Goal: Task Accomplishment & Management: Use online tool/utility

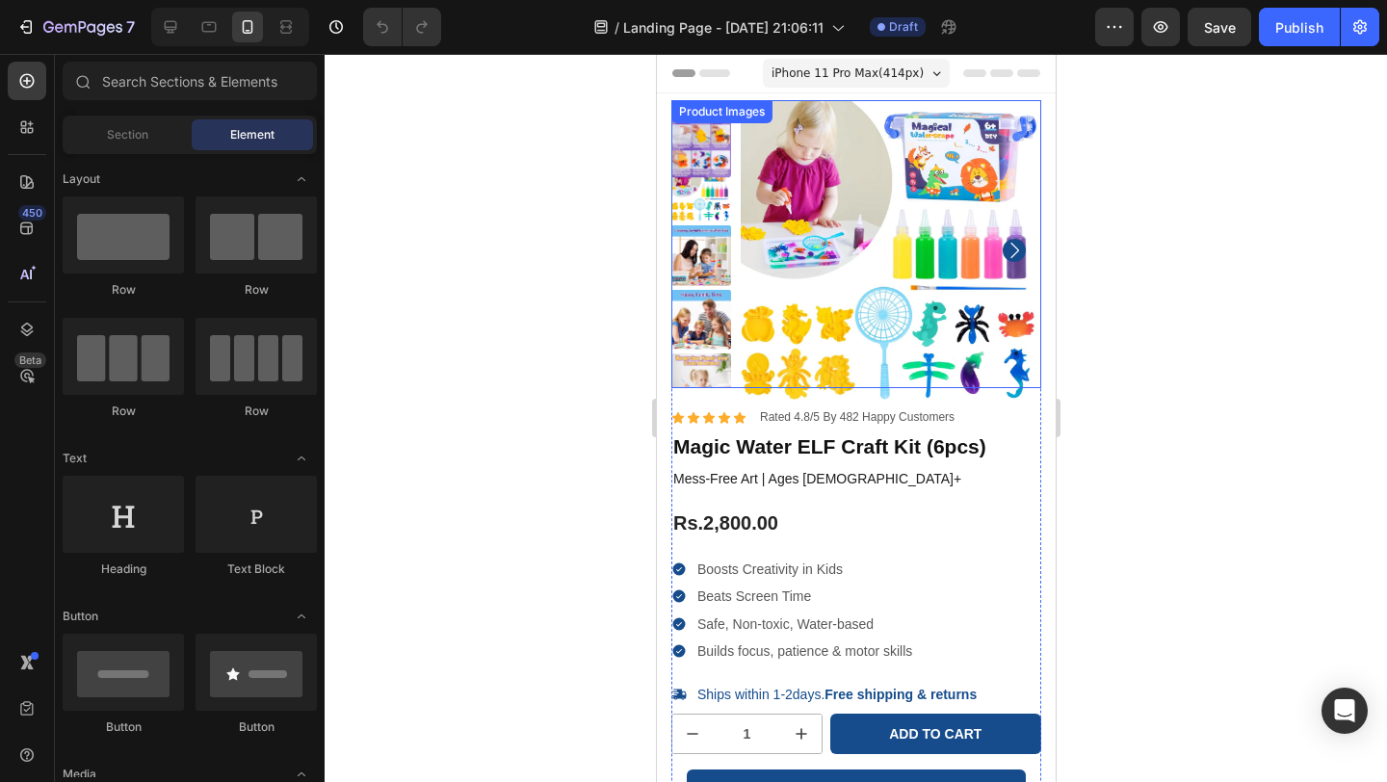
click at [842, 282] on img at bounding box center [890, 250] width 301 height 301
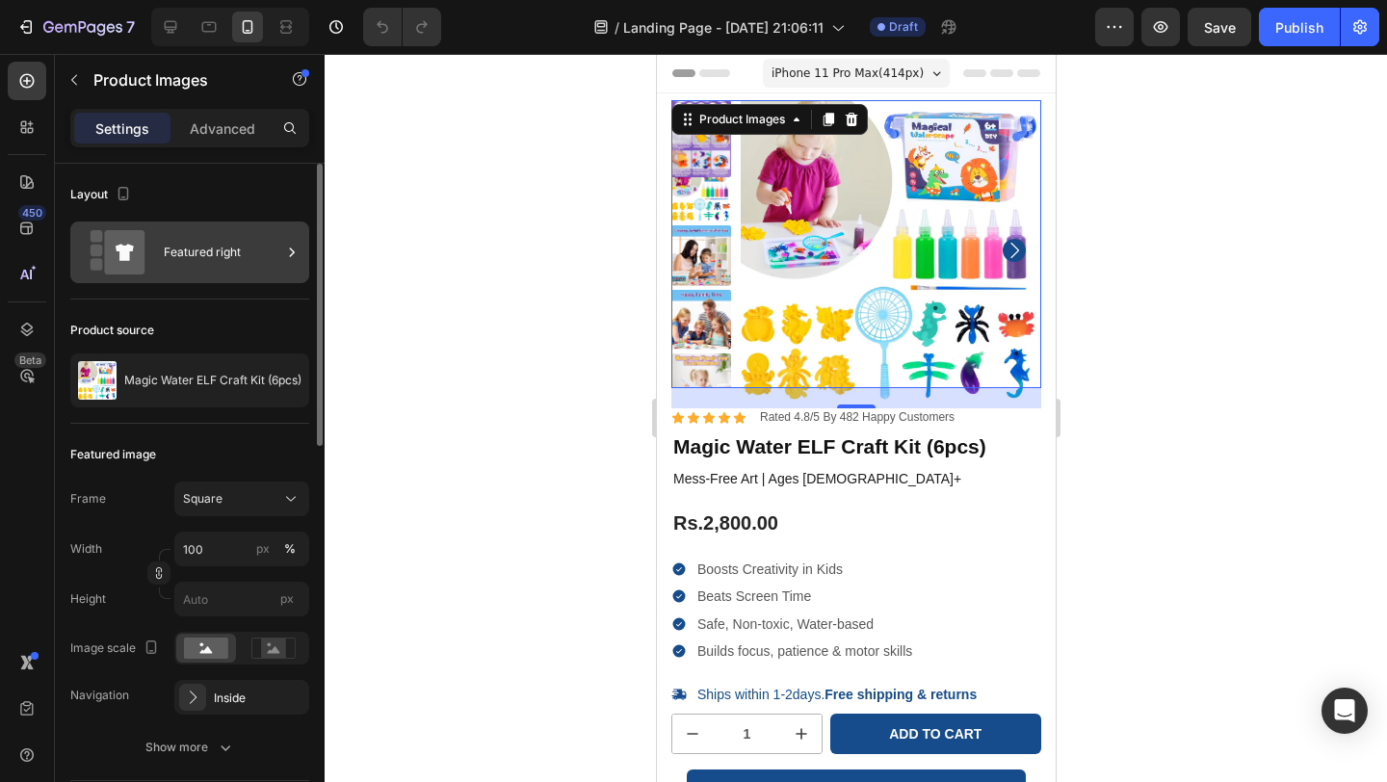
click at [225, 262] on div "Featured right" at bounding box center [223, 252] width 118 height 44
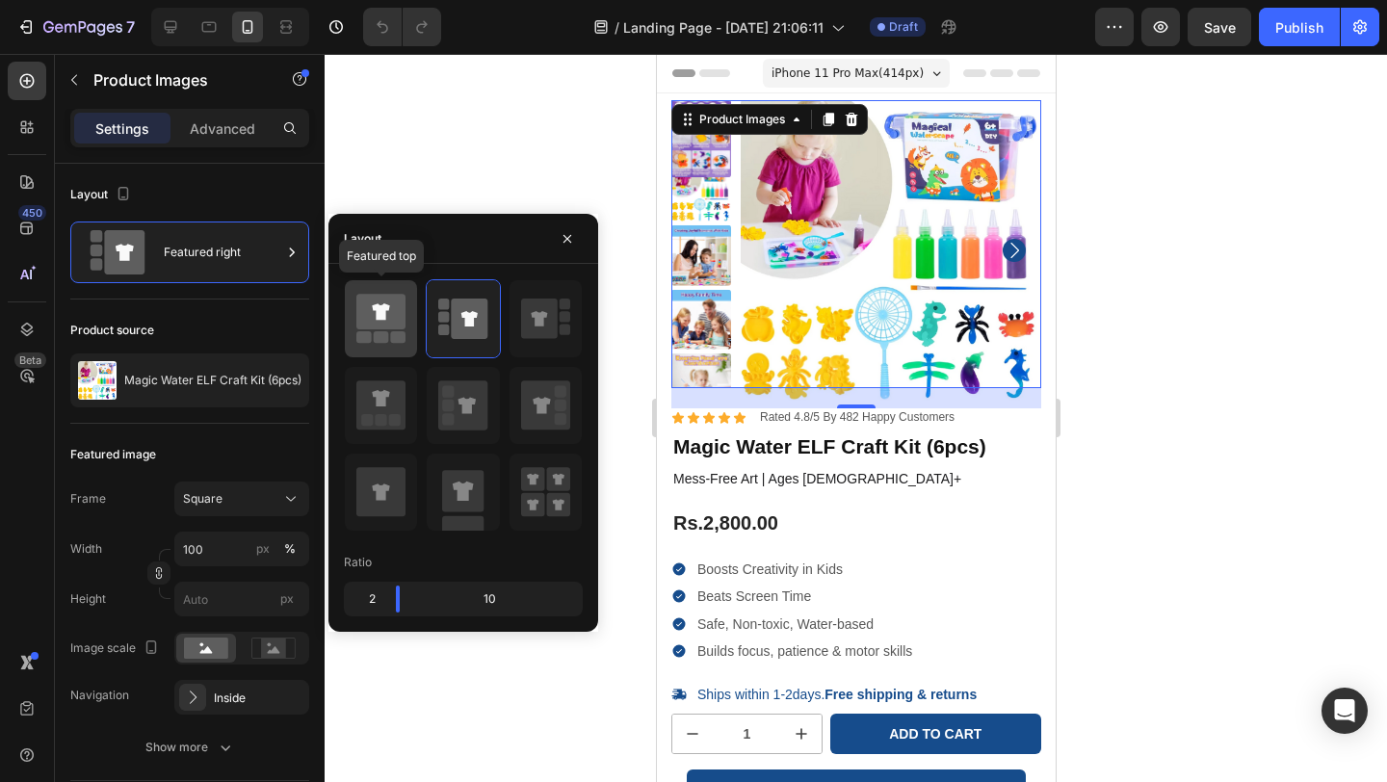
click at [385, 330] on icon at bounding box center [380, 319] width 49 height 54
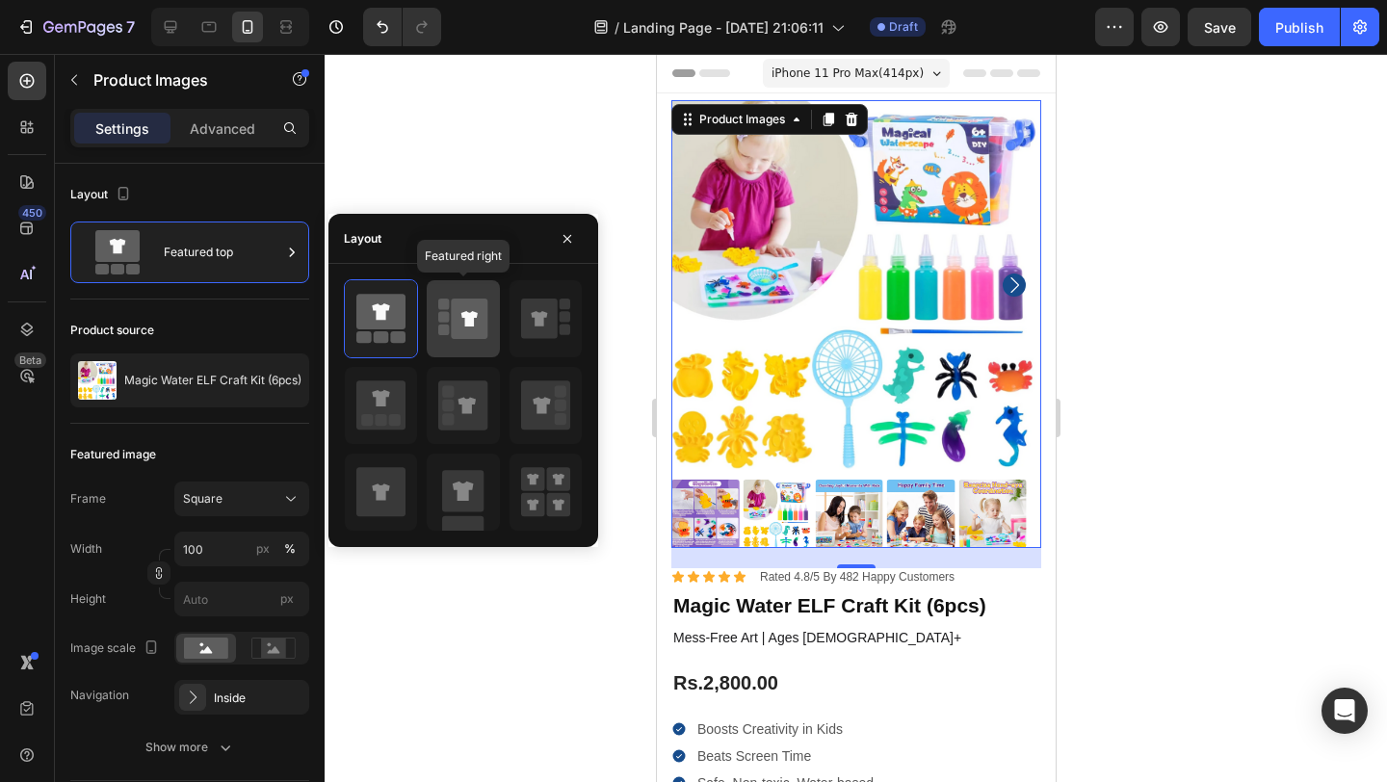
click at [457, 325] on icon at bounding box center [470, 319] width 37 height 40
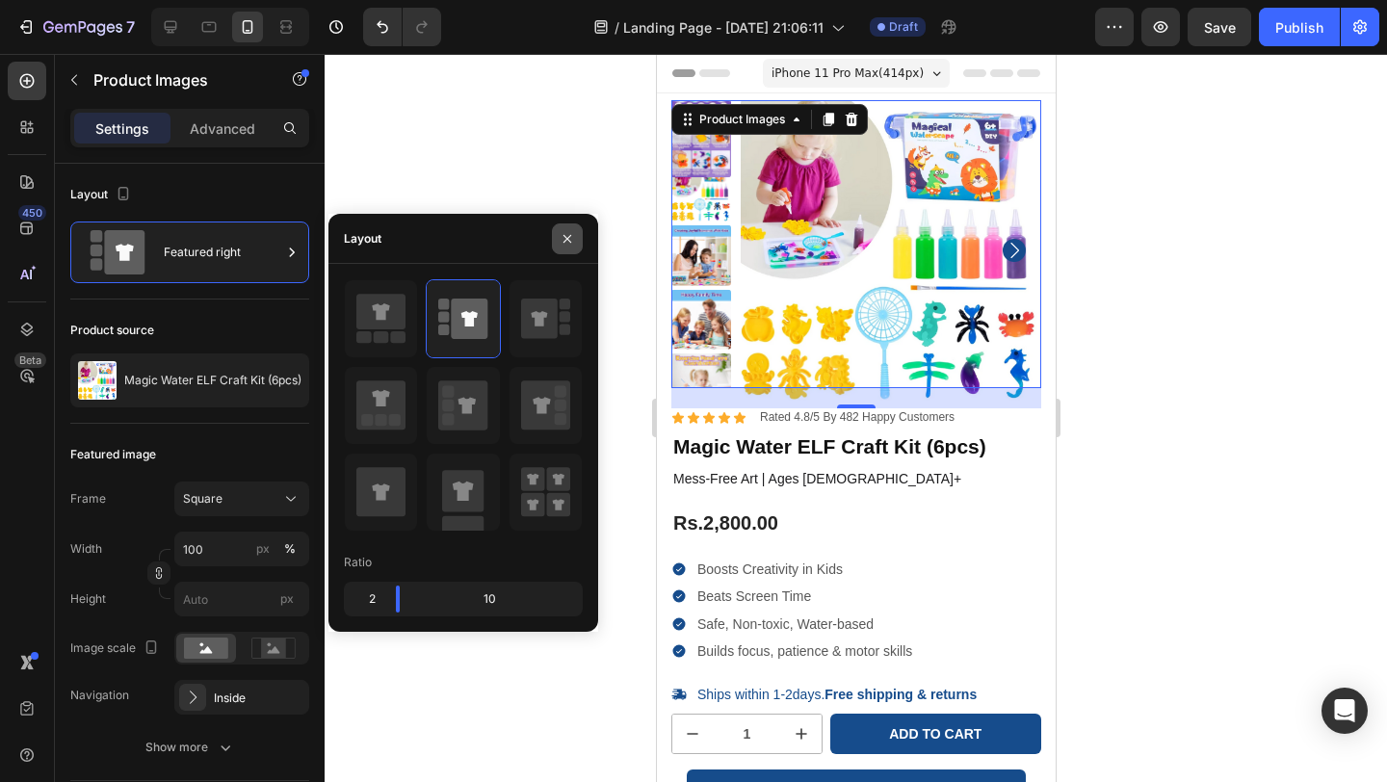
click at [565, 241] on icon "button" at bounding box center [567, 238] width 15 height 15
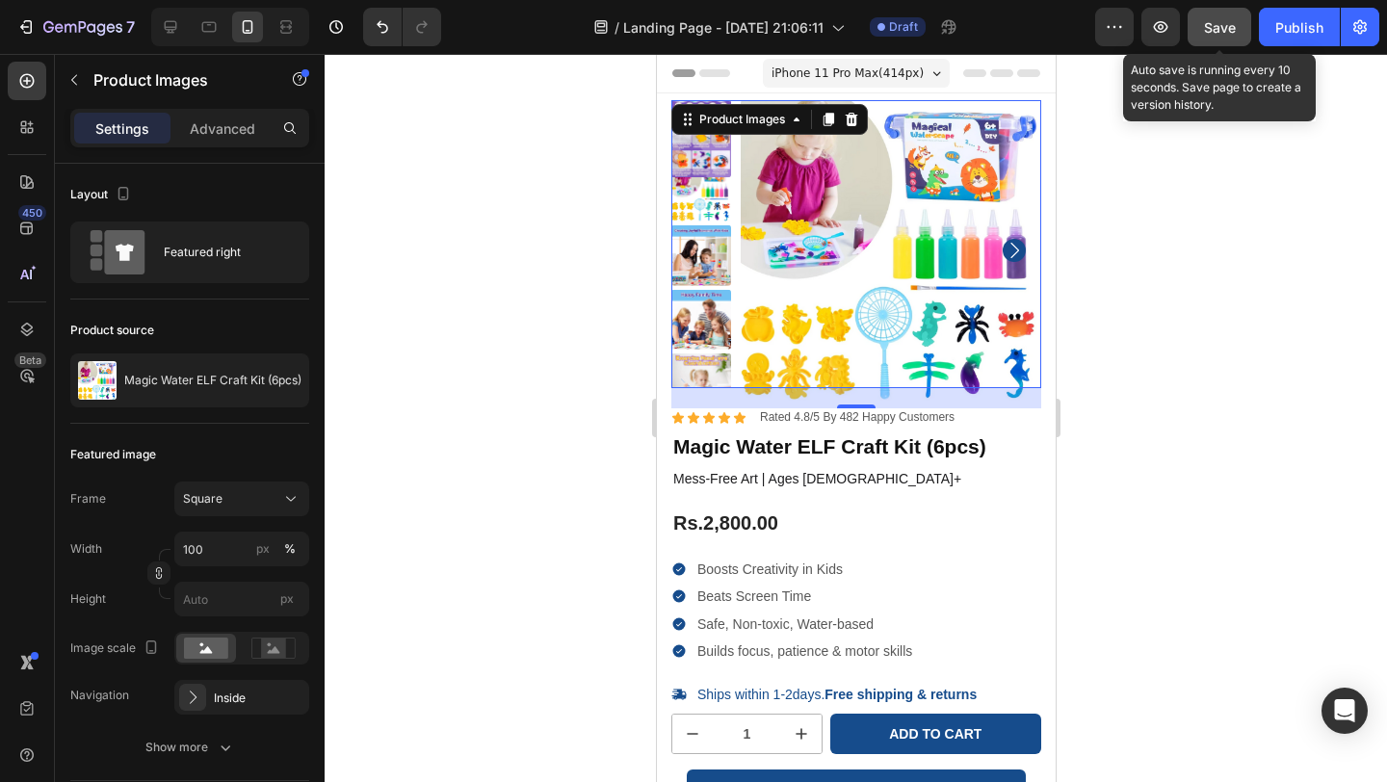
click at [1219, 23] on span "Save" at bounding box center [1220, 27] width 32 height 16
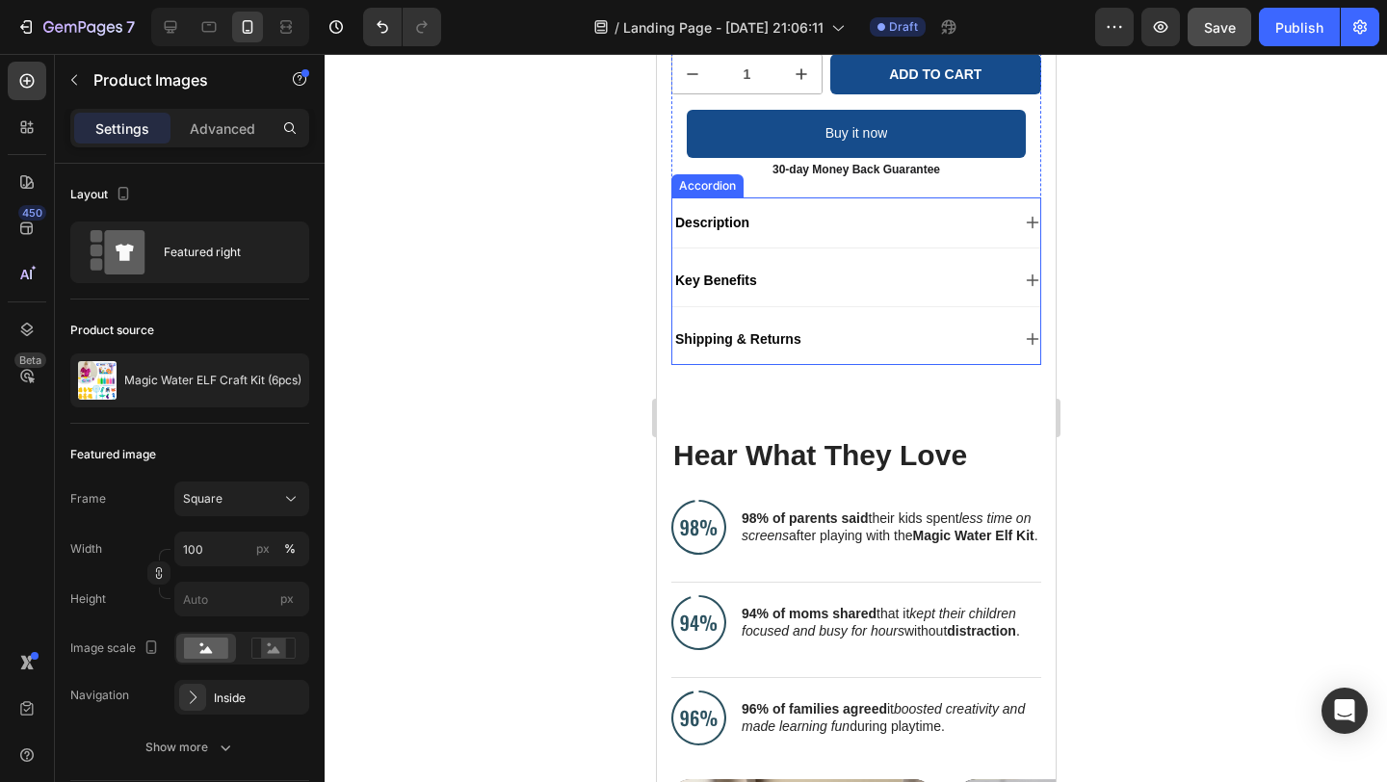
scroll to position [607, 0]
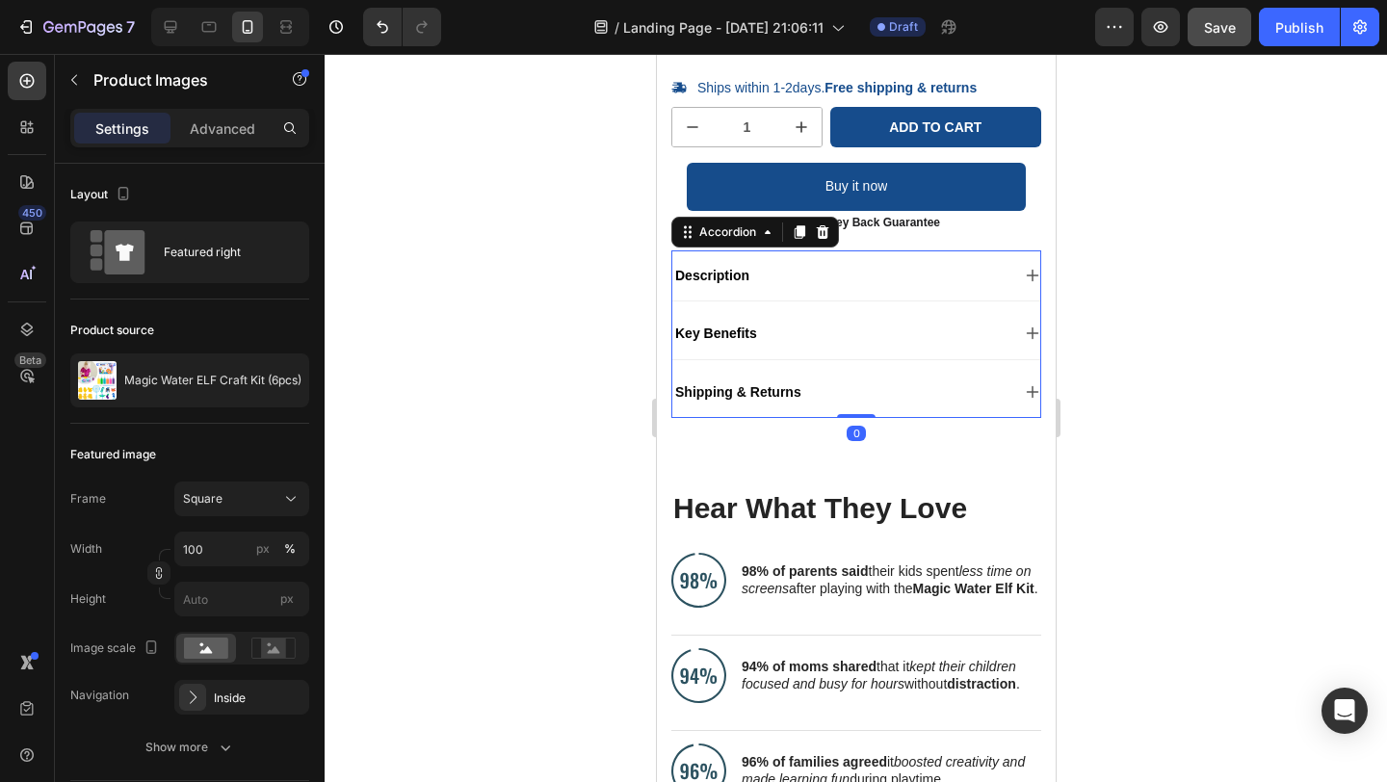
click at [1018, 266] on div "Description" at bounding box center [855, 275] width 368 height 50
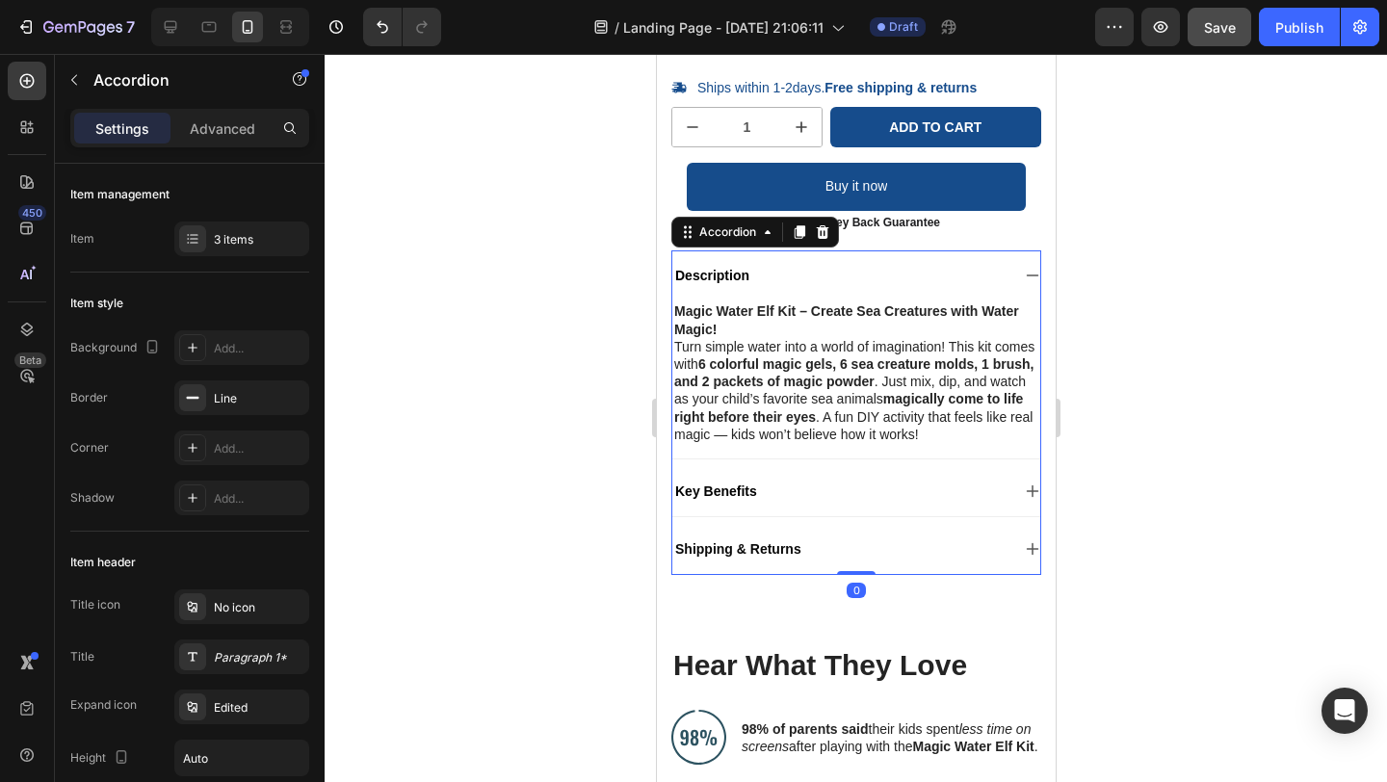
click at [1018, 266] on div "Description" at bounding box center [855, 275] width 368 height 50
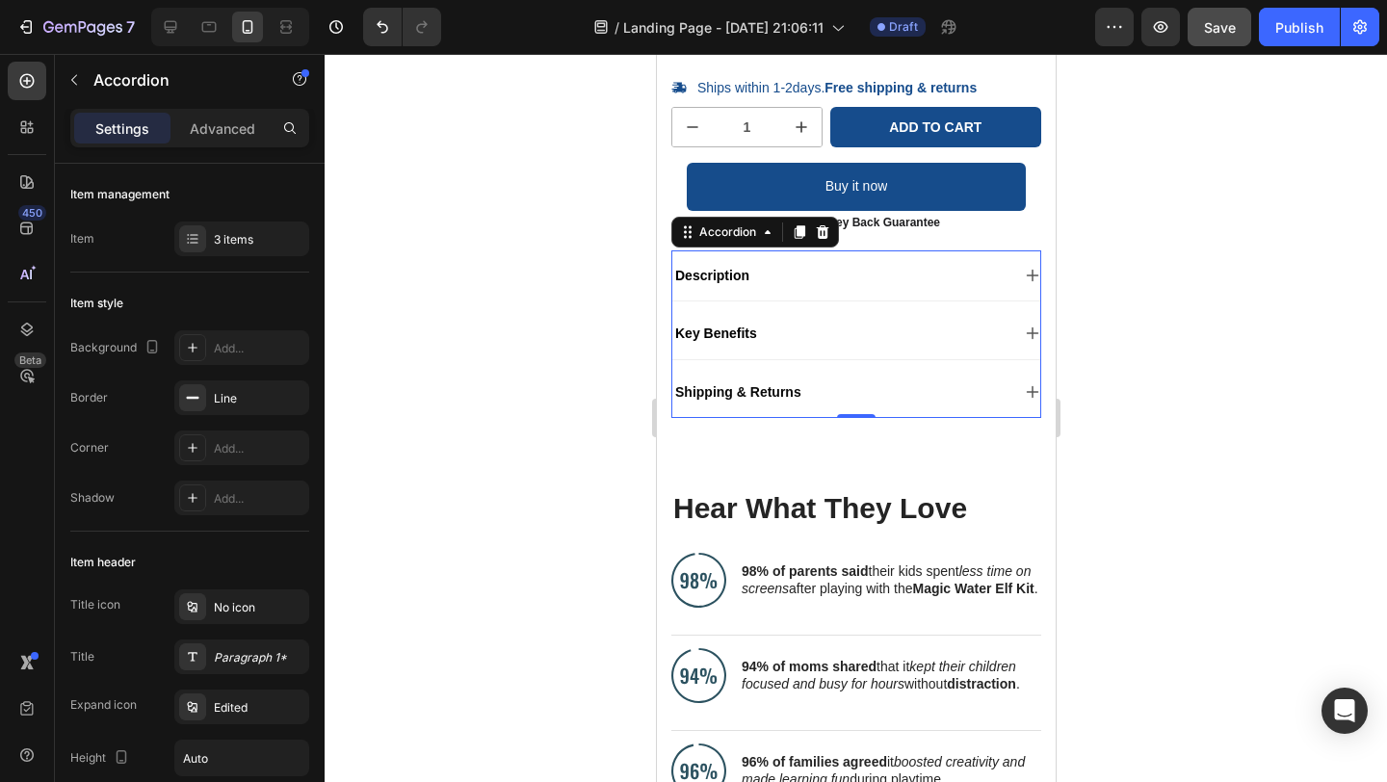
click at [1024, 327] on icon at bounding box center [1031, 333] width 15 height 15
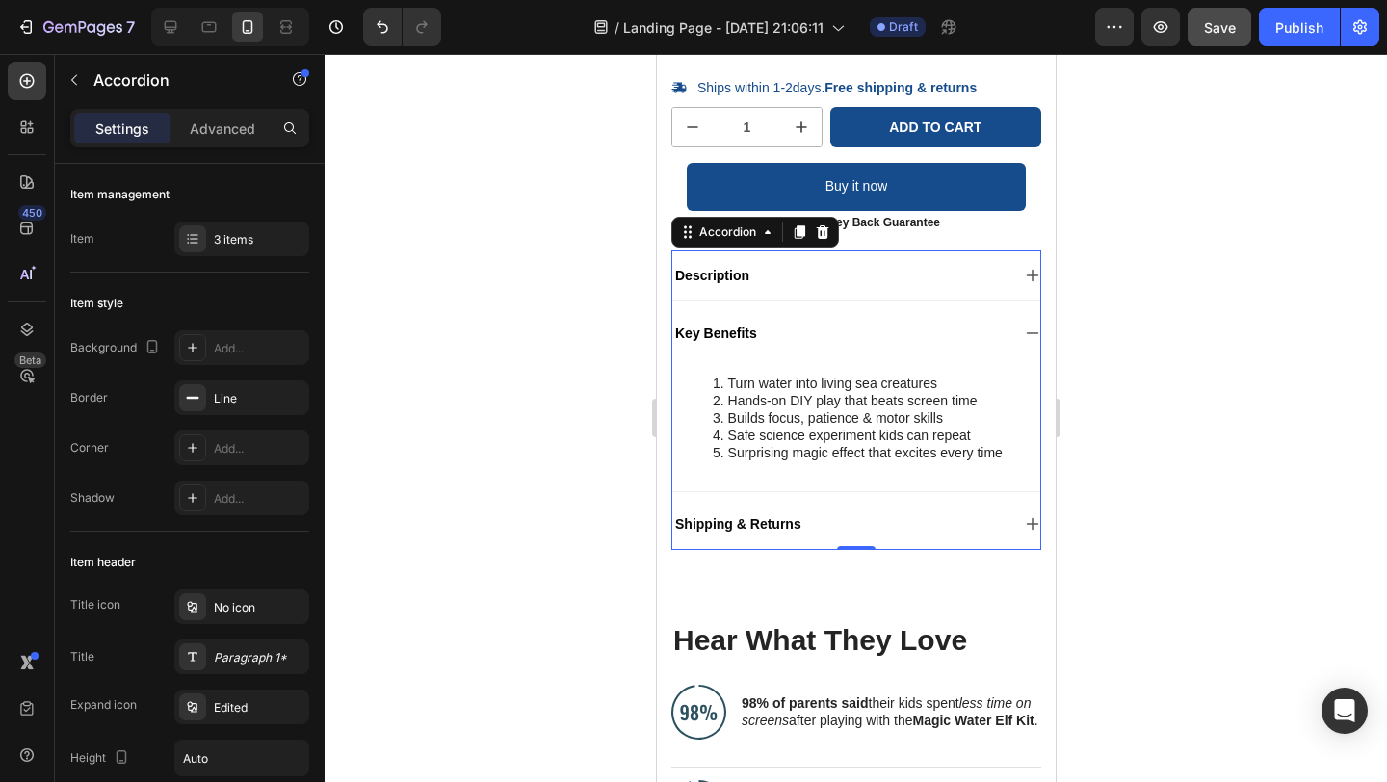
click at [1024, 327] on icon at bounding box center [1031, 333] width 15 height 15
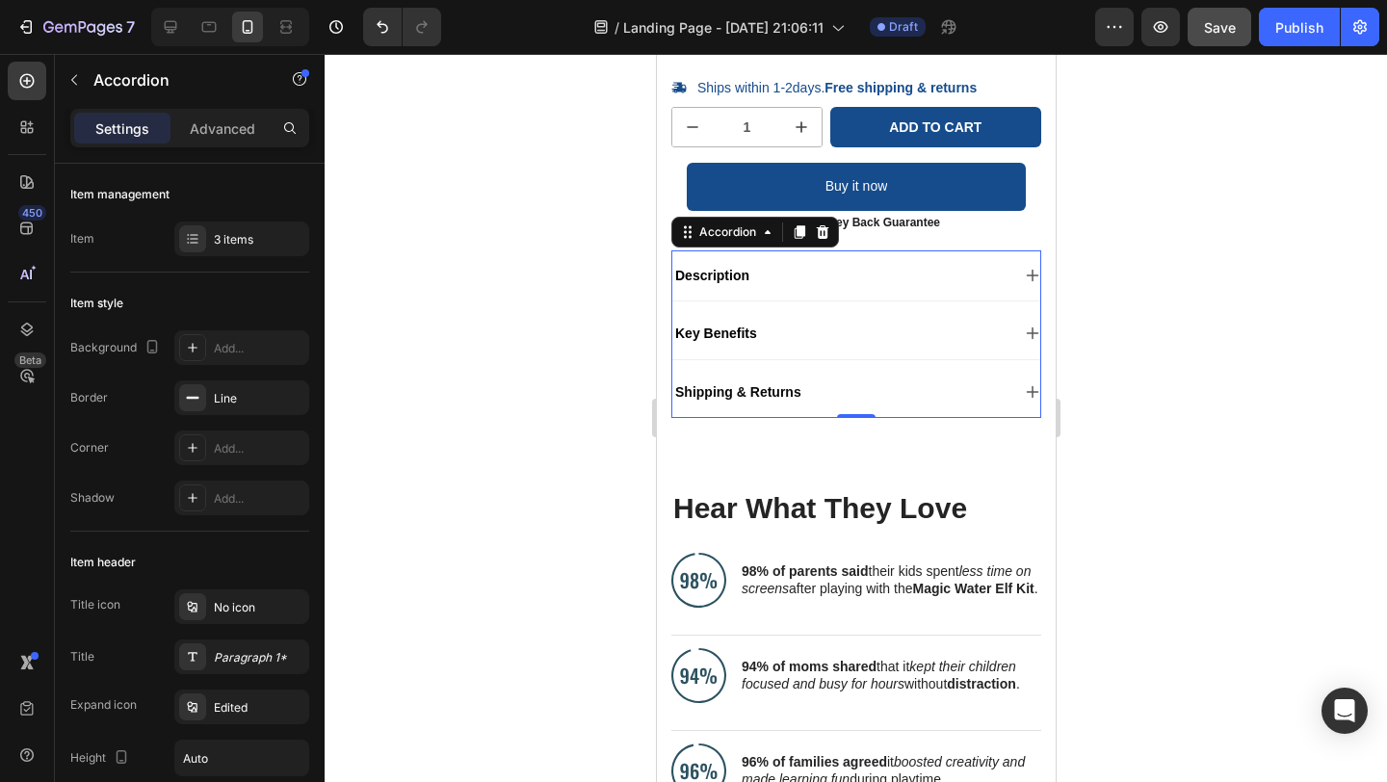
click at [1024, 389] on icon at bounding box center [1031, 391] width 15 height 15
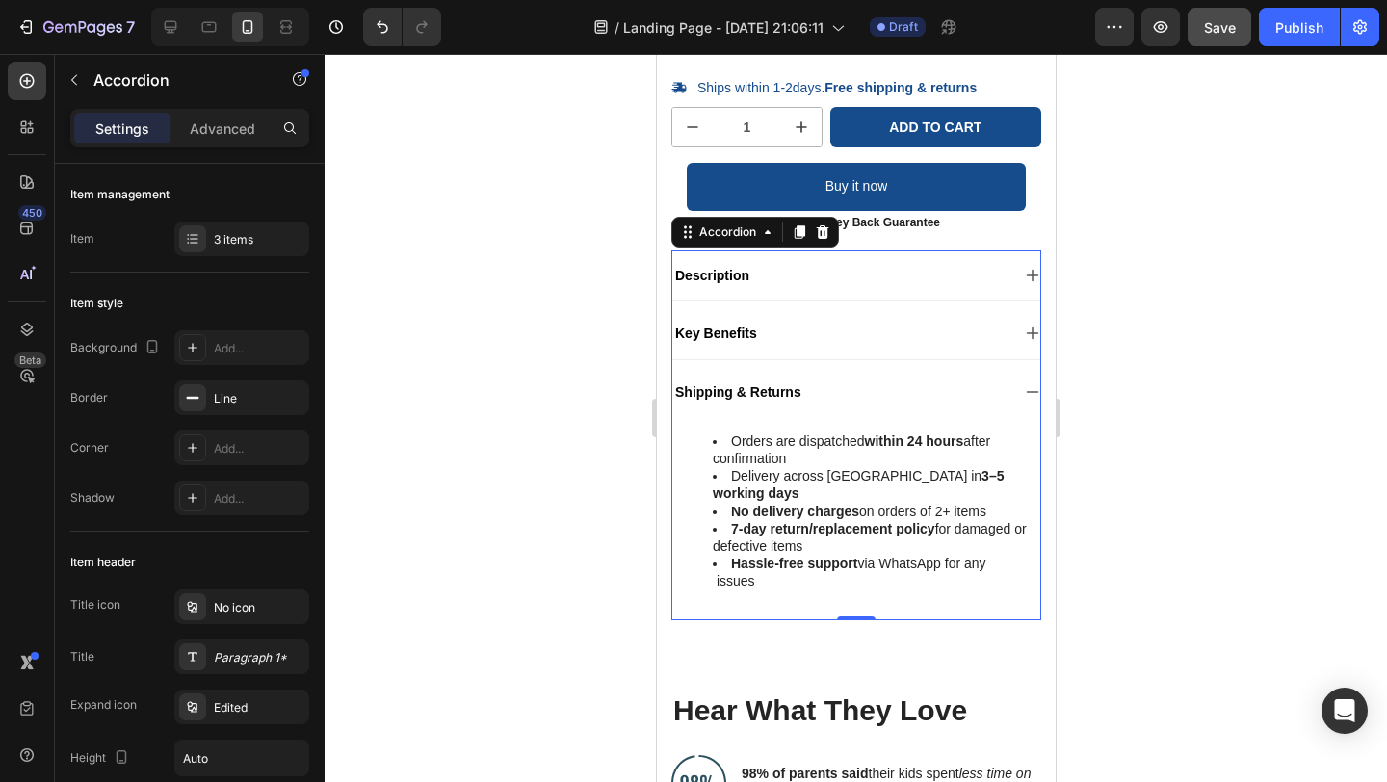
click at [1024, 389] on icon at bounding box center [1031, 391] width 15 height 15
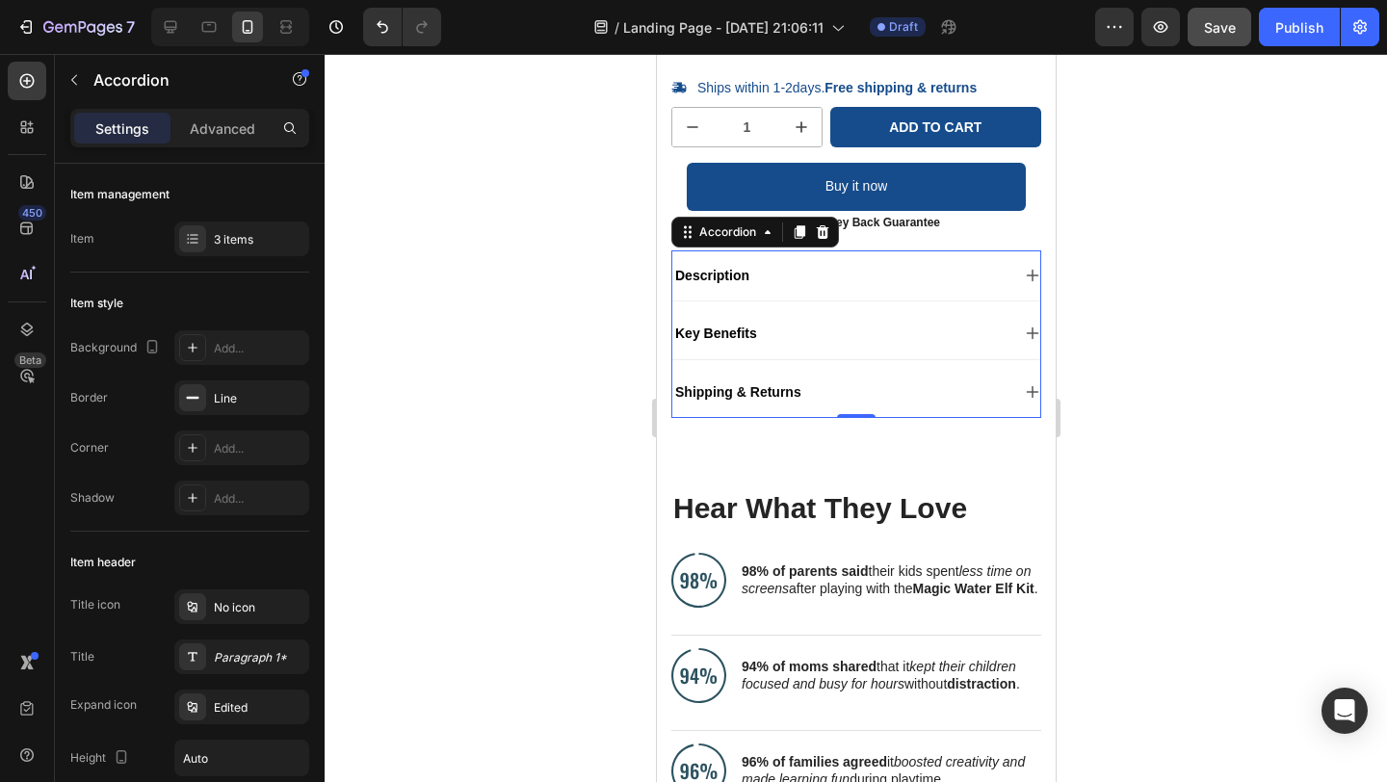
click at [1024, 328] on icon at bounding box center [1031, 333] width 15 height 15
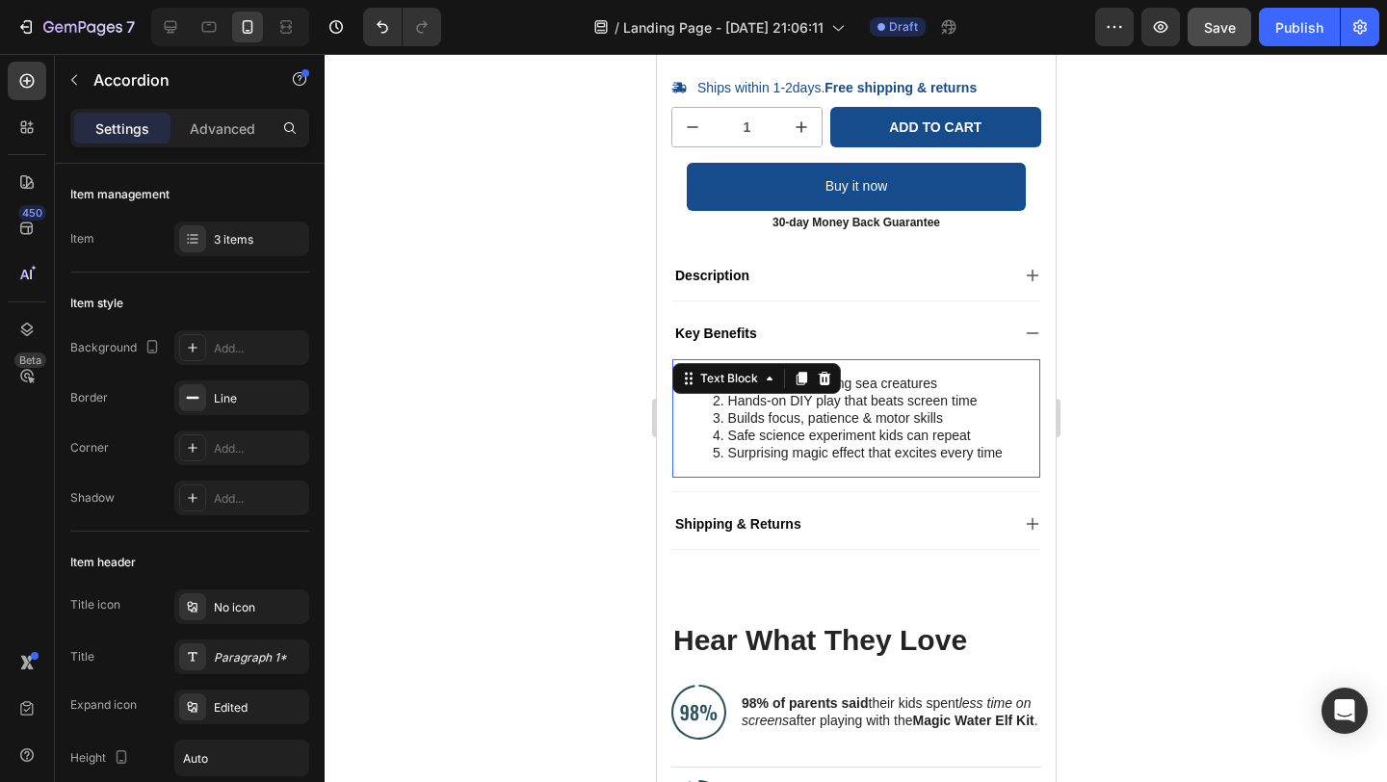
click at [868, 427] on li "Safe science experiment kids can repeat" at bounding box center [875, 435] width 326 height 17
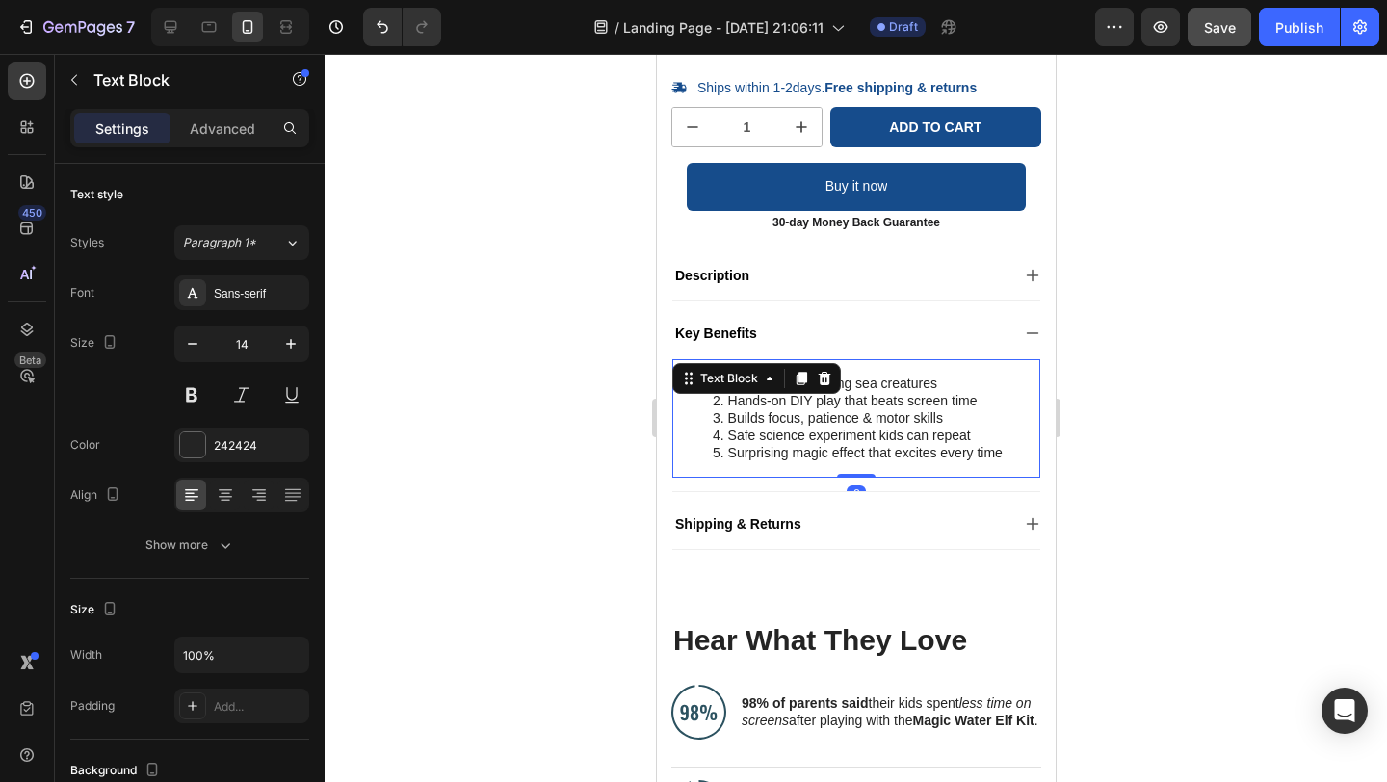
click at [868, 379] on li "Turn water into living sea creatures" at bounding box center [875, 383] width 326 height 17
drag, startPoint x: 854, startPoint y: 384, endPoint x: 936, endPoint y: 384, distance: 81.9
click at [937, 384] on li "Turn water into living sea creatures" at bounding box center [875, 383] width 326 height 17
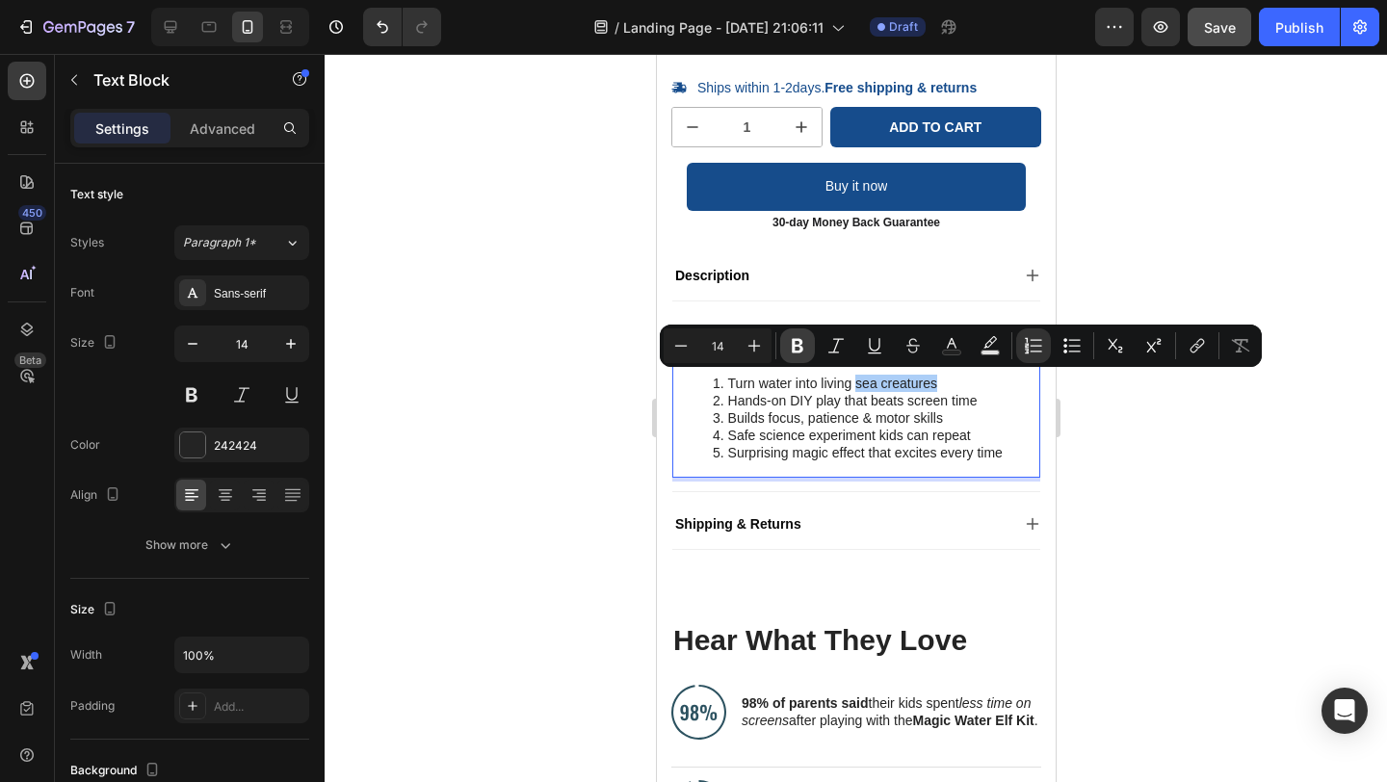
click at [798, 347] on icon "Editor contextual toolbar" at bounding box center [797, 345] width 19 height 19
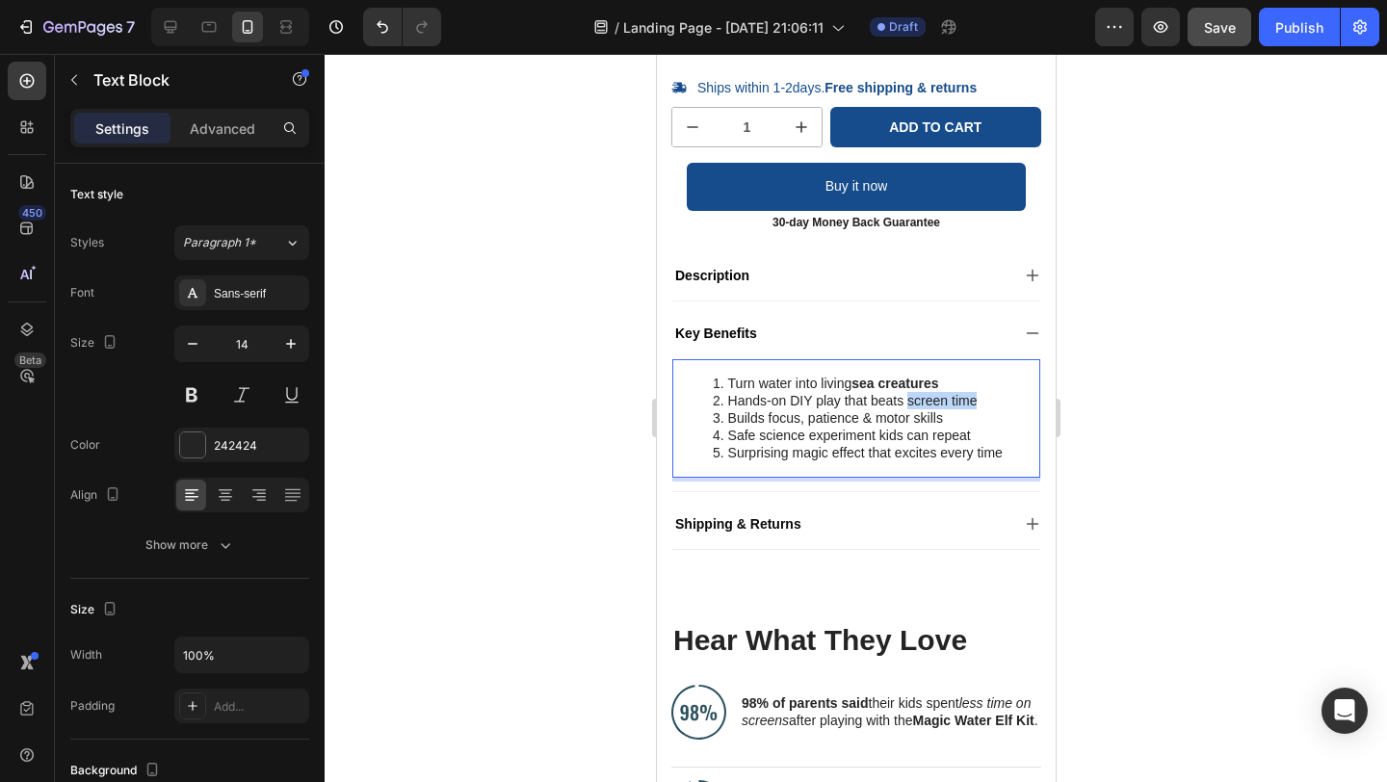
drag, startPoint x: 908, startPoint y: 404, endPoint x: 981, endPoint y: 400, distance: 72.3
click at [981, 400] on li "Hands-on DIY play that beats screen time" at bounding box center [875, 400] width 326 height 17
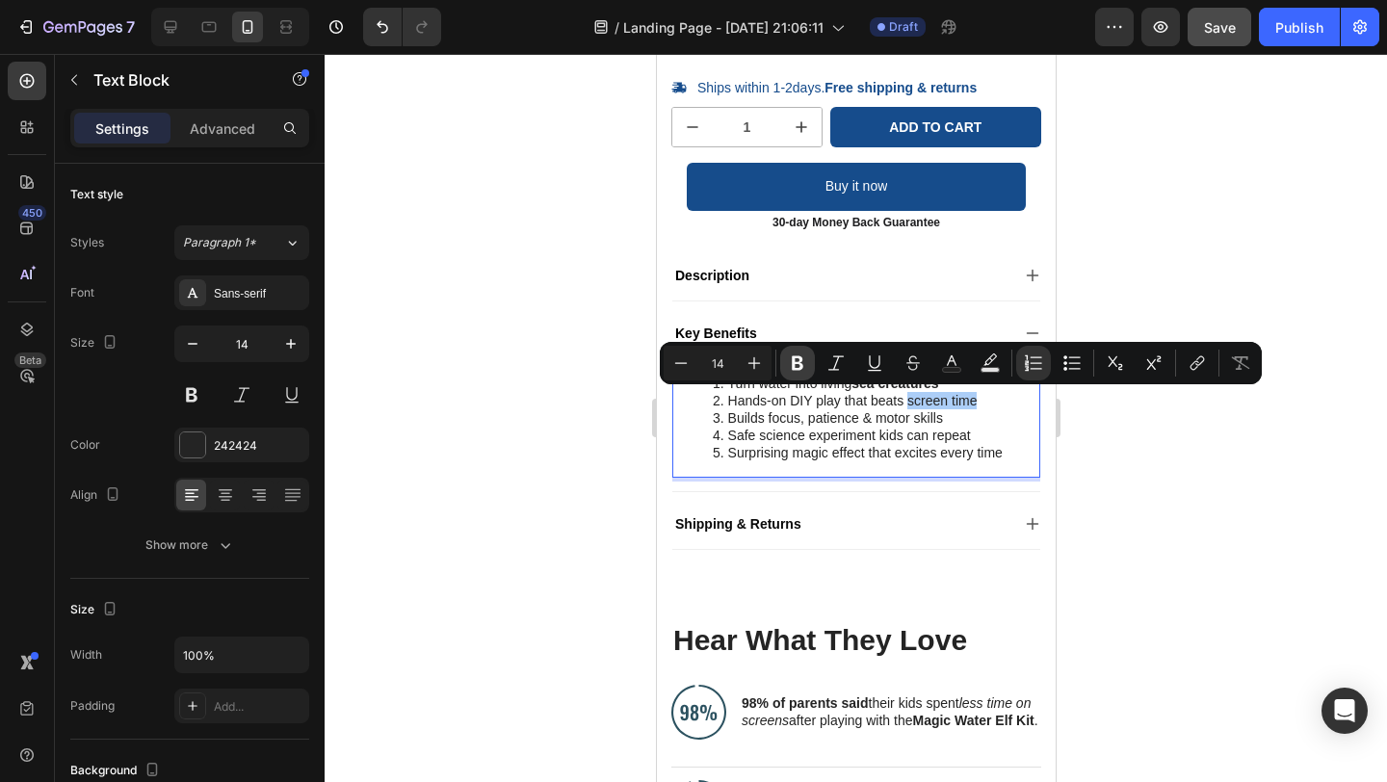
click at [798, 368] on icon "Editor contextual toolbar" at bounding box center [798, 363] width 12 height 14
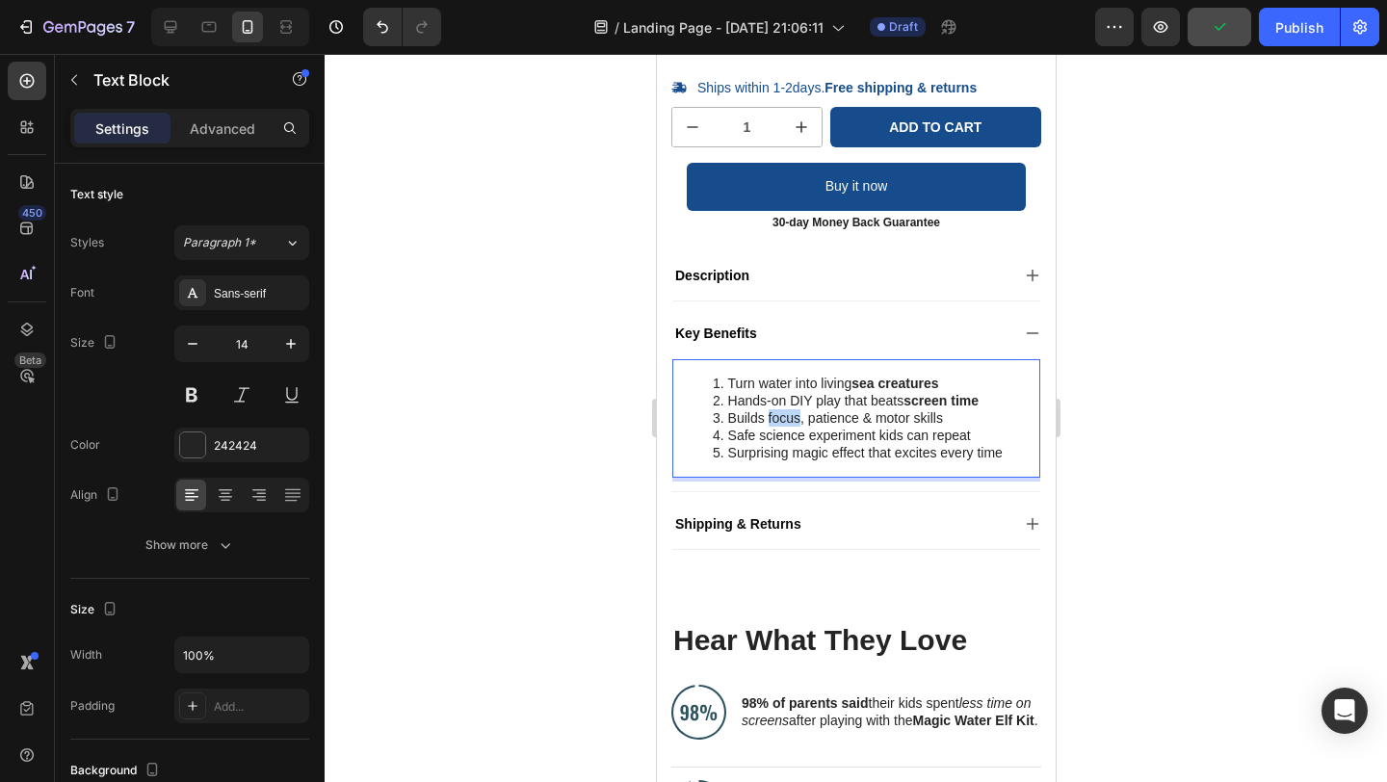
drag, startPoint x: 767, startPoint y: 420, endPoint x: 799, endPoint y: 420, distance: 32.7
click at [799, 420] on li "Builds focus, patience & motor skills" at bounding box center [875, 417] width 326 height 17
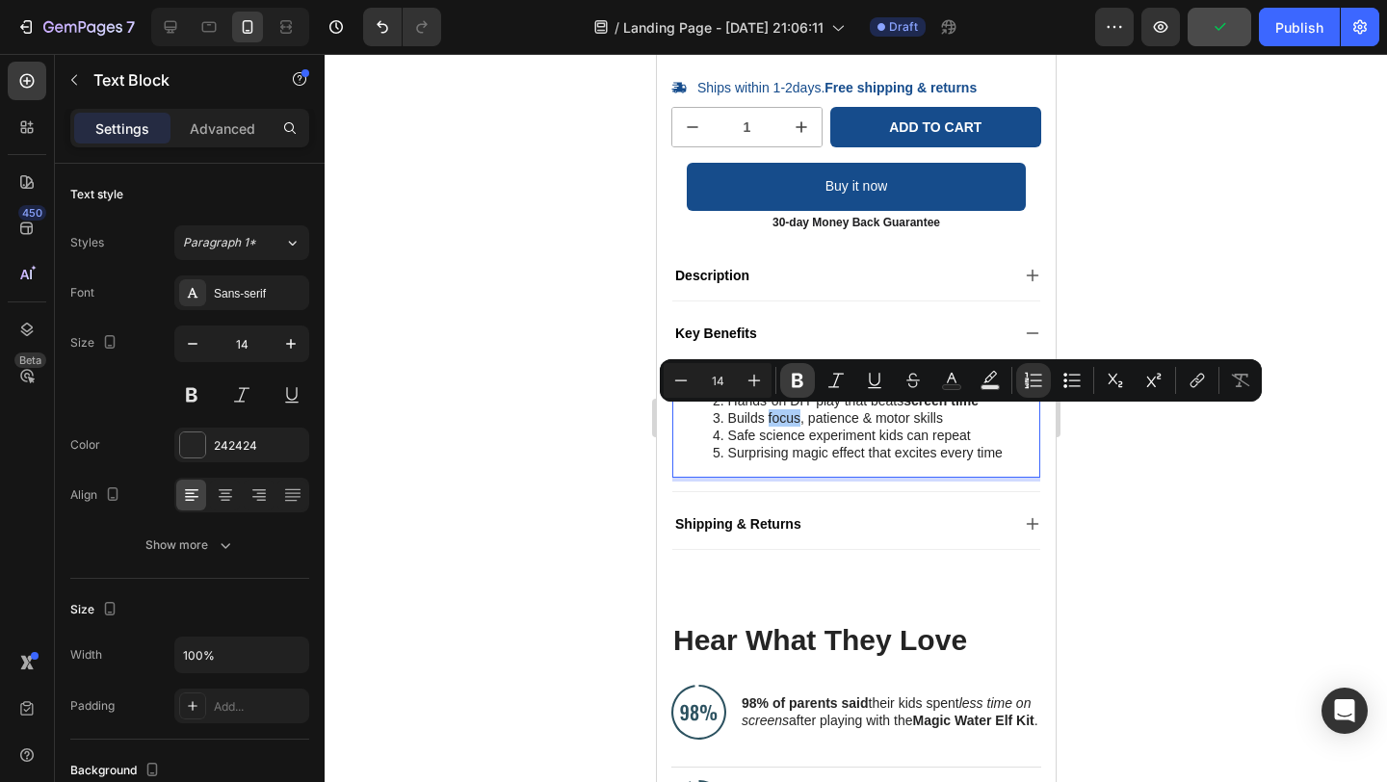
click at [798, 379] on icon "Editor contextual toolbar" at bounding box center [798, 381] width 12 height 14
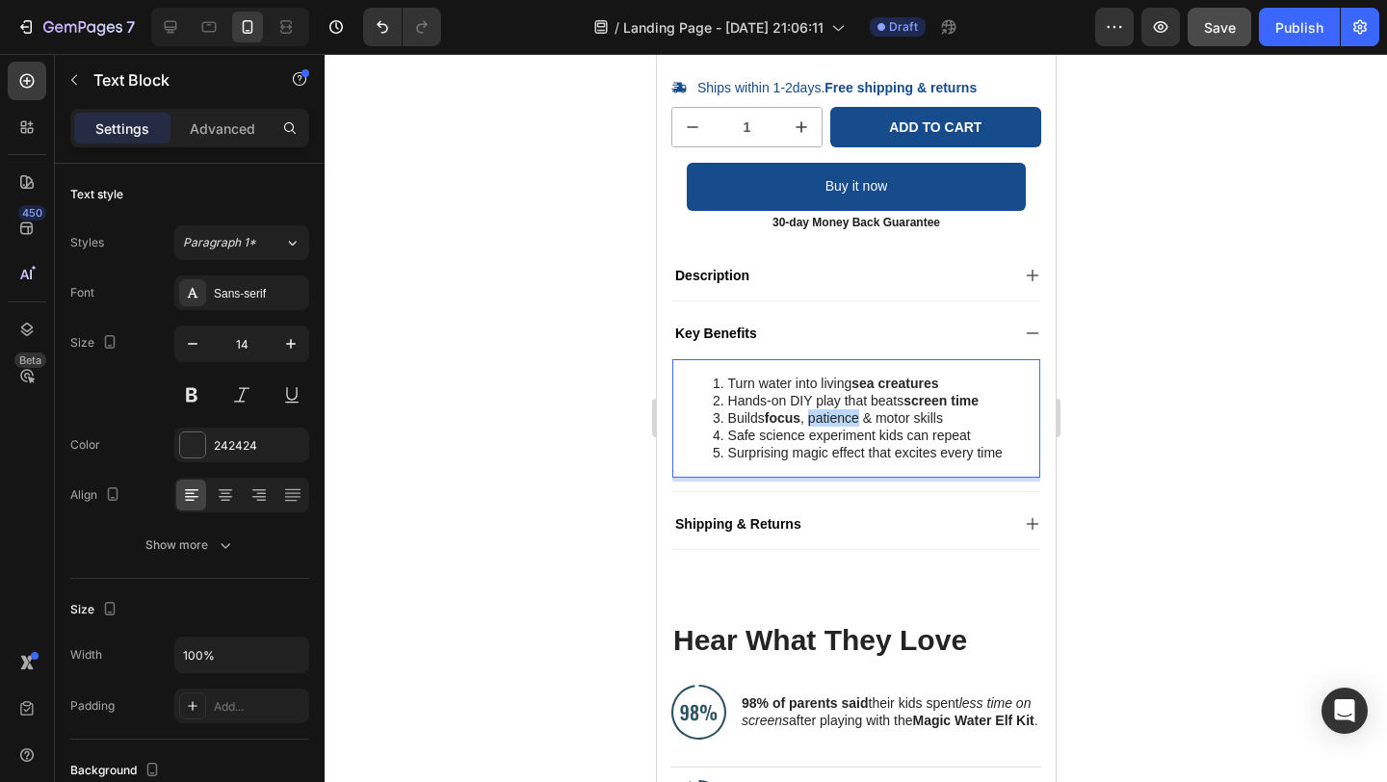
drag, startPoint x: 811, startPoint y: 422, endPoint x: 860, endPoint y: 422, distance: 49.1
click at [861, 422] on li "Builds focus , patience & motor skills" at bounding box center [875, 417] width 326 height 17
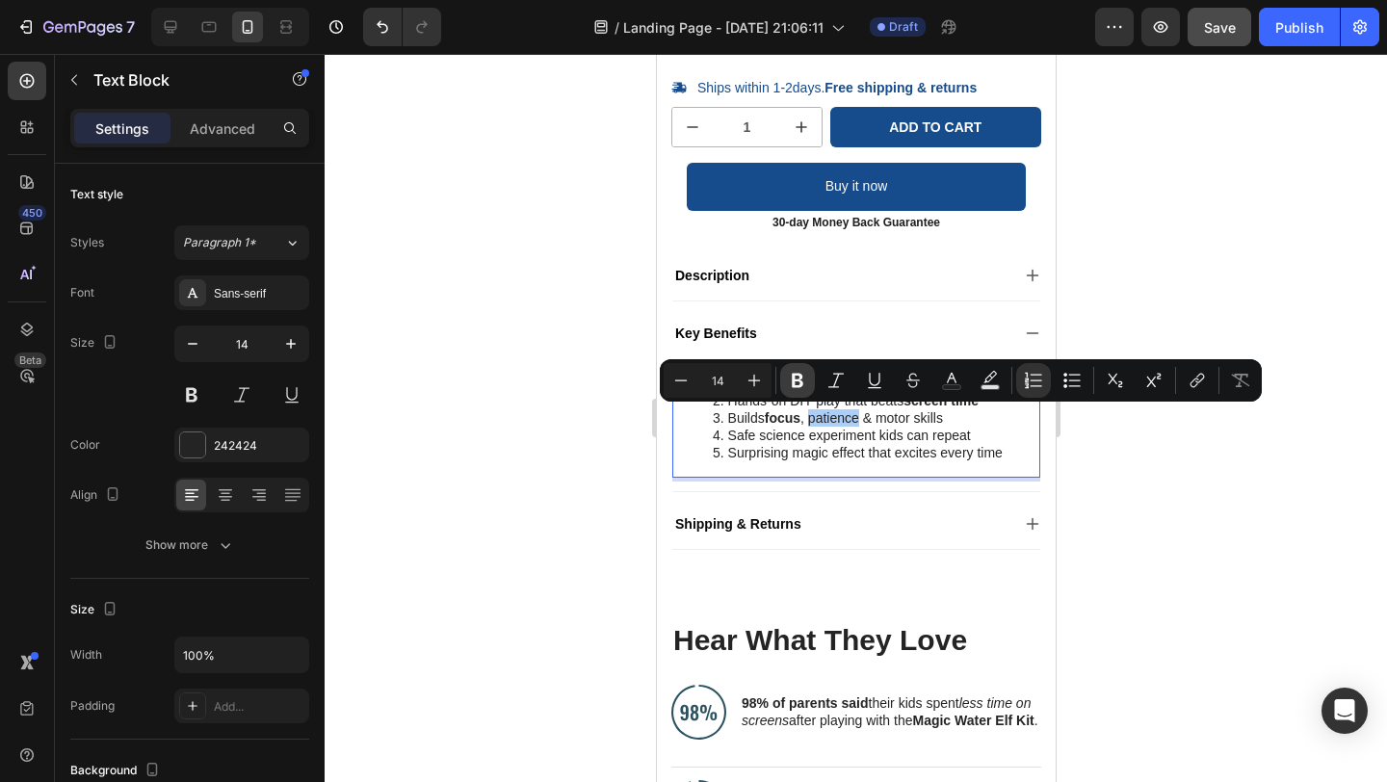
click at [797, 377] on icon "Editor contextual toolbar" at bounding box center [797, 380] width 19 height 19
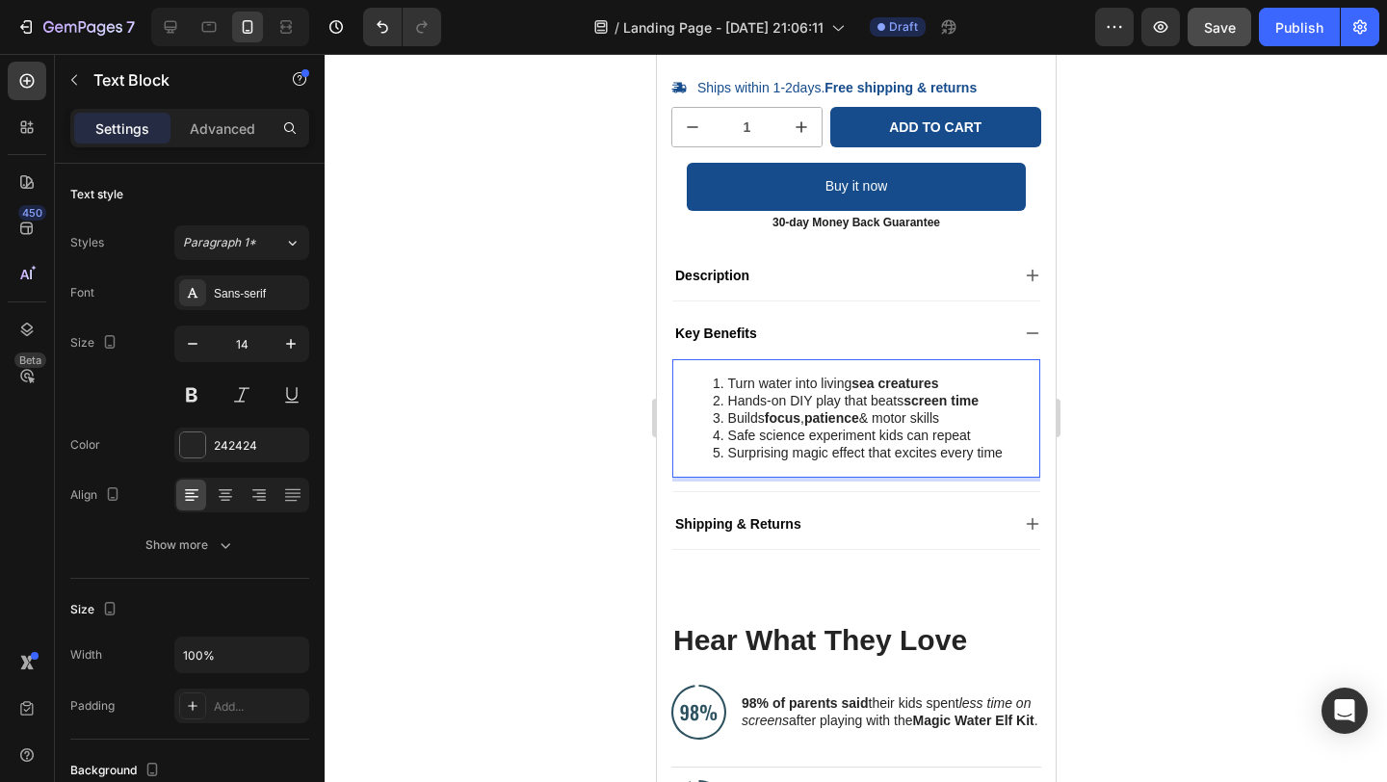
drag, startPoint x: 884, startPoint y: 417, endPoint x: 972, endPoint y: 421, distance: 87.7
click at [973, 422] on li "Builds focus , patience & motor skills" at bounding box center [875, 417] width 326 height 17
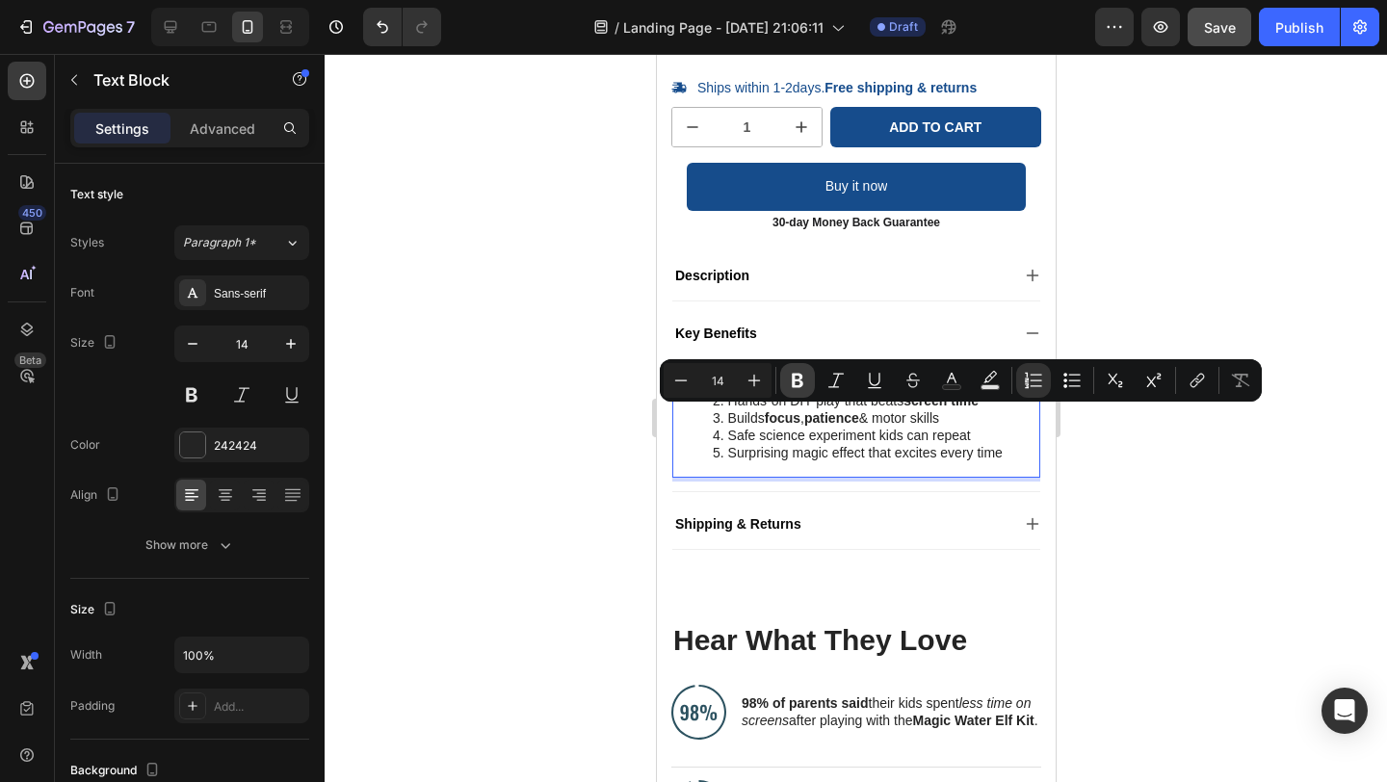
click at [795, 374] on icon "Editor contextual toolbar" at bounding box center [798, 381] width 12 height 14
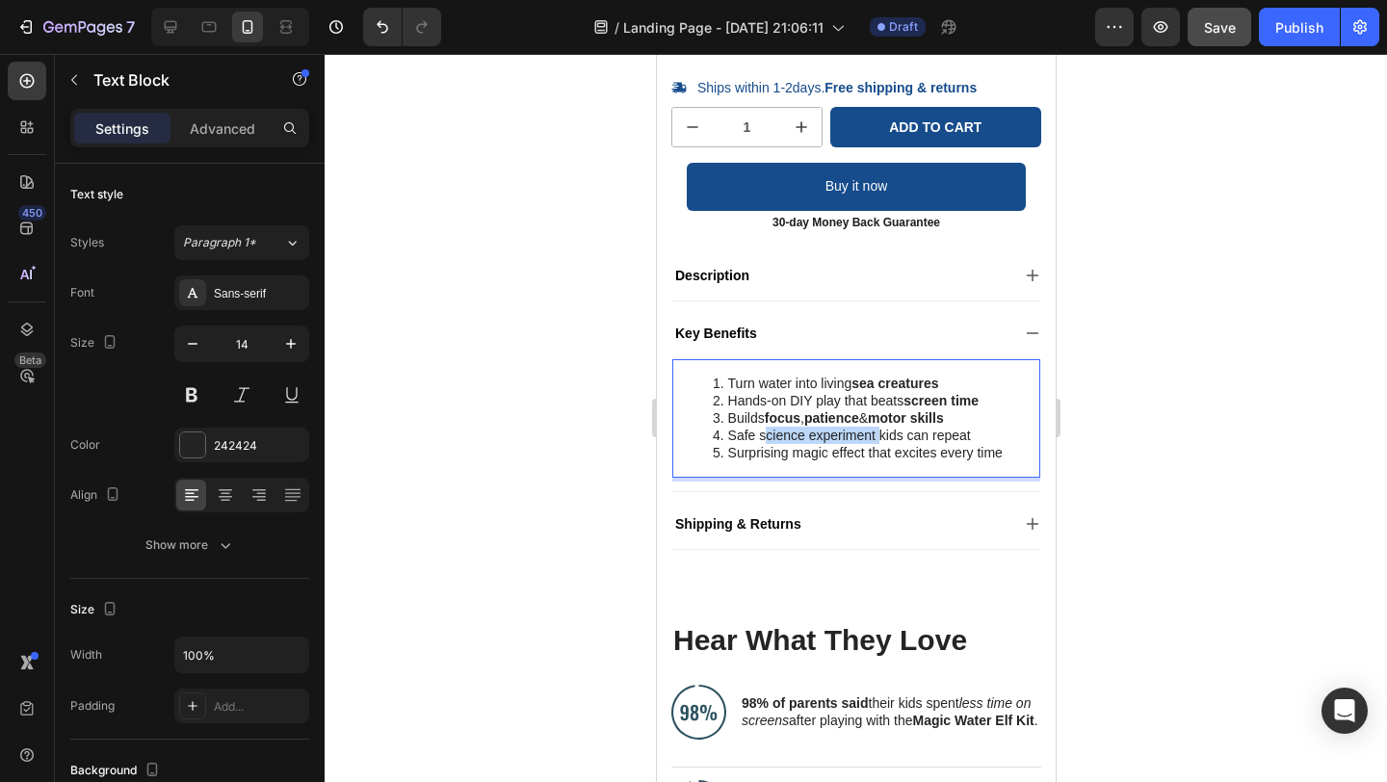
drag, startPoint x: 761, startPoint y: 439, endPoint x: 876, endPoint y: 439, distance: 114.6
click at [876, 439] on li "Safe science experiment kids can repeat" at bounding box center [875, 435] width 326 height 17
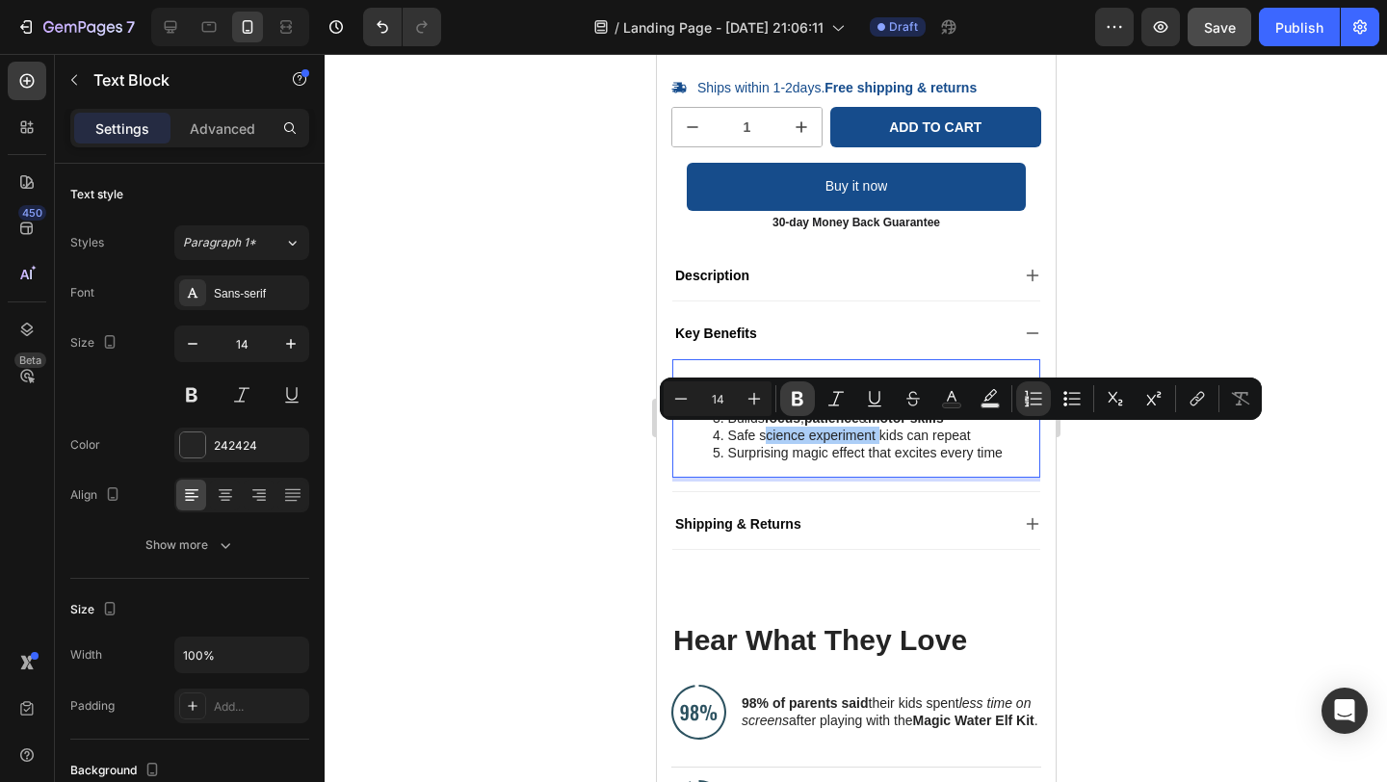
click at [790, 395] on icon "Editor contextual toolbar" at bounding box center [797, 398] width 19 height 19
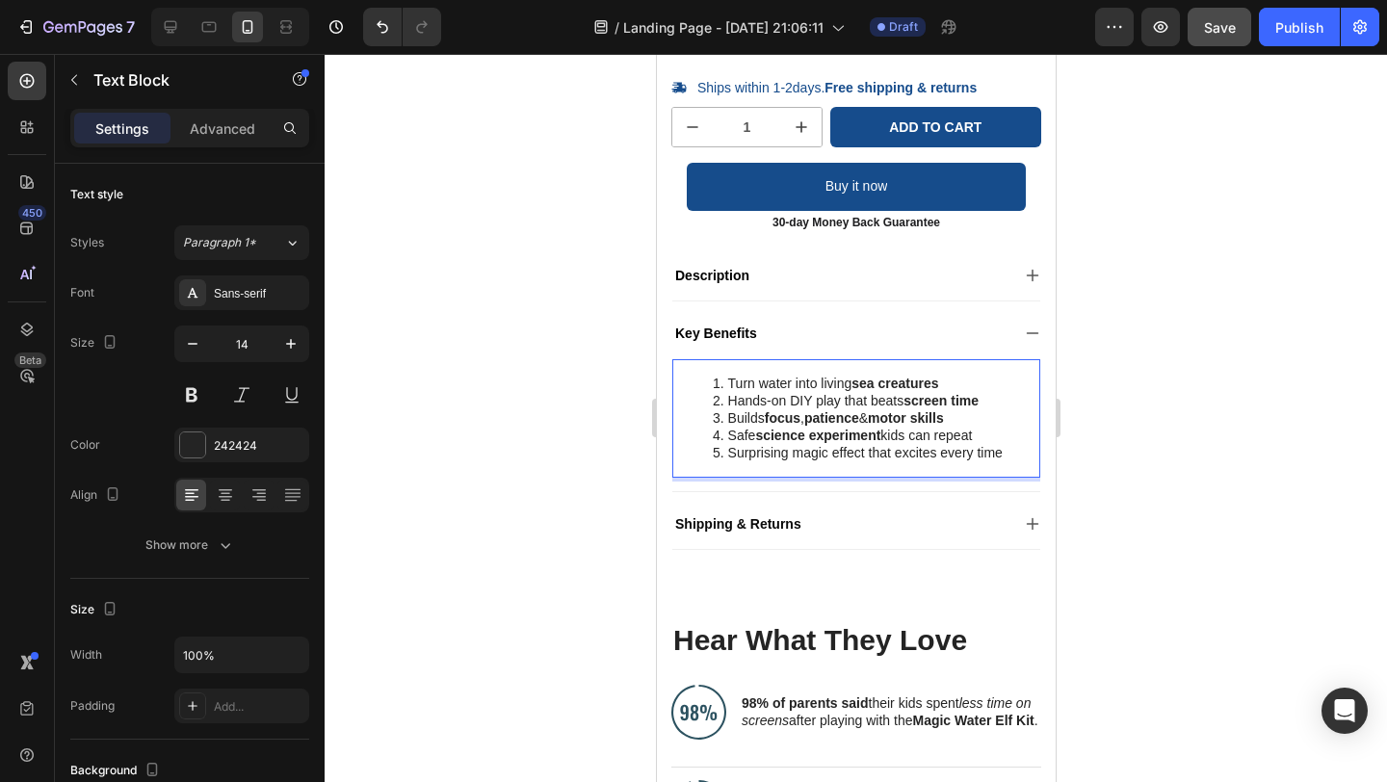
drag, startPoint x: 898, startPoint y: 453, endPoint x: 1005, endPoint y: 454, distance: 106.9
click at [1005, 454] on li "Surprising magic effect that excites every time" at bounding box center [875, 452] width 326 height 17
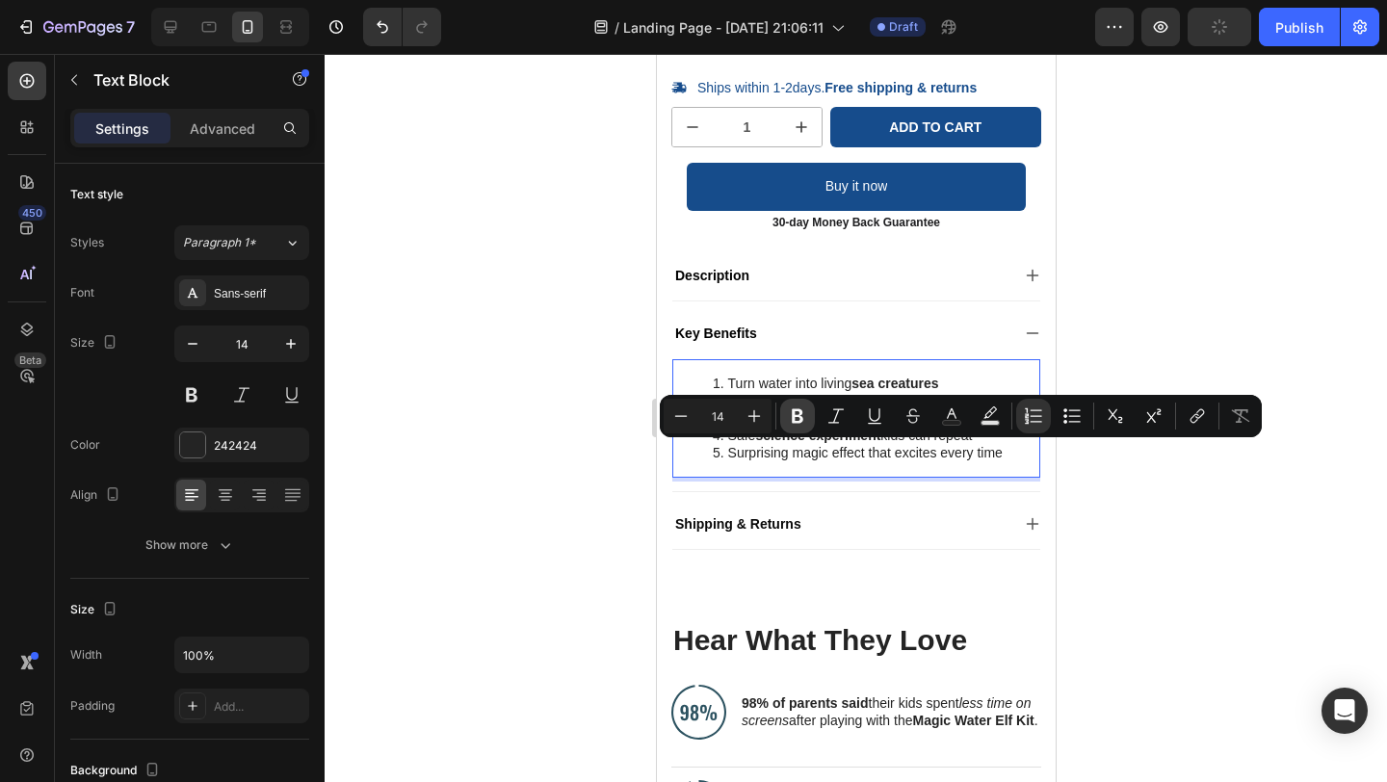
click at [795, 422] on icon "Editor contextual toolbar" at bounding box center [798, 416] width 12 height 14
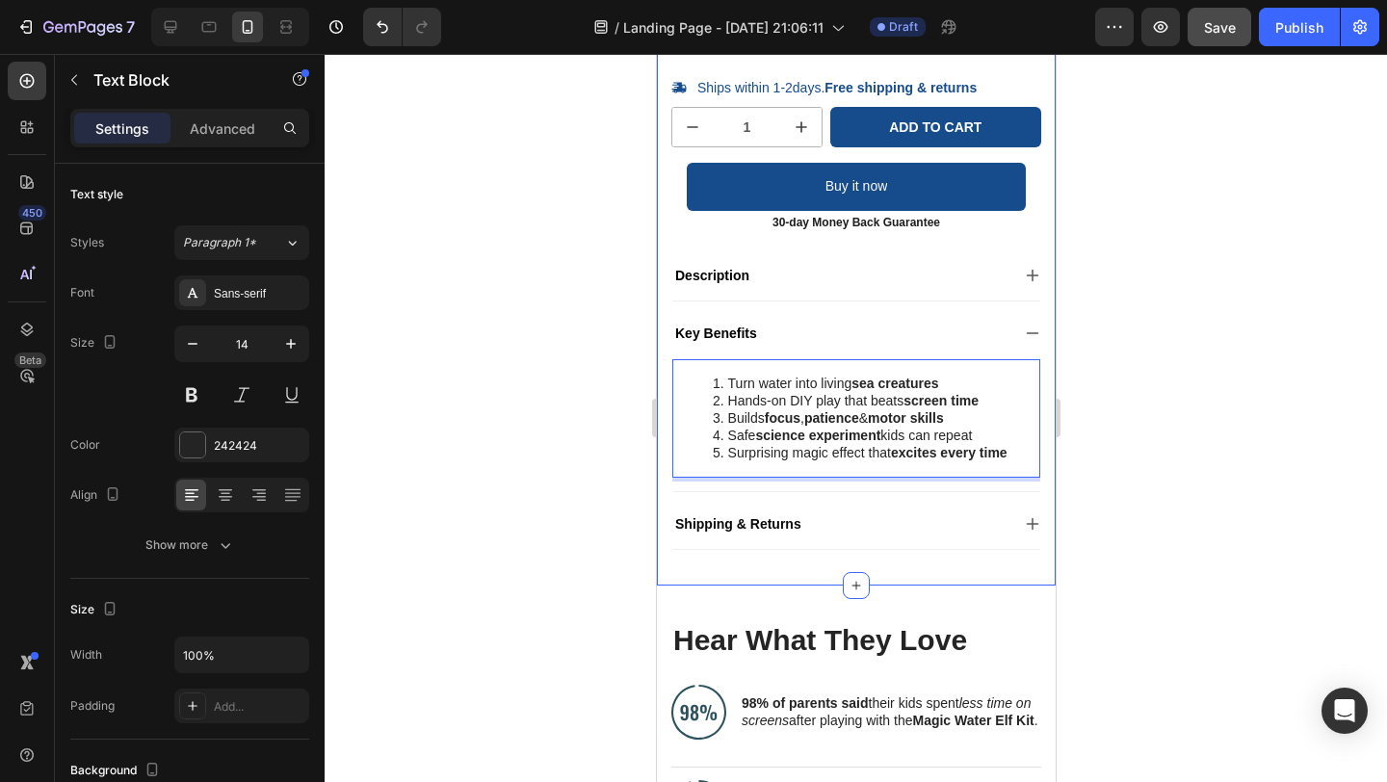
click at [1137, 467] on div at bounding box center [856, 418] width 1062 height 728
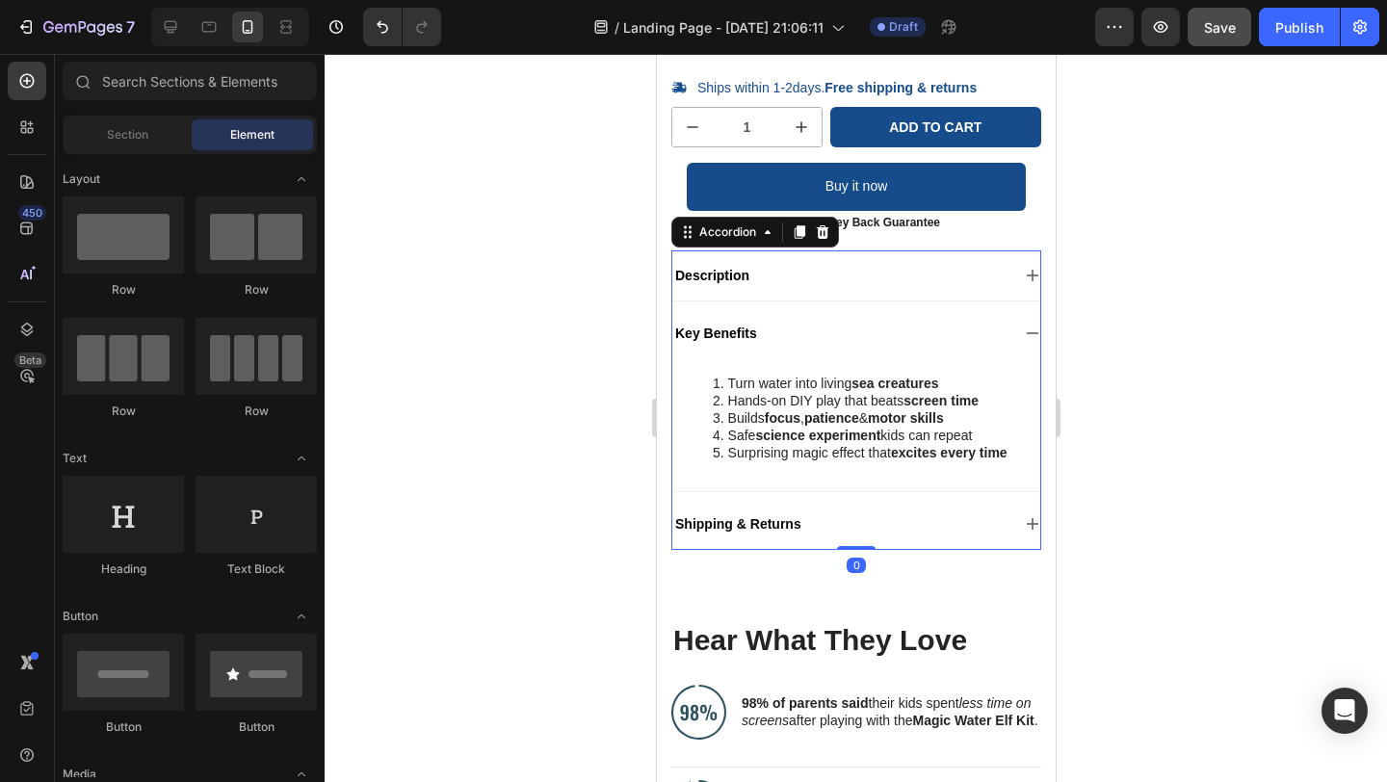
click at [1024, 331] on icon at bounding box center [1031, 333] width 15 height 15
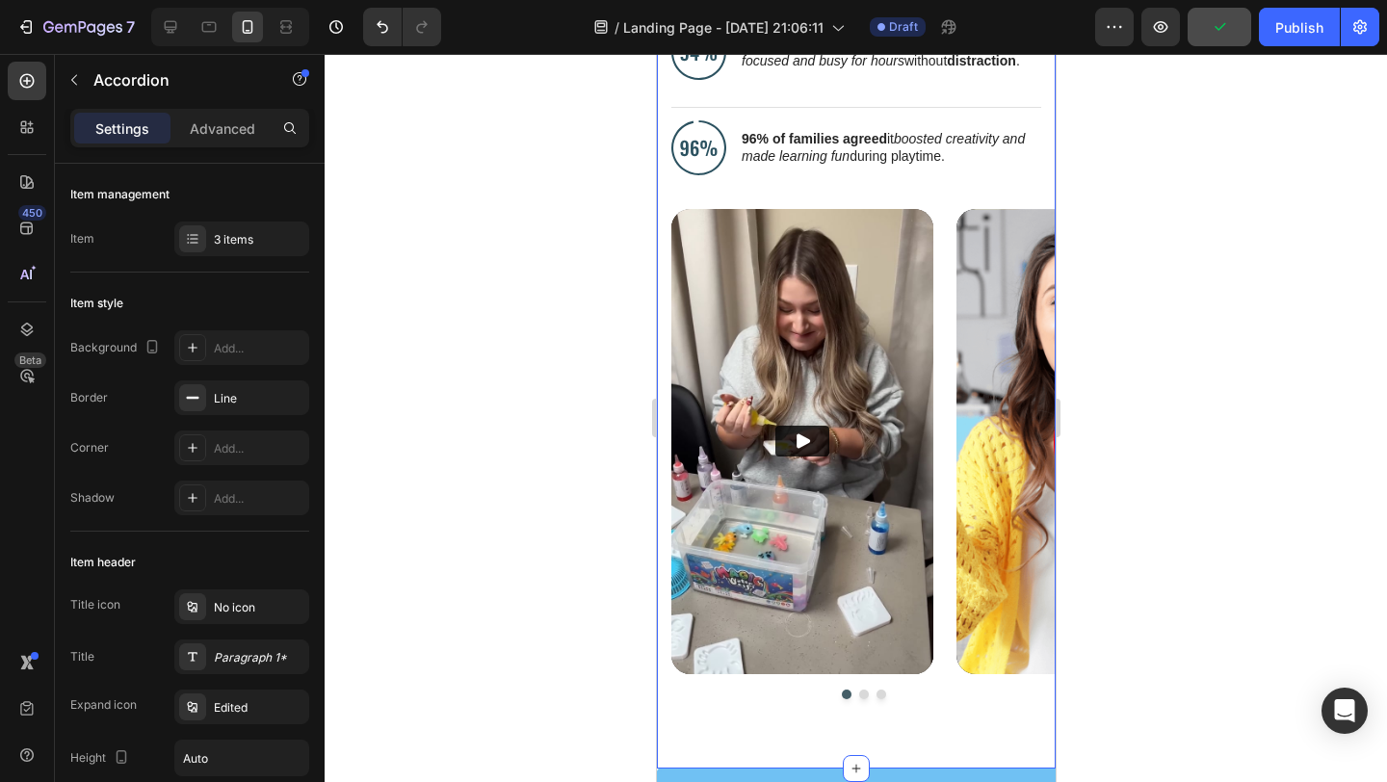
scroll to position [1213, 0]
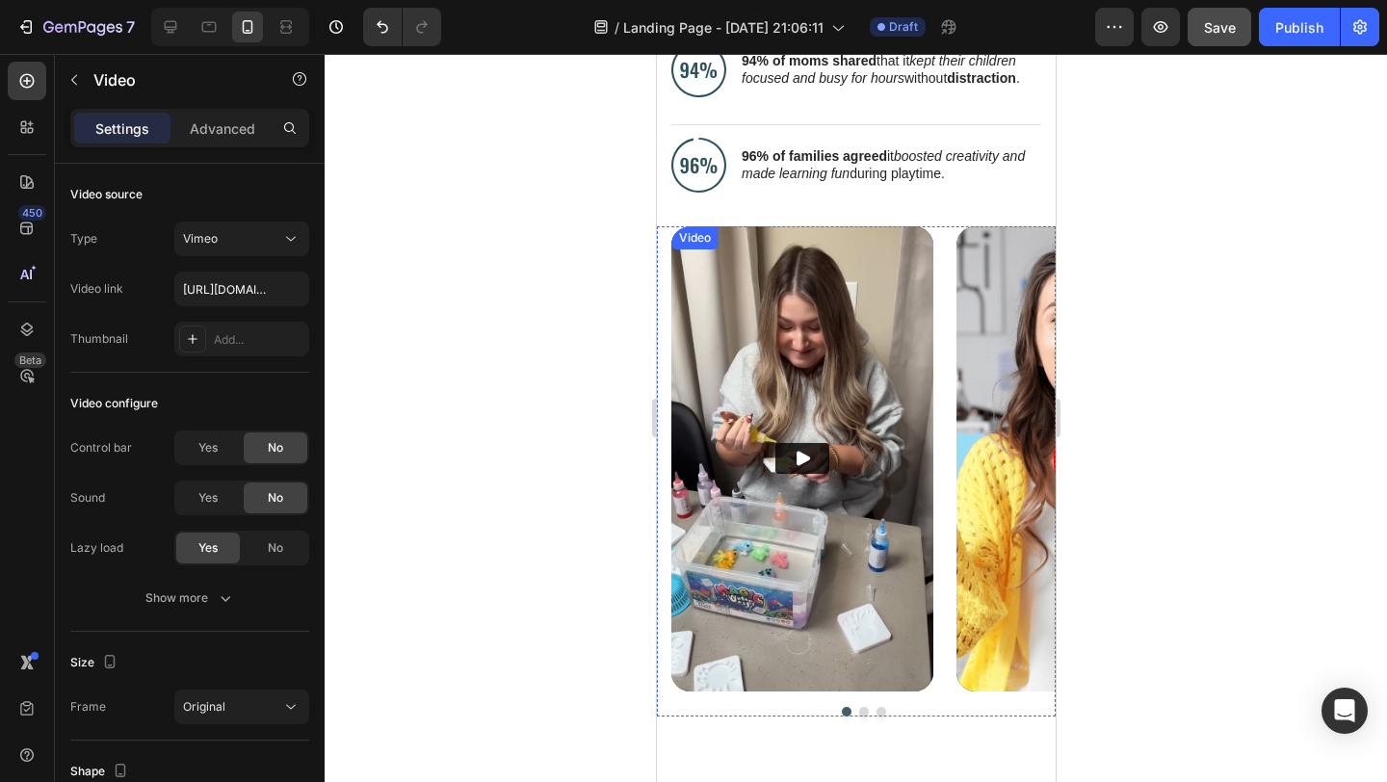
click at [866, 615] on img at bounding box center [801, 458] width 262 height 465
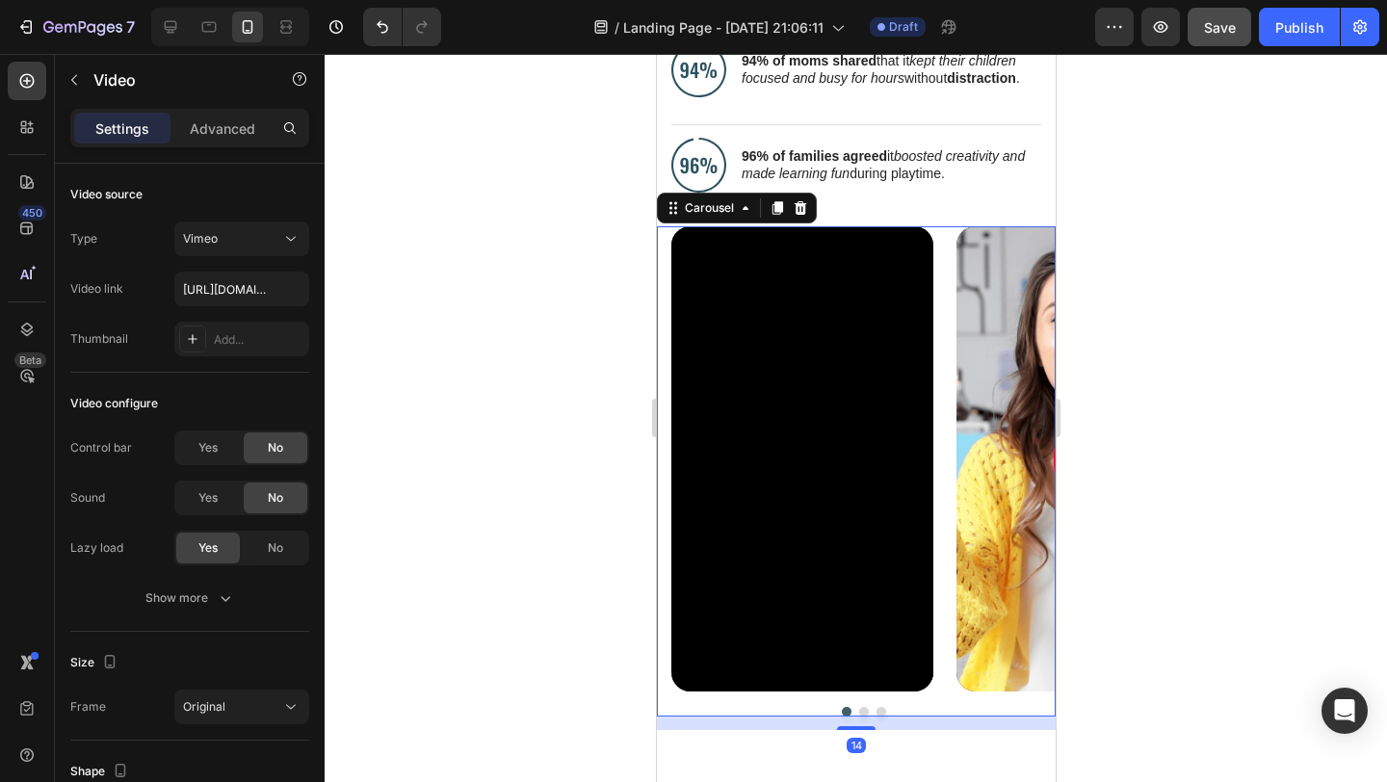
click at [858, 711] on button "Dot" at bounding box center [863, 712] width 10 height 10
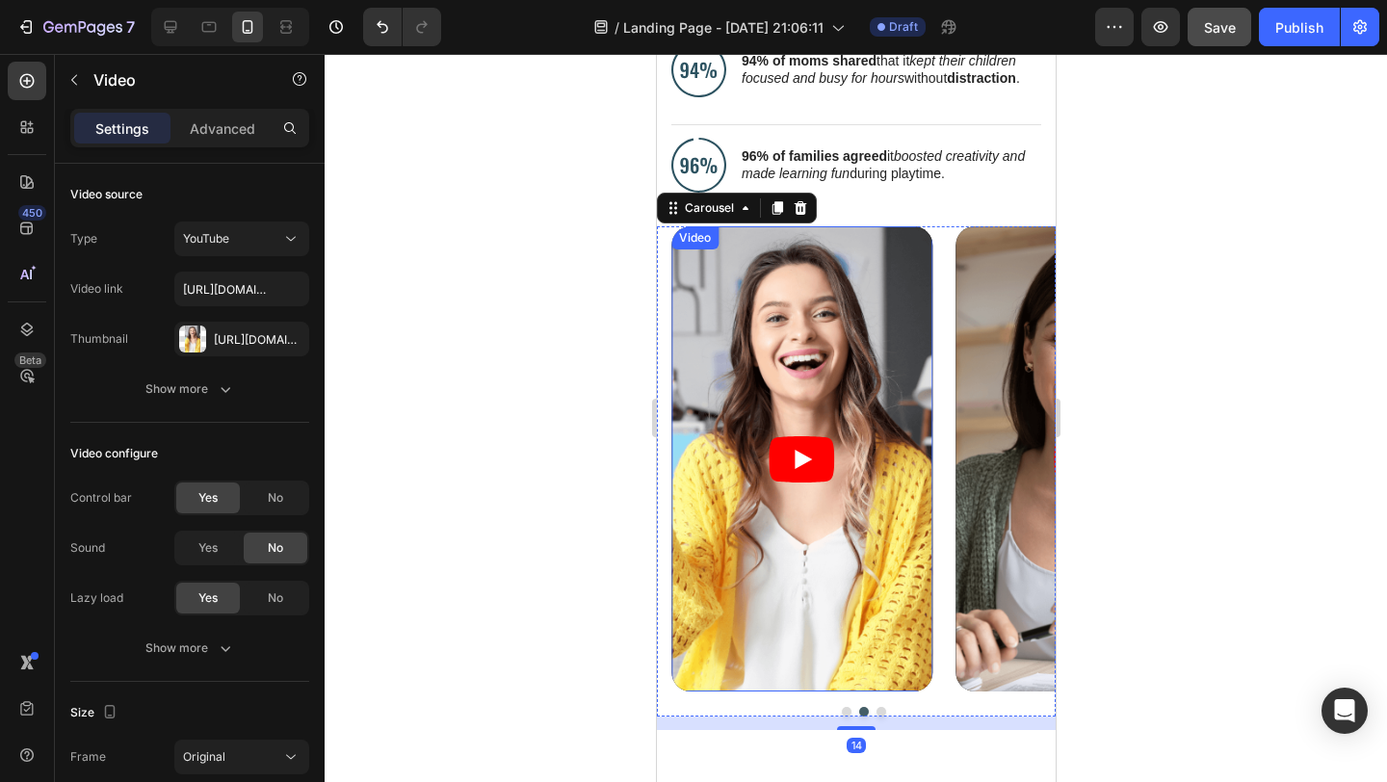
click at [843, 515] on article at bounding box center [801, 458] width 262 height 465
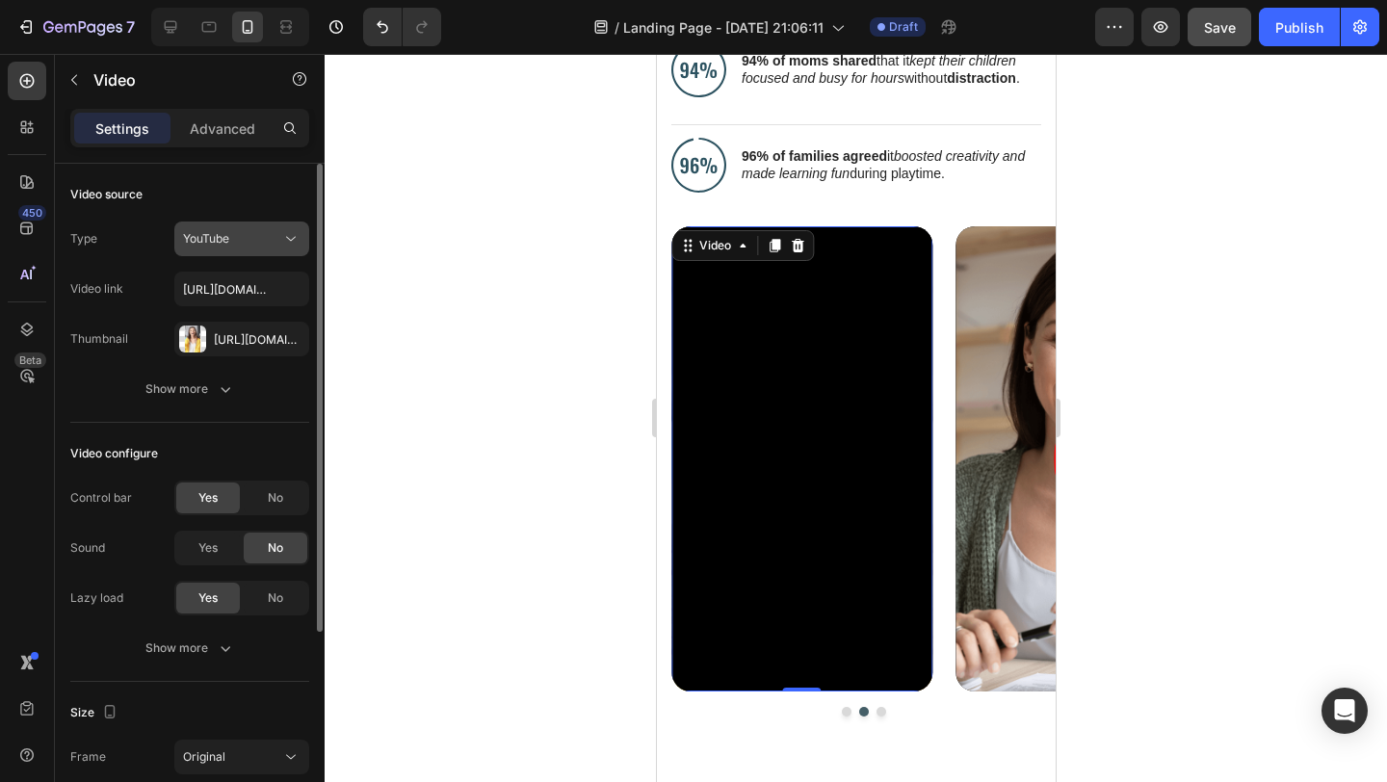
click at [233, 225] on button "YouTube" at bounding box center [241, 239] width 135 height 35
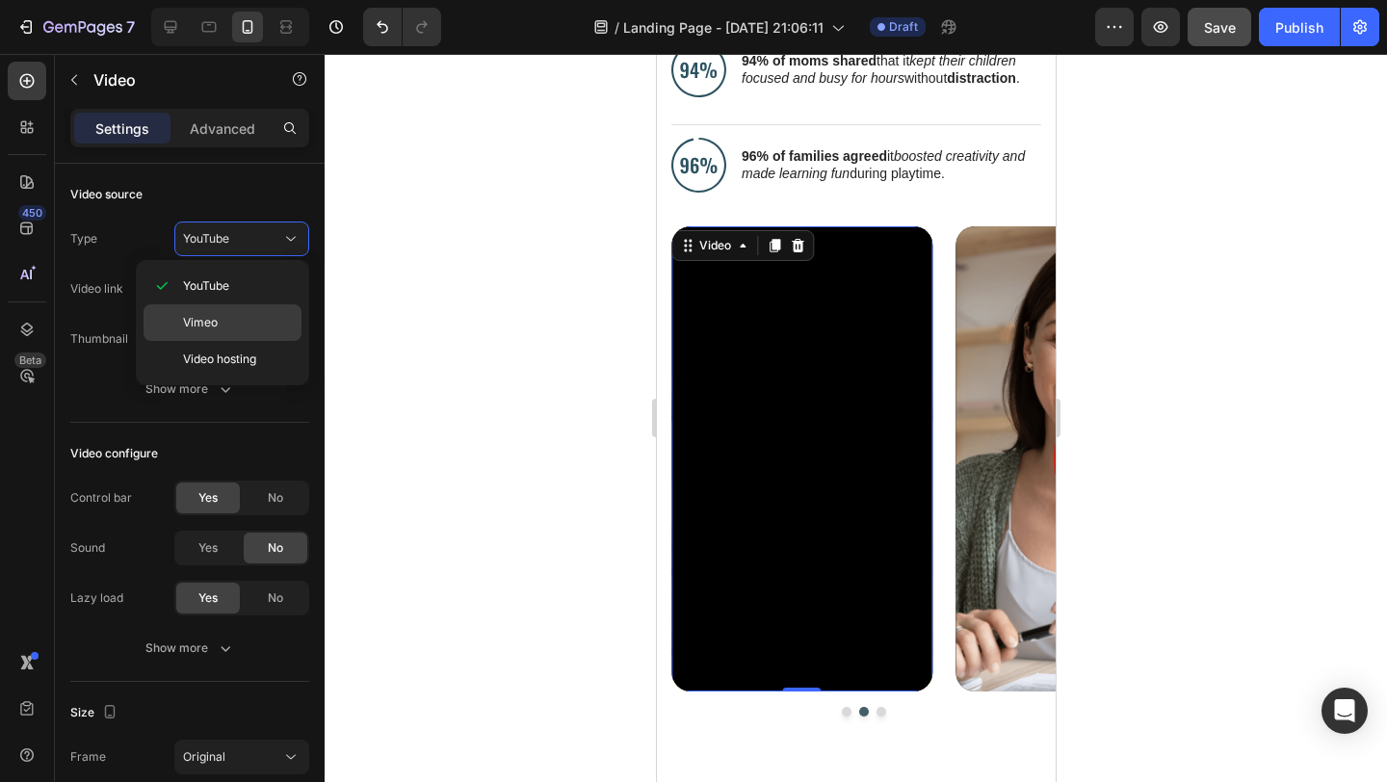
click at [225, 322] on p "Vimeo" at bounding box center [238, 322] width 110 height 17
type input "[URL][DOMAIN_NAME]"
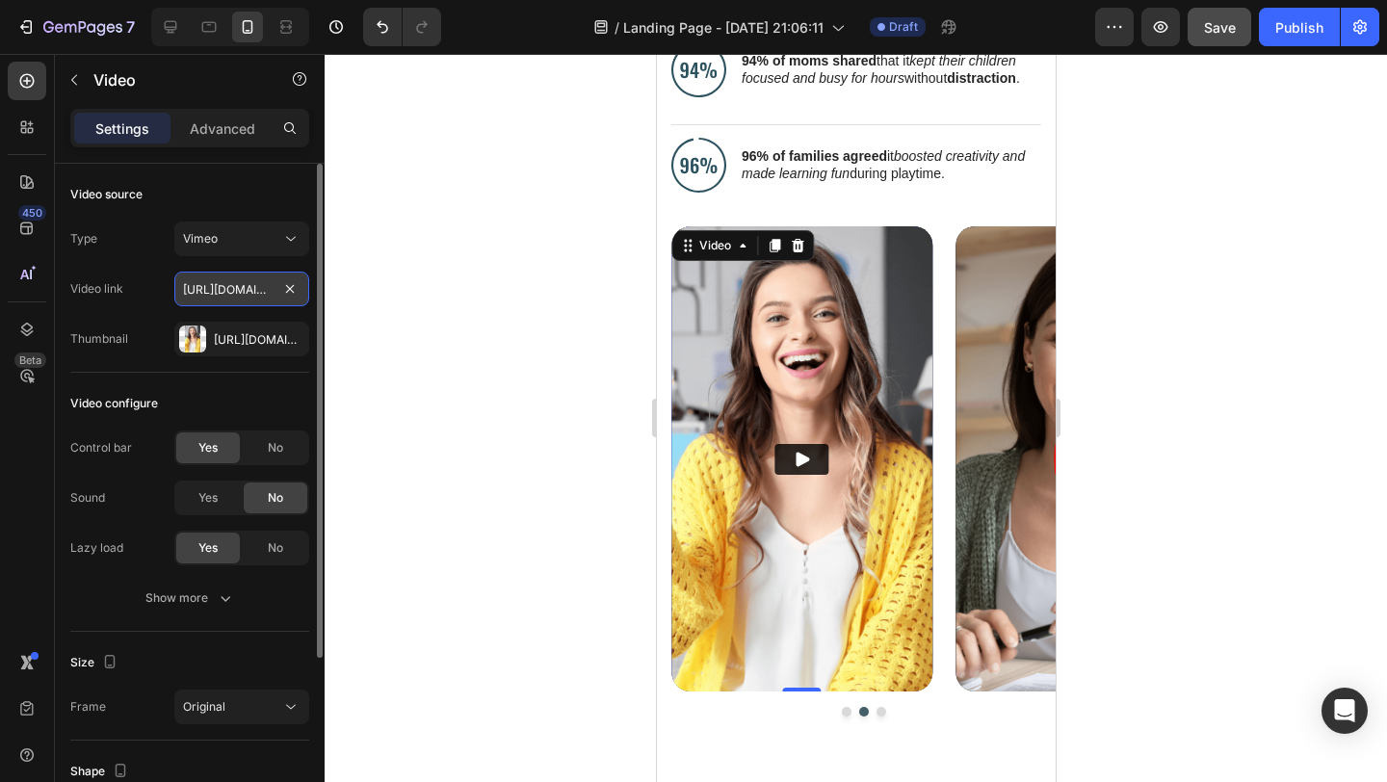
click at [217, 286] on input "[URL][DOMAIN_NAME]" at bounding box center [241, 289] width 135 height 35
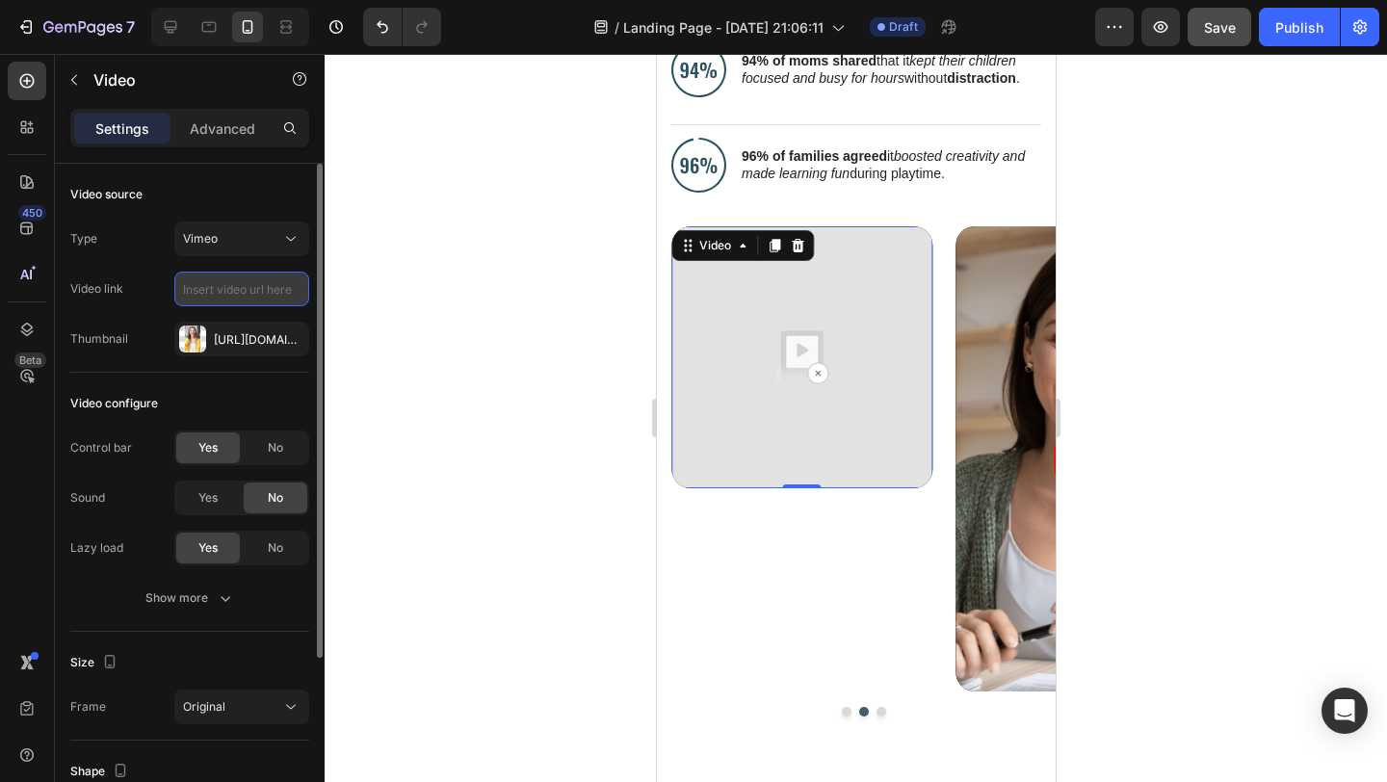
paste input "[URL][DOMAIN_NAME]"
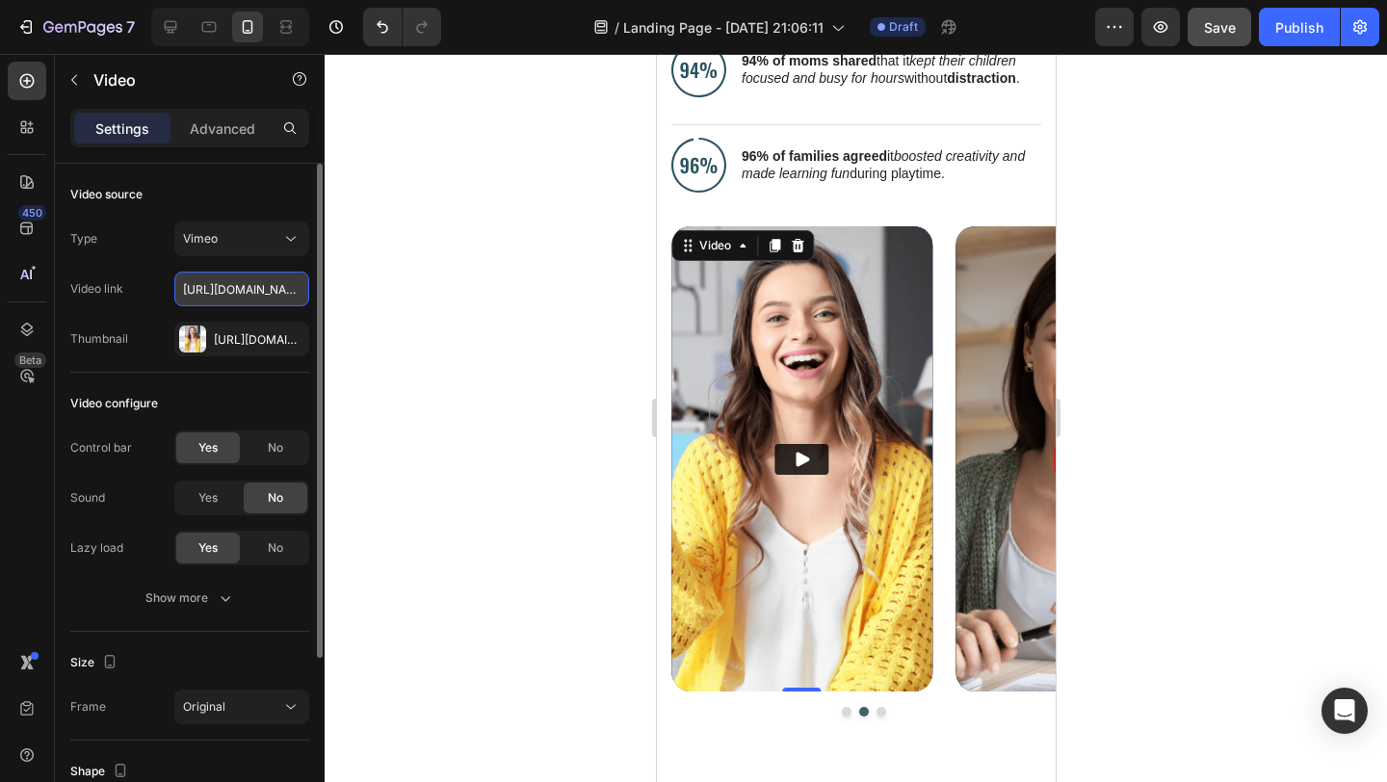
scroll to position [0, 175]
type input "[URL][DOMAIN_NAME]"
click at [226, 336] on div "[URL][DOMAIN_NAME]" at bounding box center [242, 339] width 56 height 17
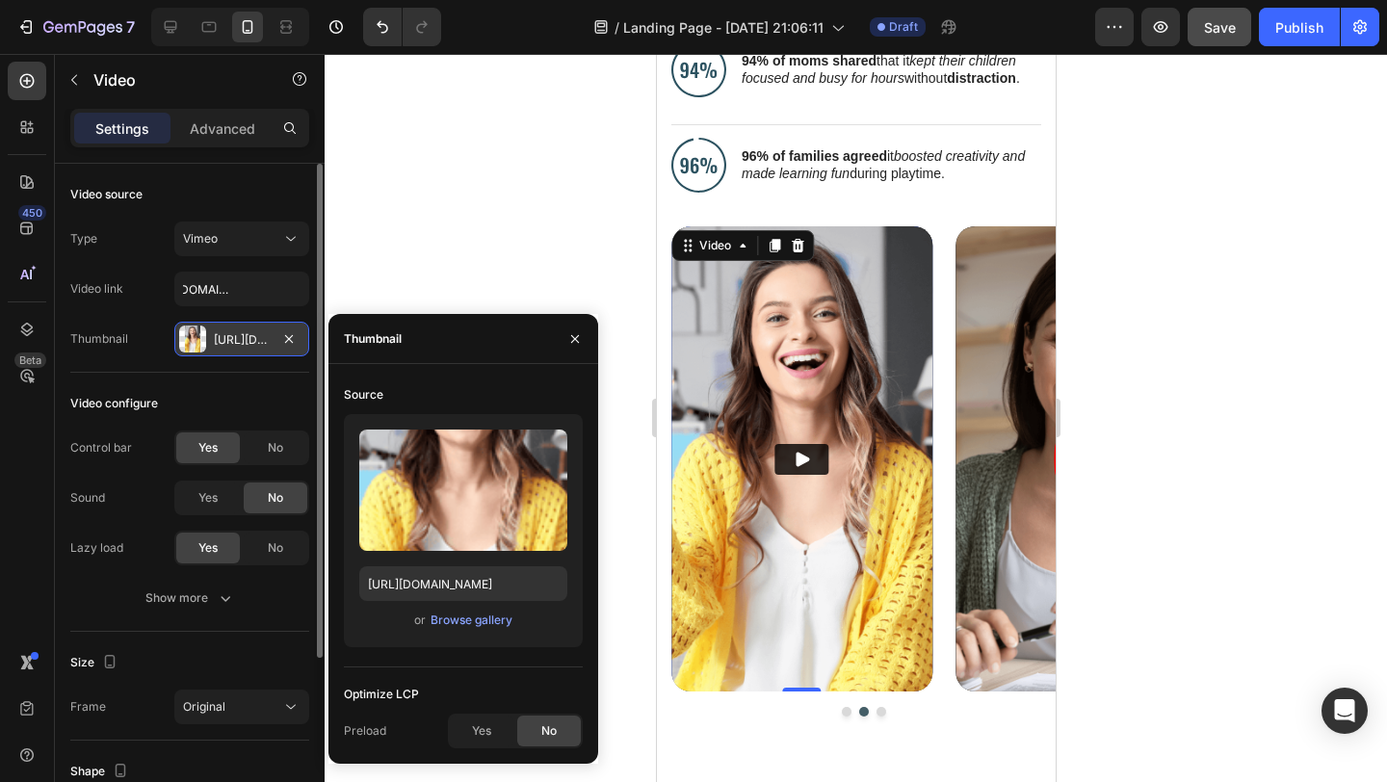
scroll to position [0, 0]
click at [285, 335] on icon "button" at bounding box center [289, 338] width 8 height 8
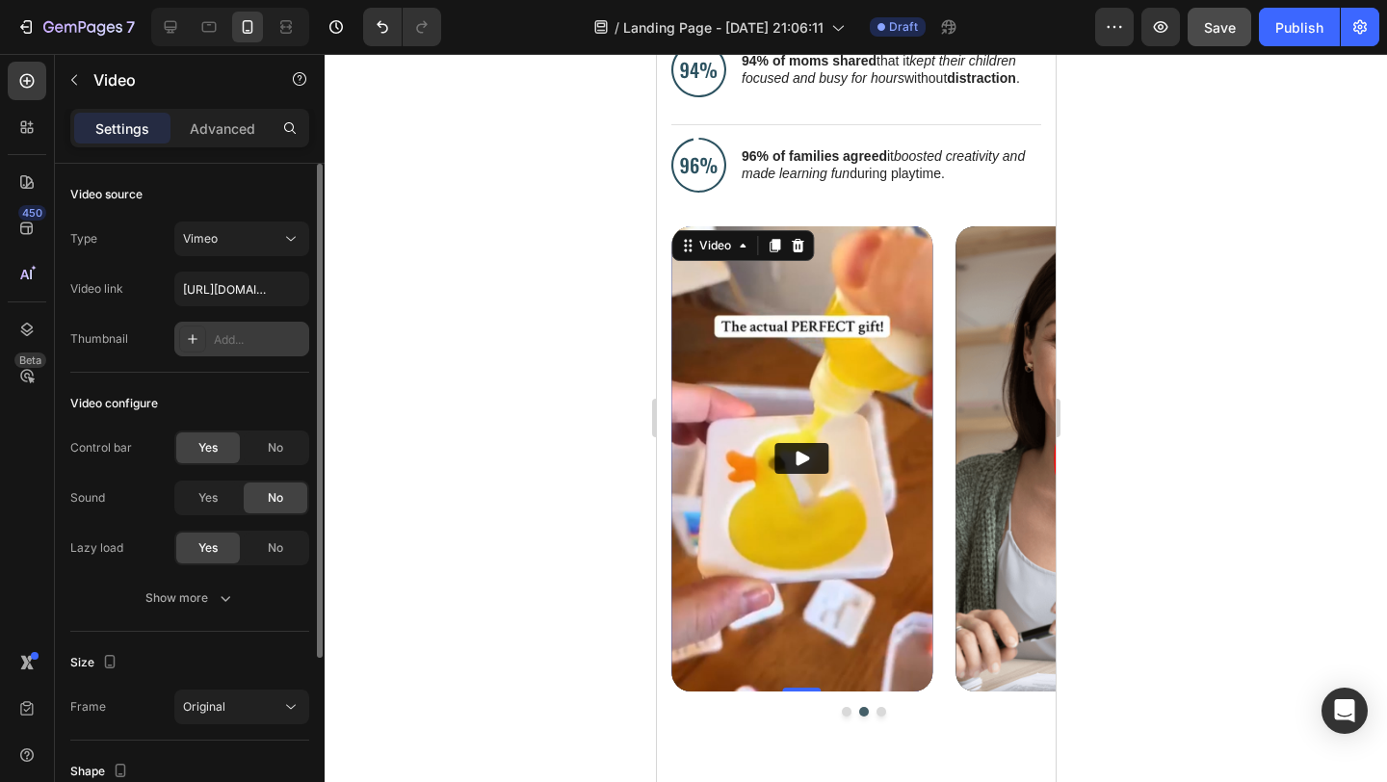
click at [262, 387] on div "Video configure Control bar Yes No Sound Yes No Lazy load Yes No Show more" at bounding box center [189, 502] width 239 height 259
click at [268, 444] on span "No" at bounding box center [275, 447] width 15 height 17
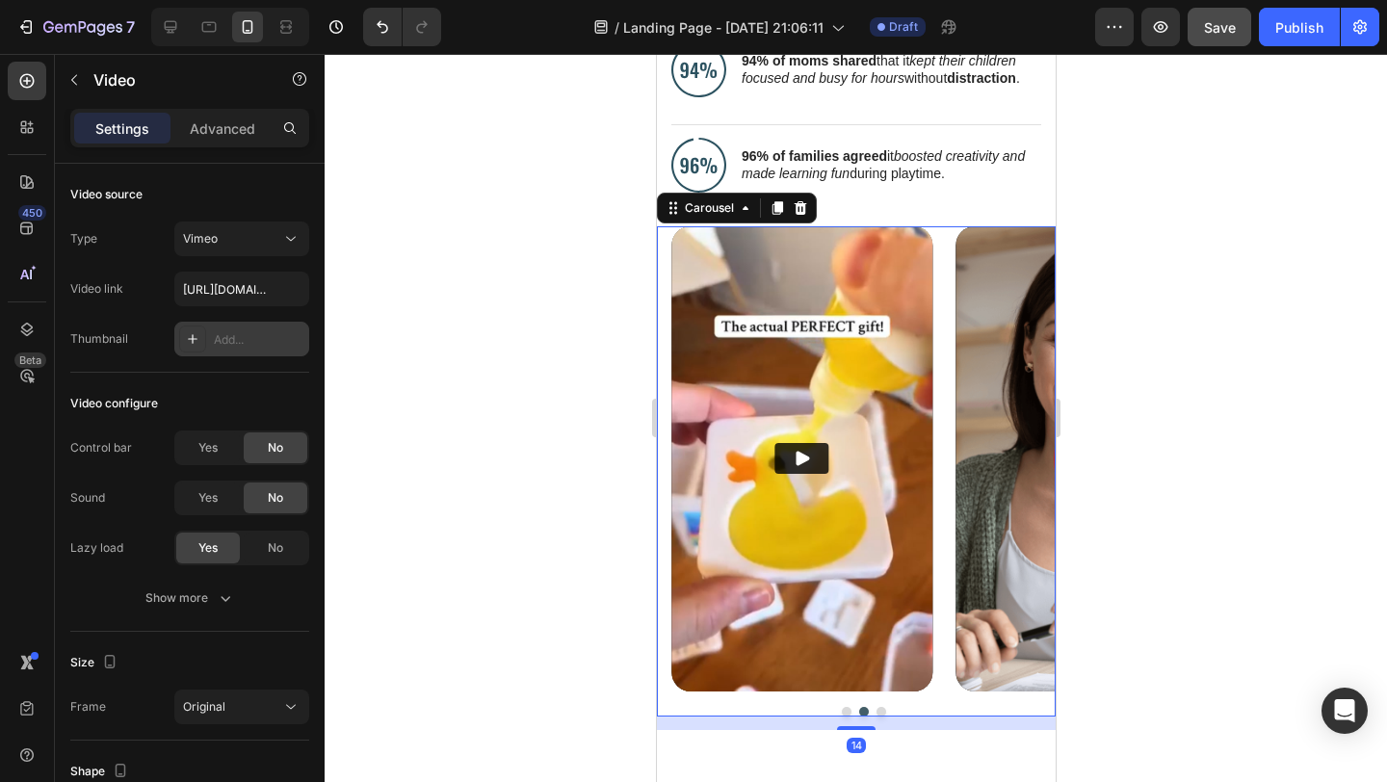
click at [876, 708] on button "Dot" at bounding box center [881, 712] width 10 height 10
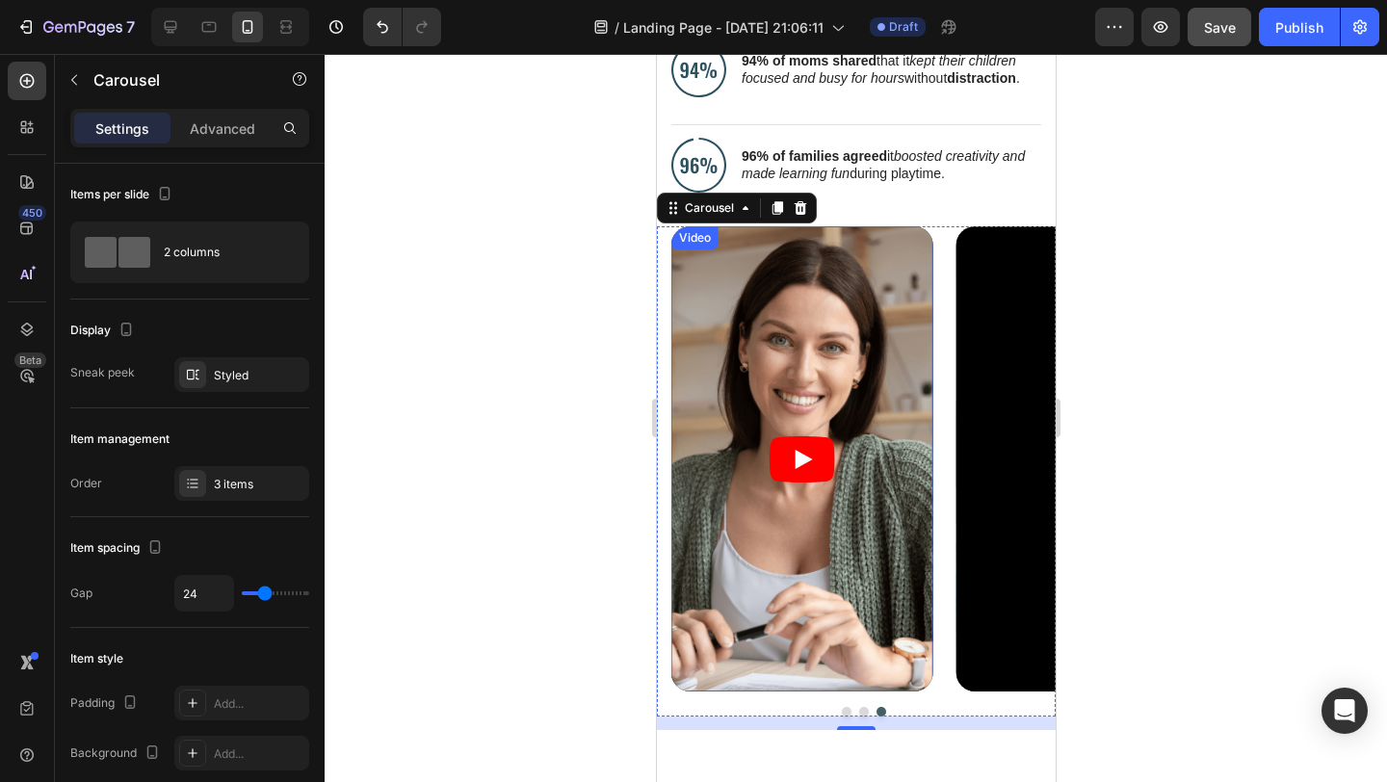
click at [804, 454] on icon "Play" at bounding box center [803, 459] width 17 height 19
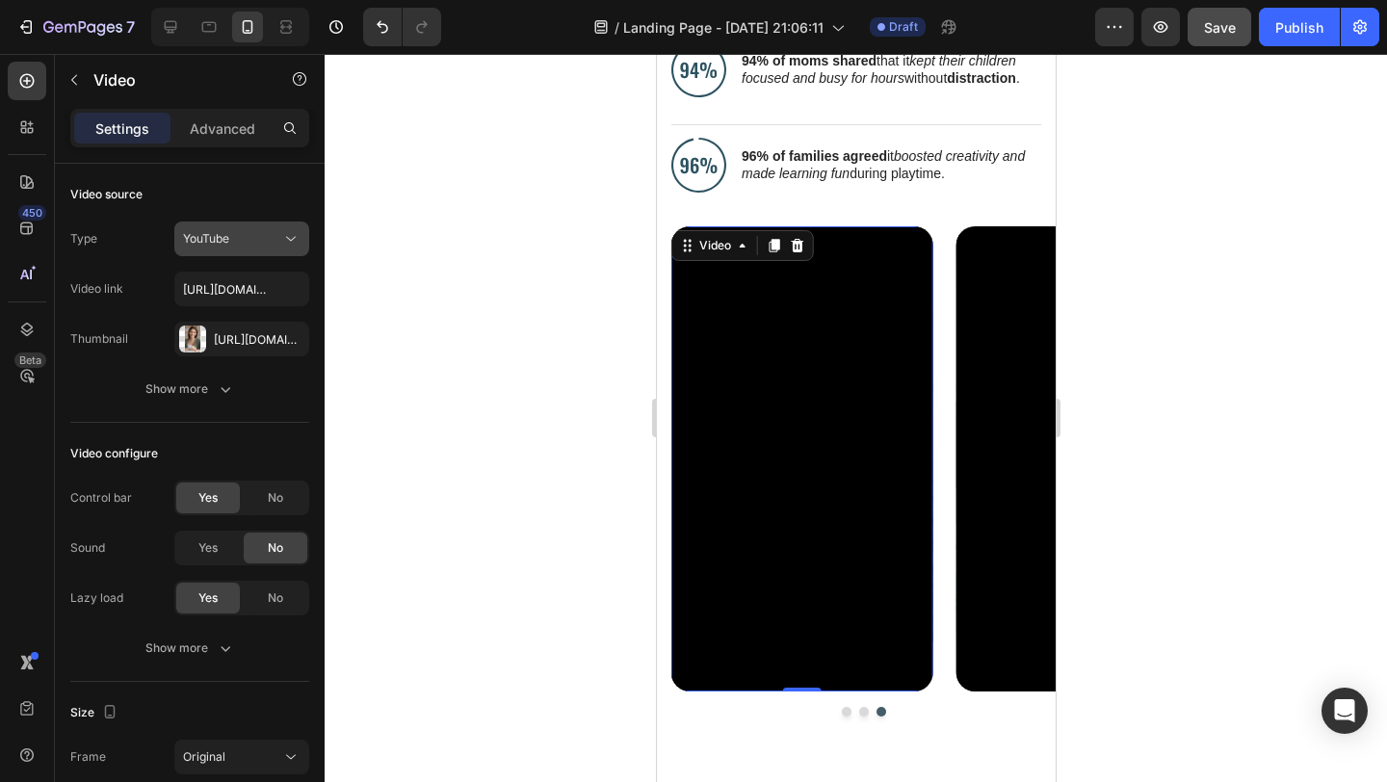
click at [270, 234] on div "YouTube" at bounding box center [232, 238] width 98 height 17
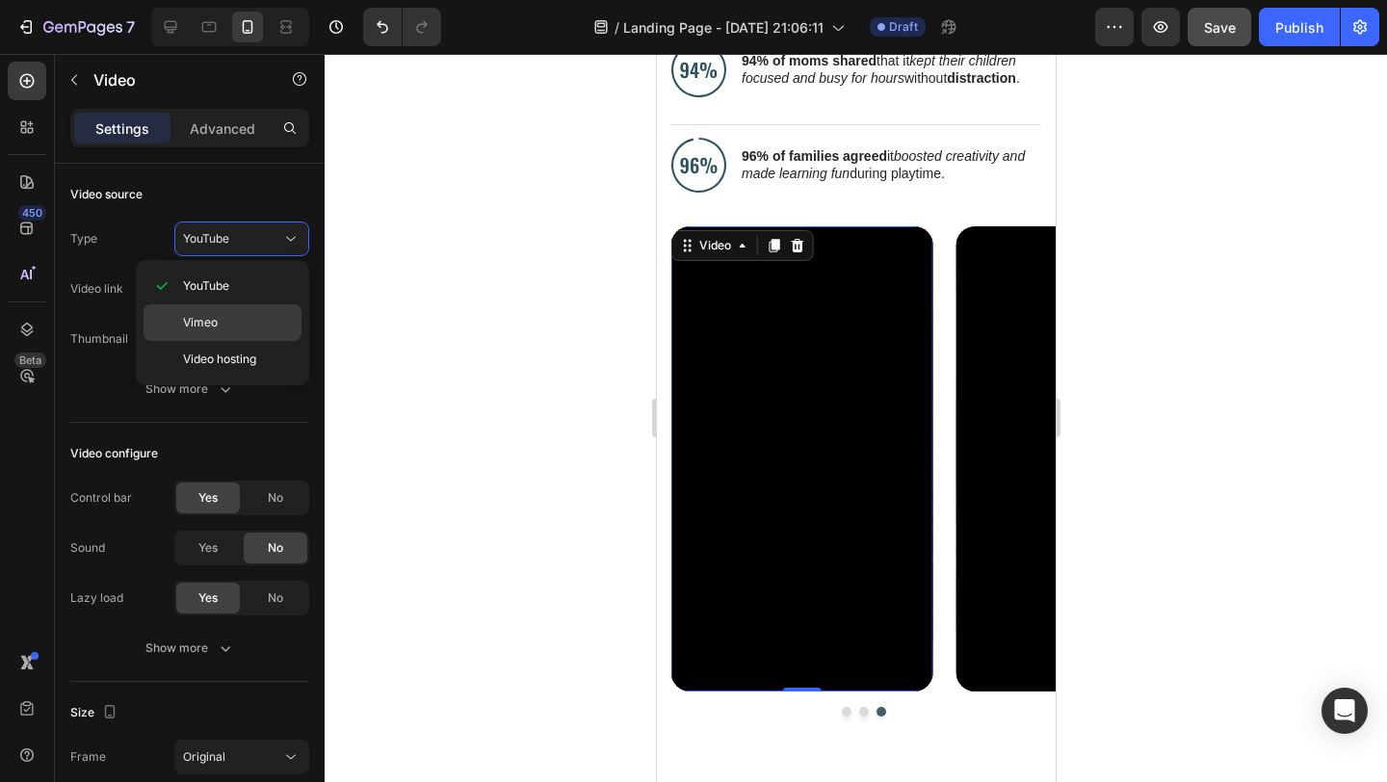
click at [252, 314] on p "Vimeo" at bounding box center [238, 322] width 110 height 17
type input "[URL][DOMAIN_NAME]"
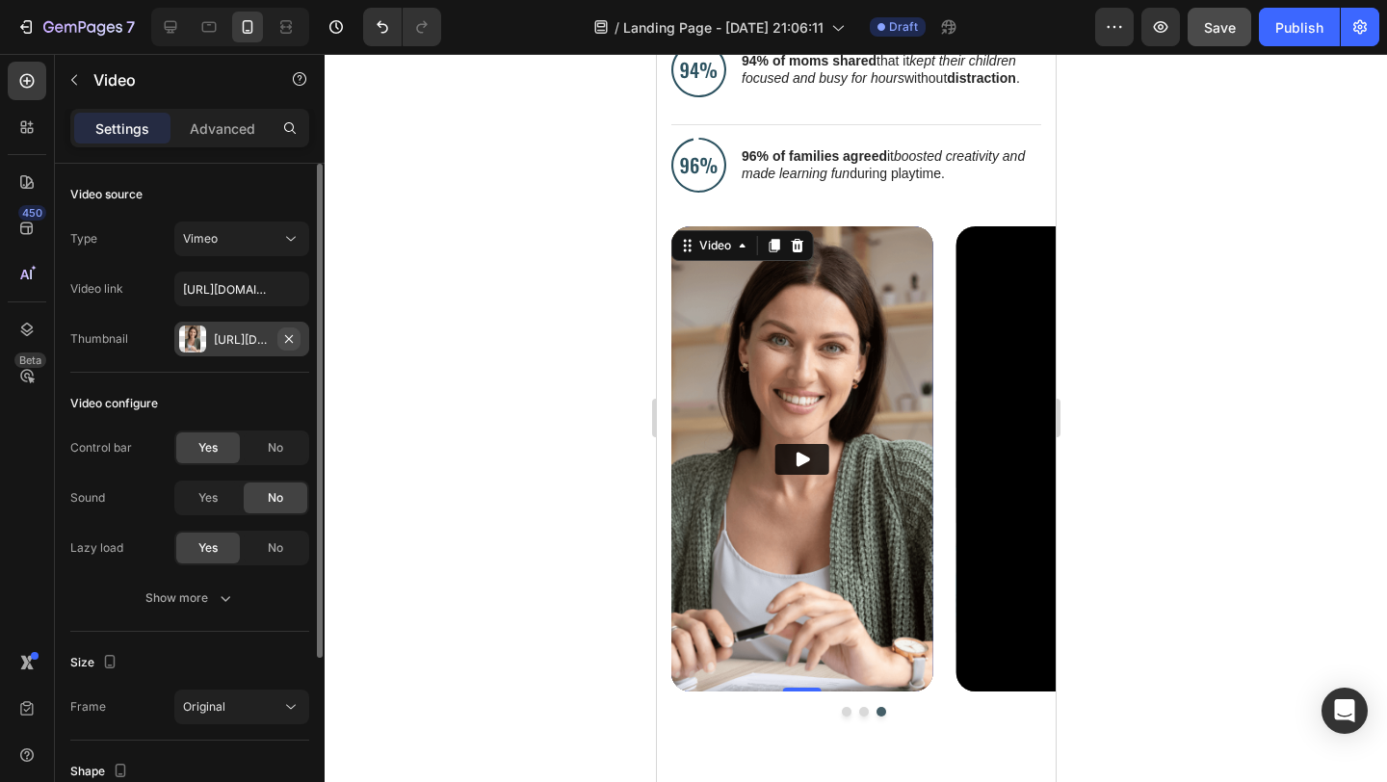
click at [288, 331] on icon "button" at bounding box center [288, 338] width 15 height 15
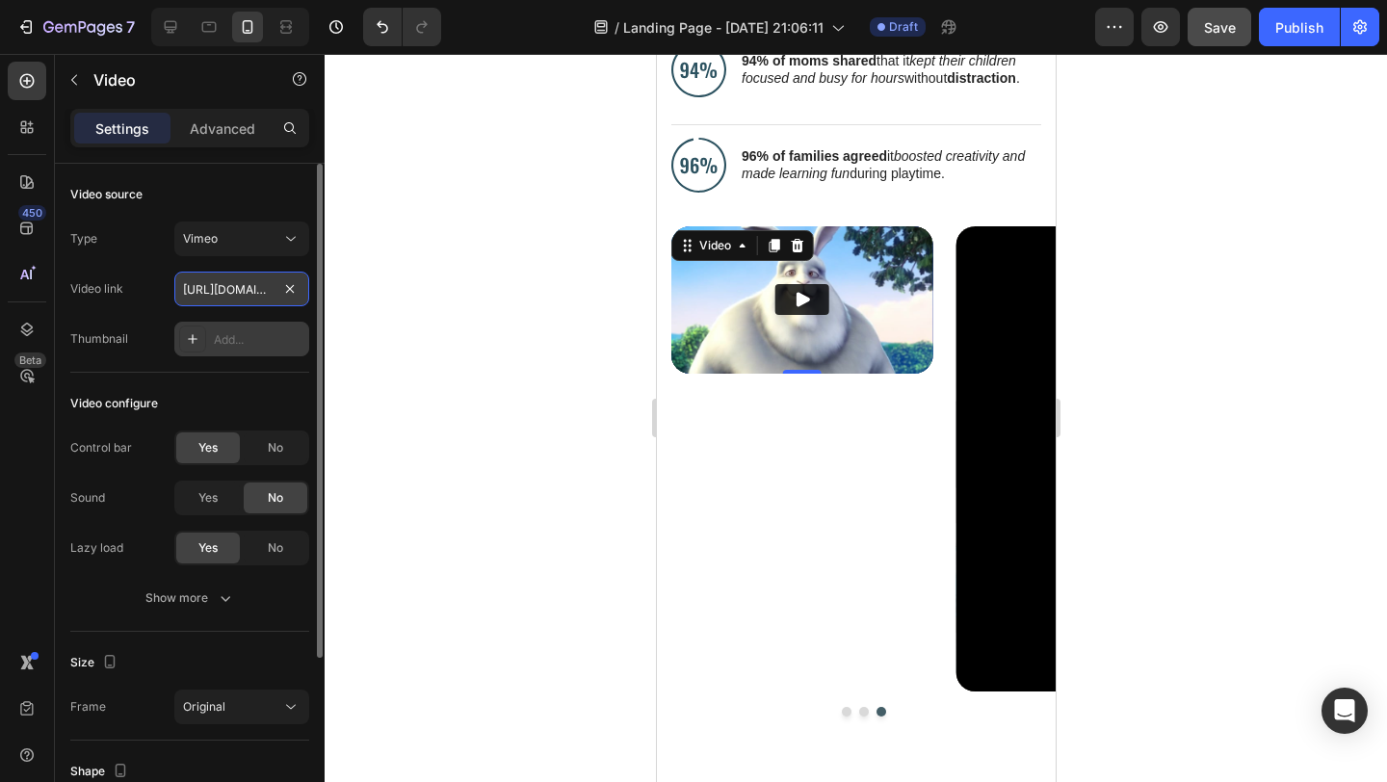
click at [236, 292] on input "[URL][DOMAIN_NAME]" at bounding box center [241, 289] width 135 height 35
paste input "[URL][DOMAIN_NAME]"
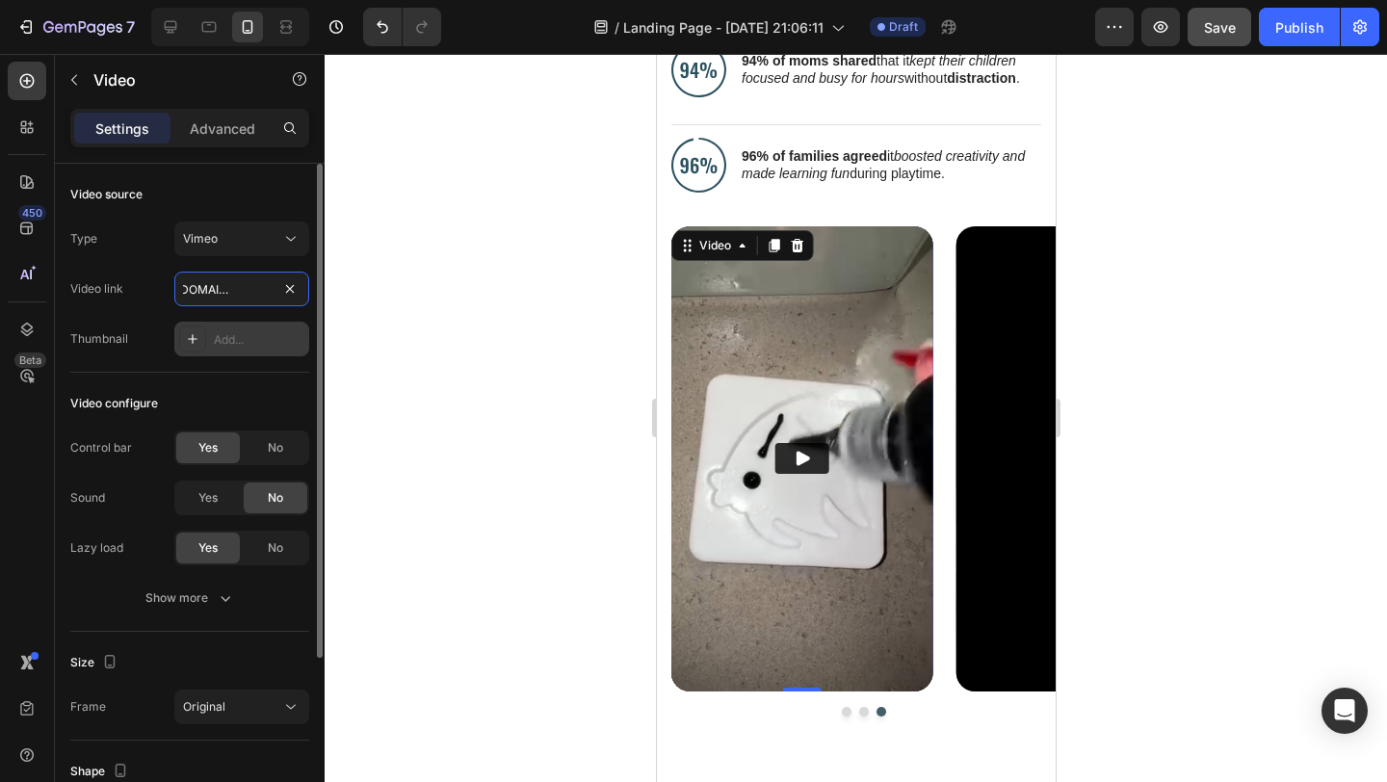
type input "[URL][DOMAIN_NAME]"
click at [254, 385] on div "Video configure Control bar Yes No Sound Yes No Lazy load Yes No Show more" at bounding box center [189, 502] width 239 height 259
click at [268, 439] on span "No" at bounding box center [275, 447] width 15 height 17
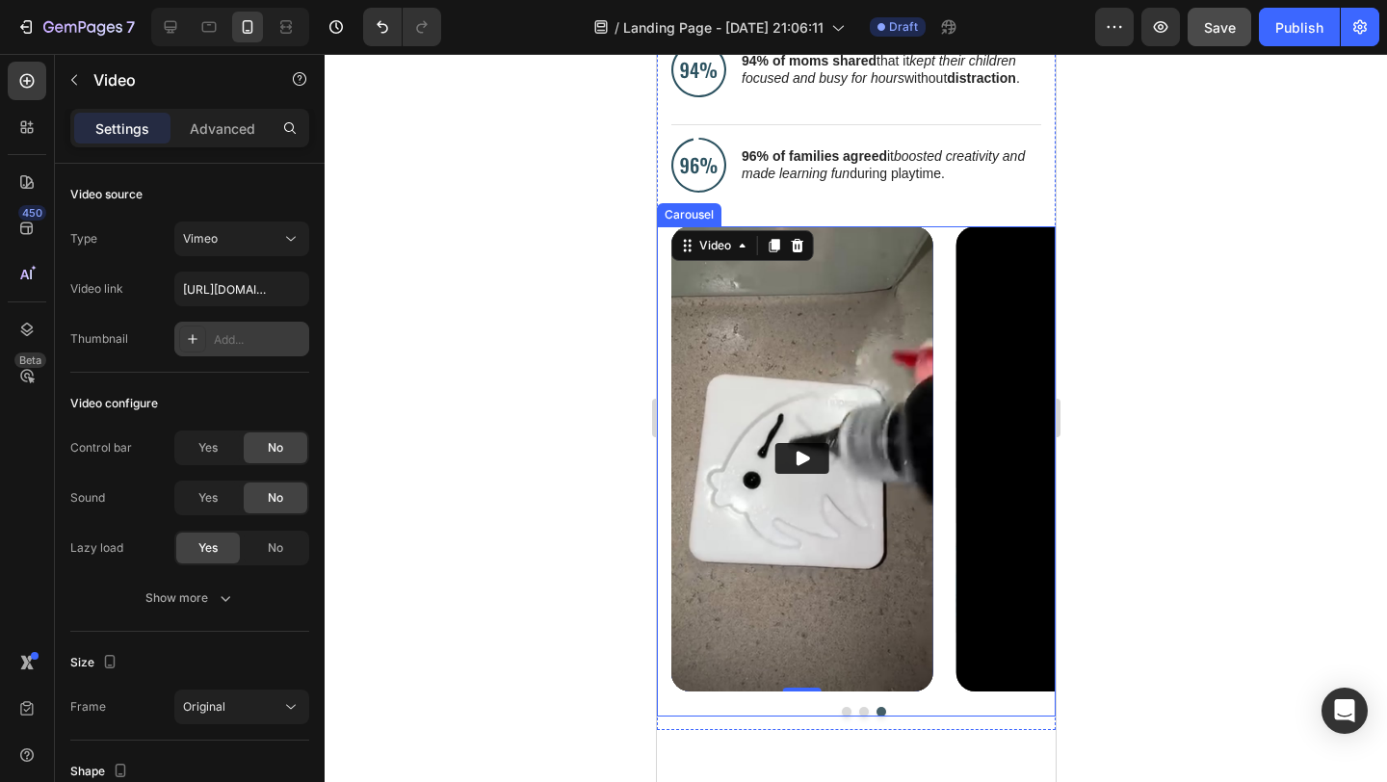
click at [841, 710] on button "Dot" at bounding box center [846, 712] width 10 height 10
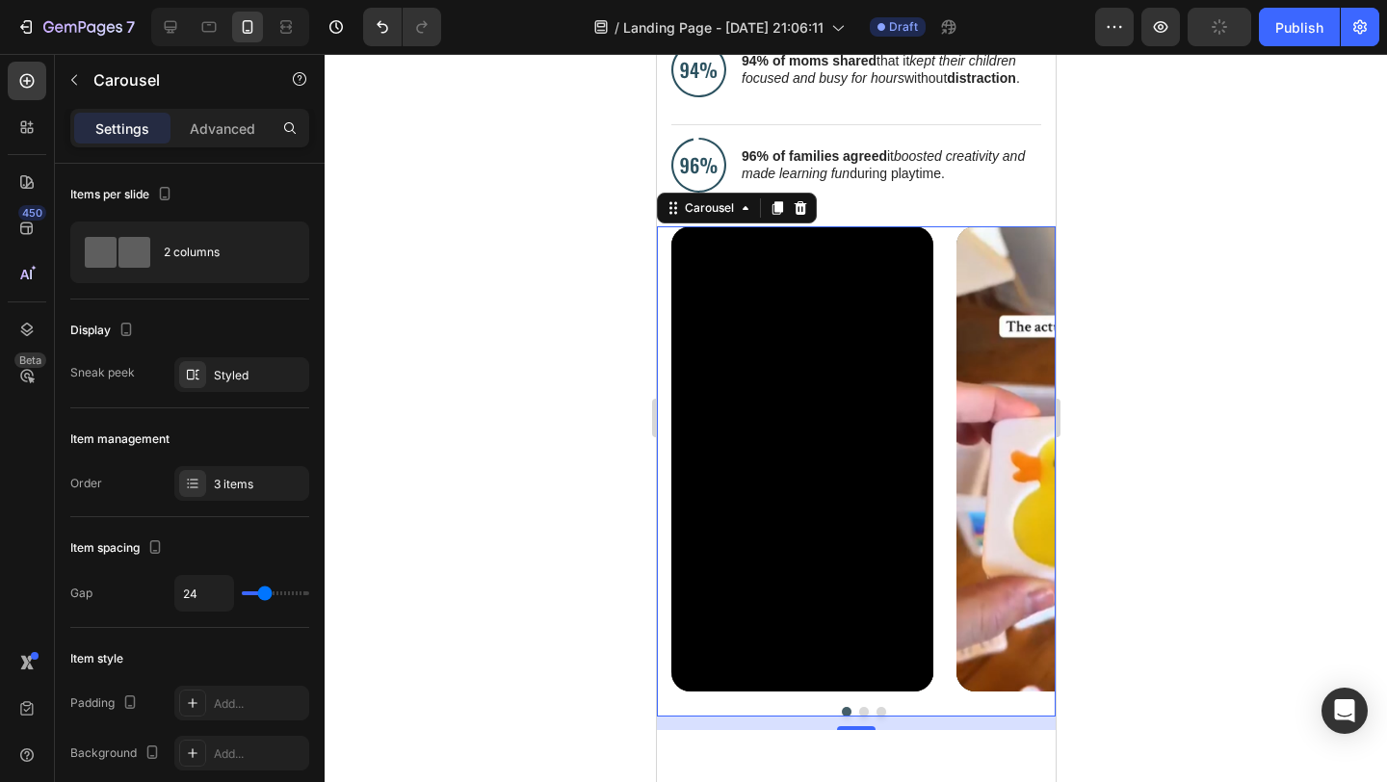
click at [858, 711] on button "Dot" at bounding box center [863, 712] width 10 height 10
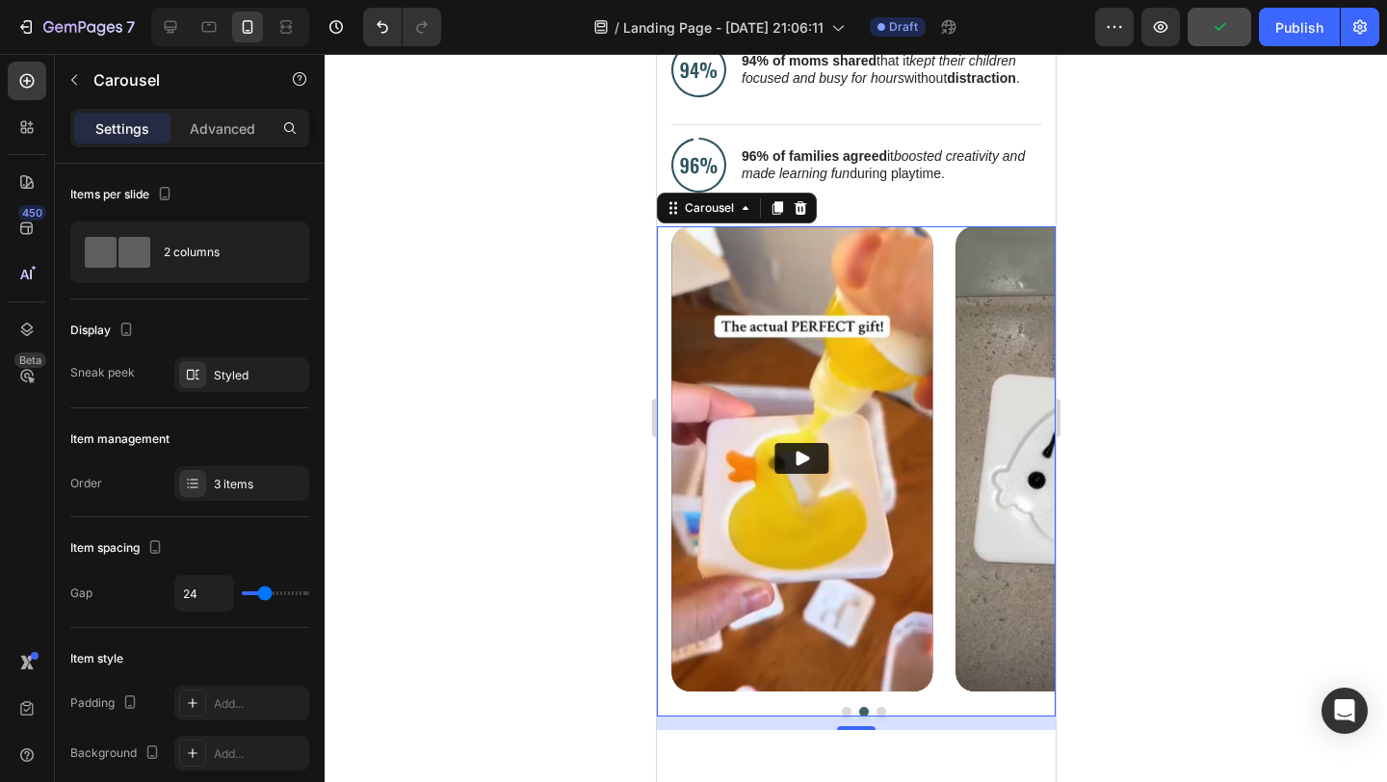
click at [876, 712] on button "Dot" at bounding box center [881, 712] width 10 height 10
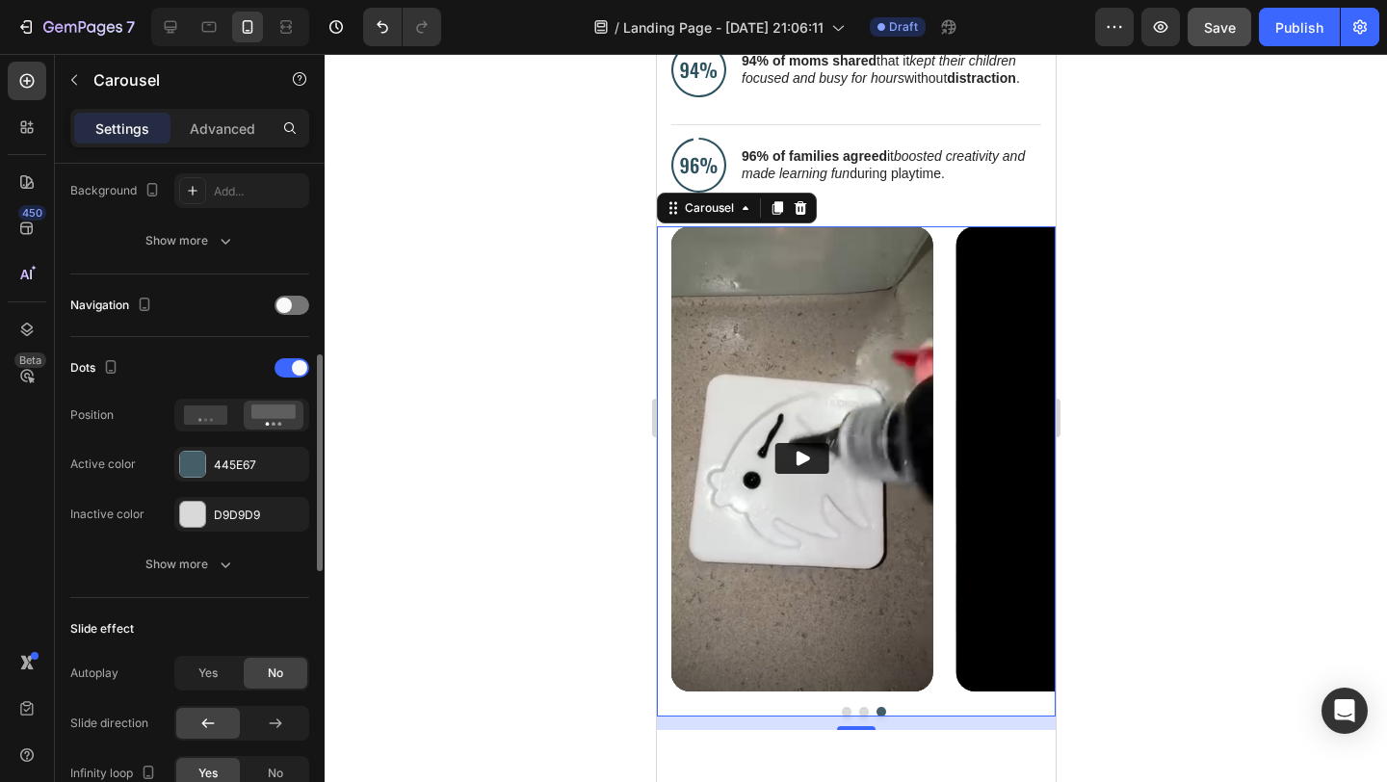
scroll to position [569, 0]
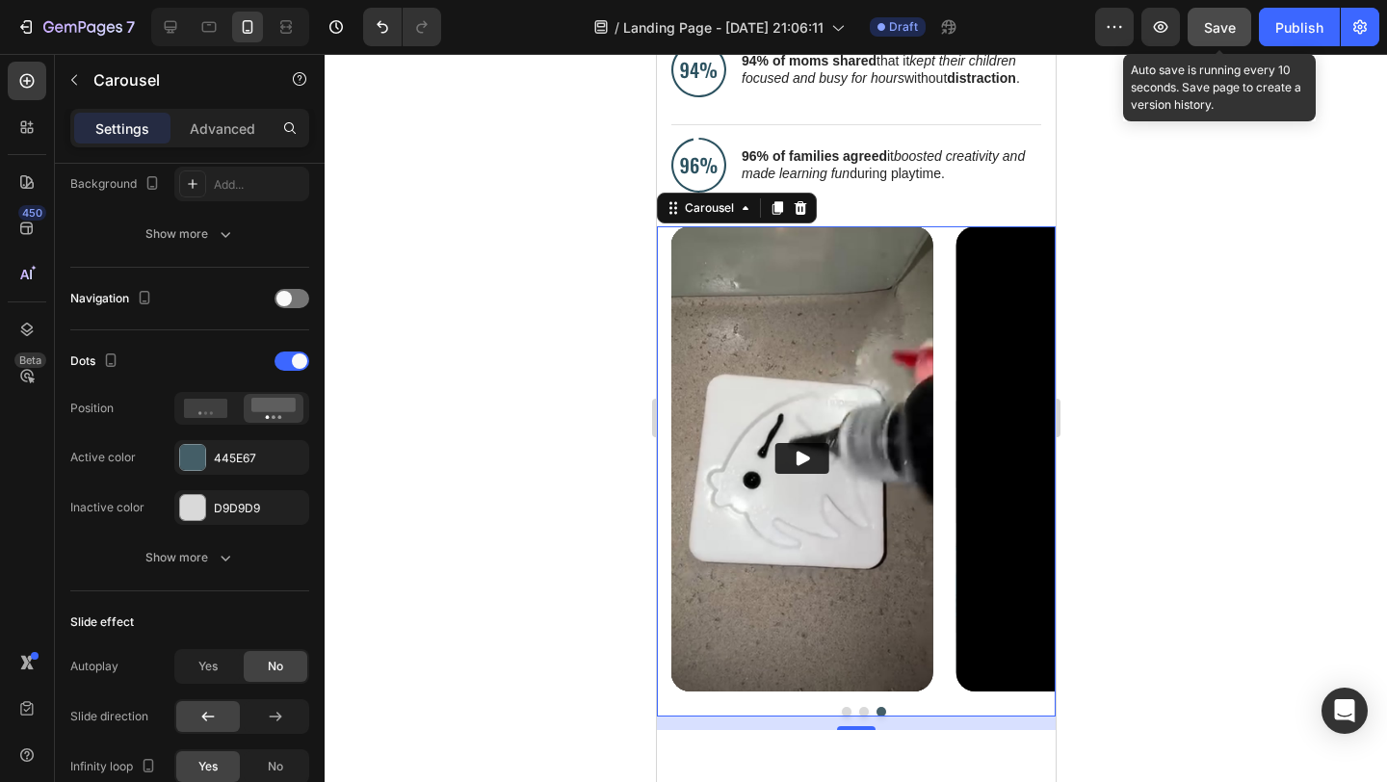
click at [1218, 26] on span "Save" at bounding box center [1220, 27] width 32 height 16
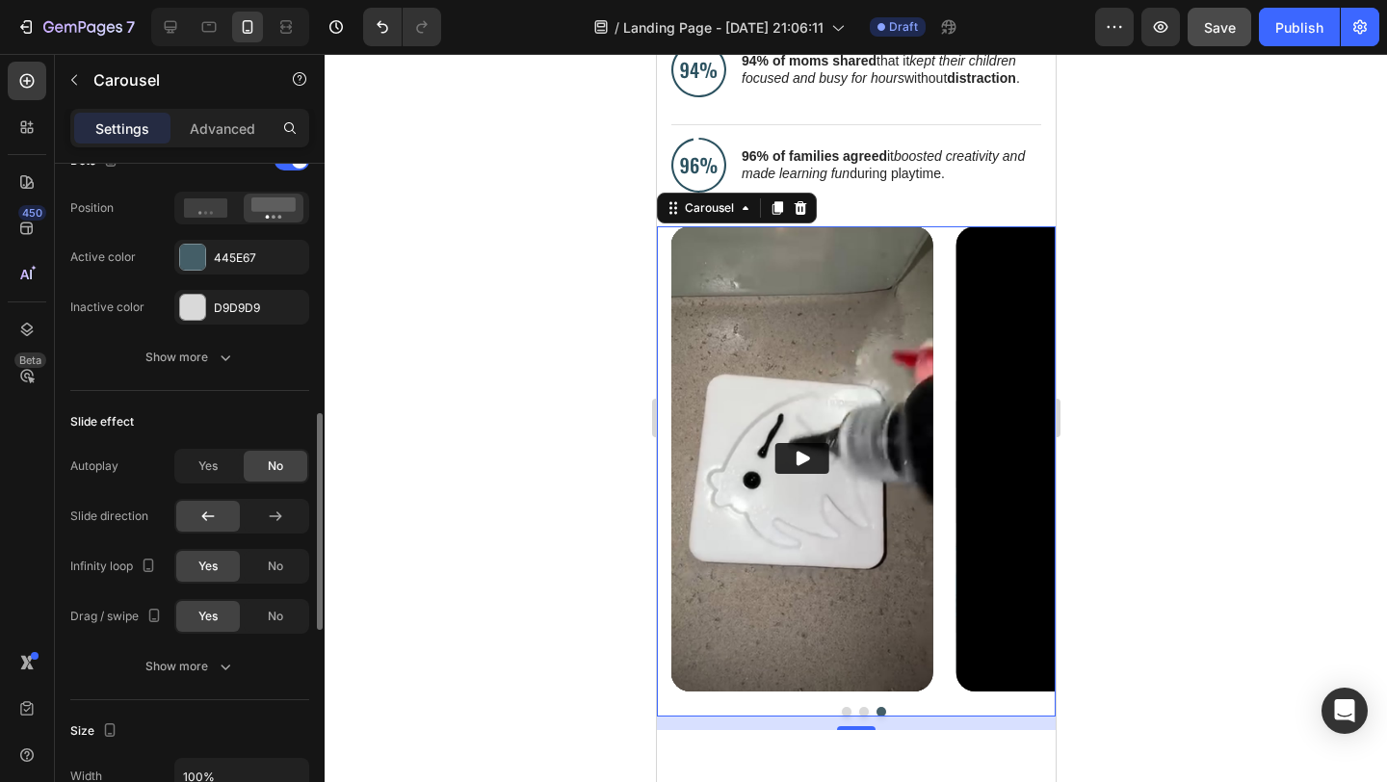
scroll to position [771, 0]
click at [211, 467] on span "Yes" at bounding box center [207, 465] width 19 height 17
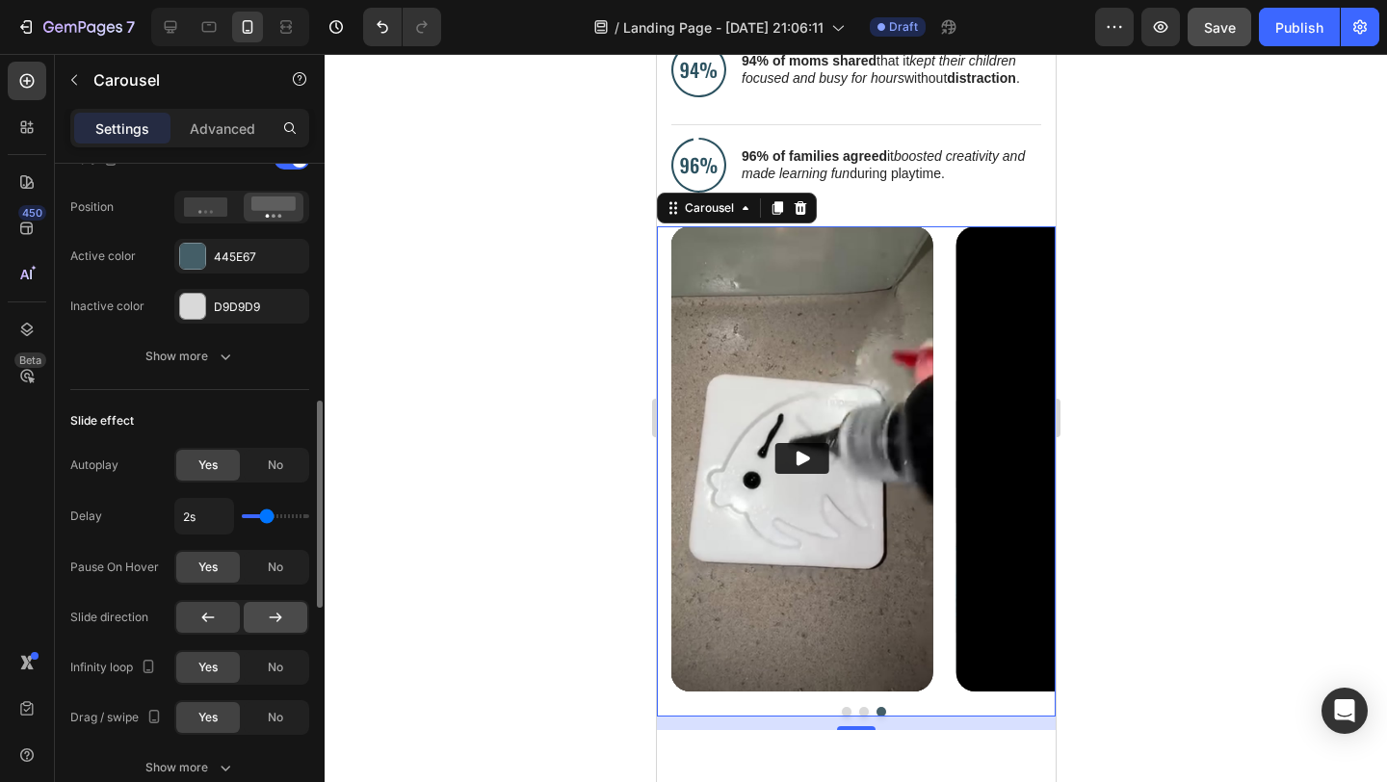
click at [275, 623] on icon at bounding box center [275, 617] width 19 height 19
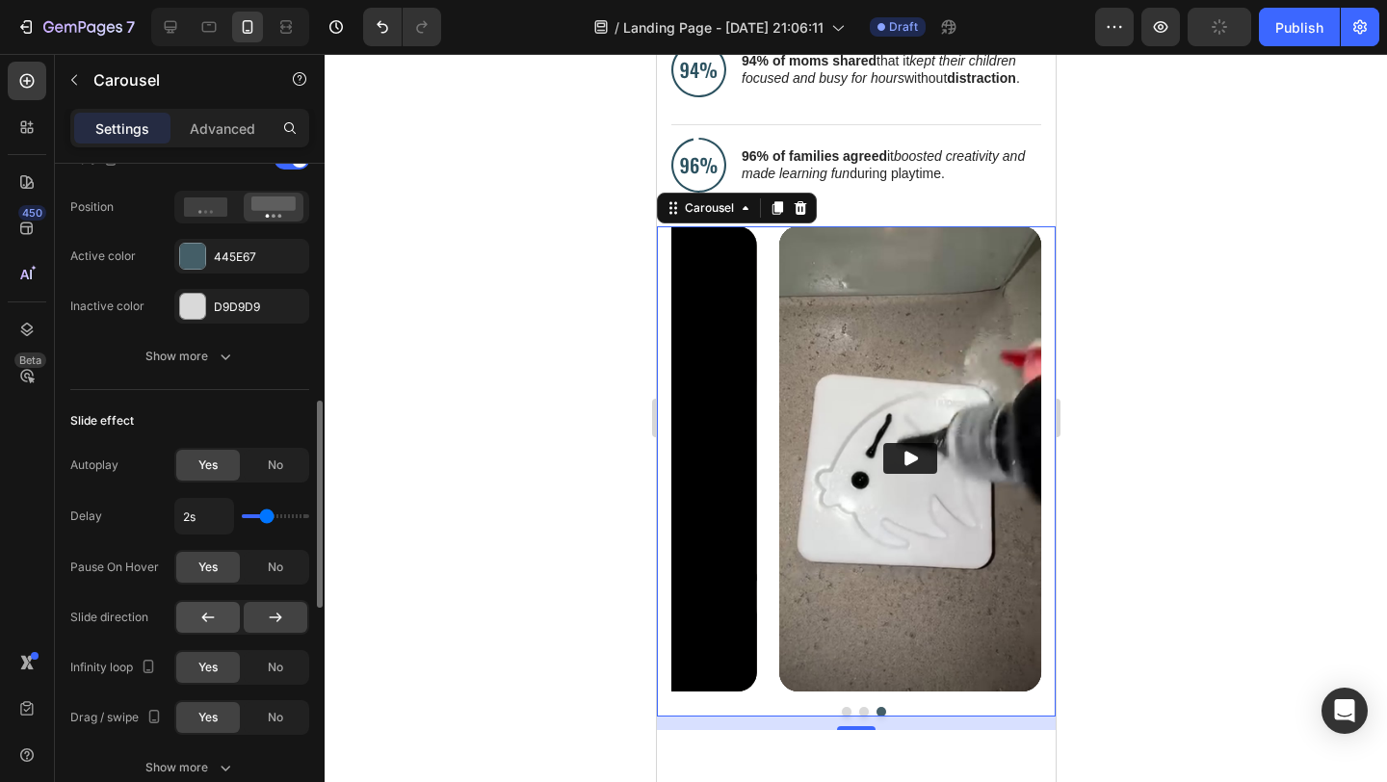
click at [207, 615] on icon at bounding box center [207, 617] width 19 height 19
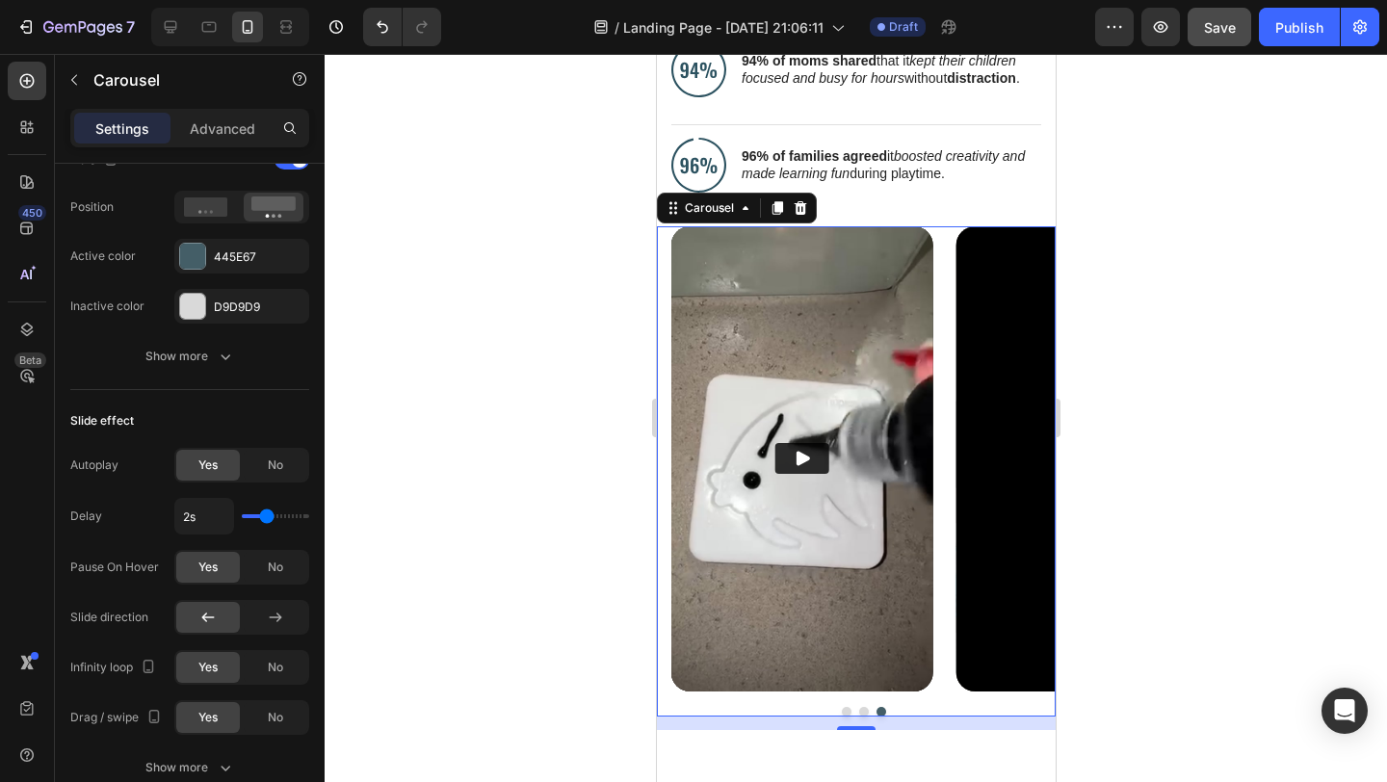
click at [841, 710] on button "Dot" at bounding box center [846, 712] width 10 height 10
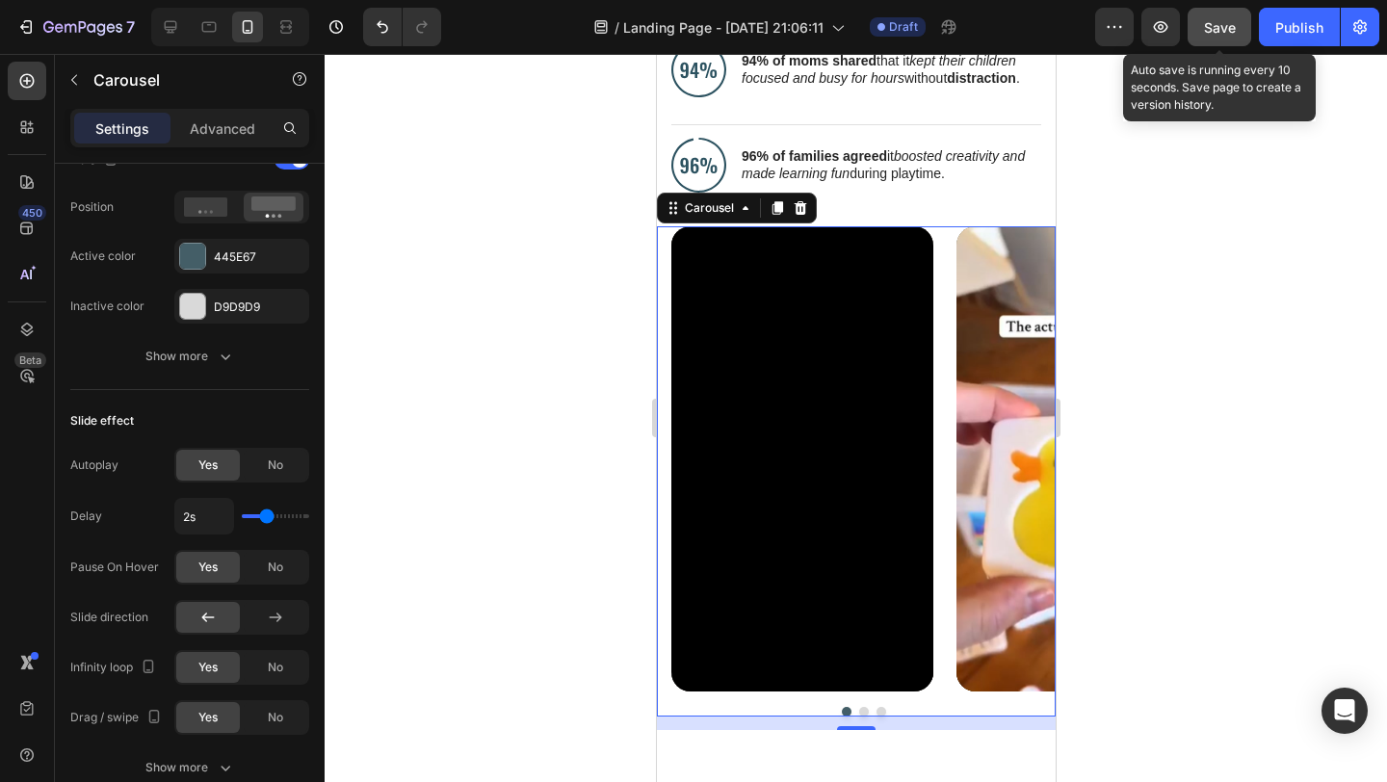
click at [1217, 17] on div "Save" at bounding box center [1220, 27] width 32 height 20
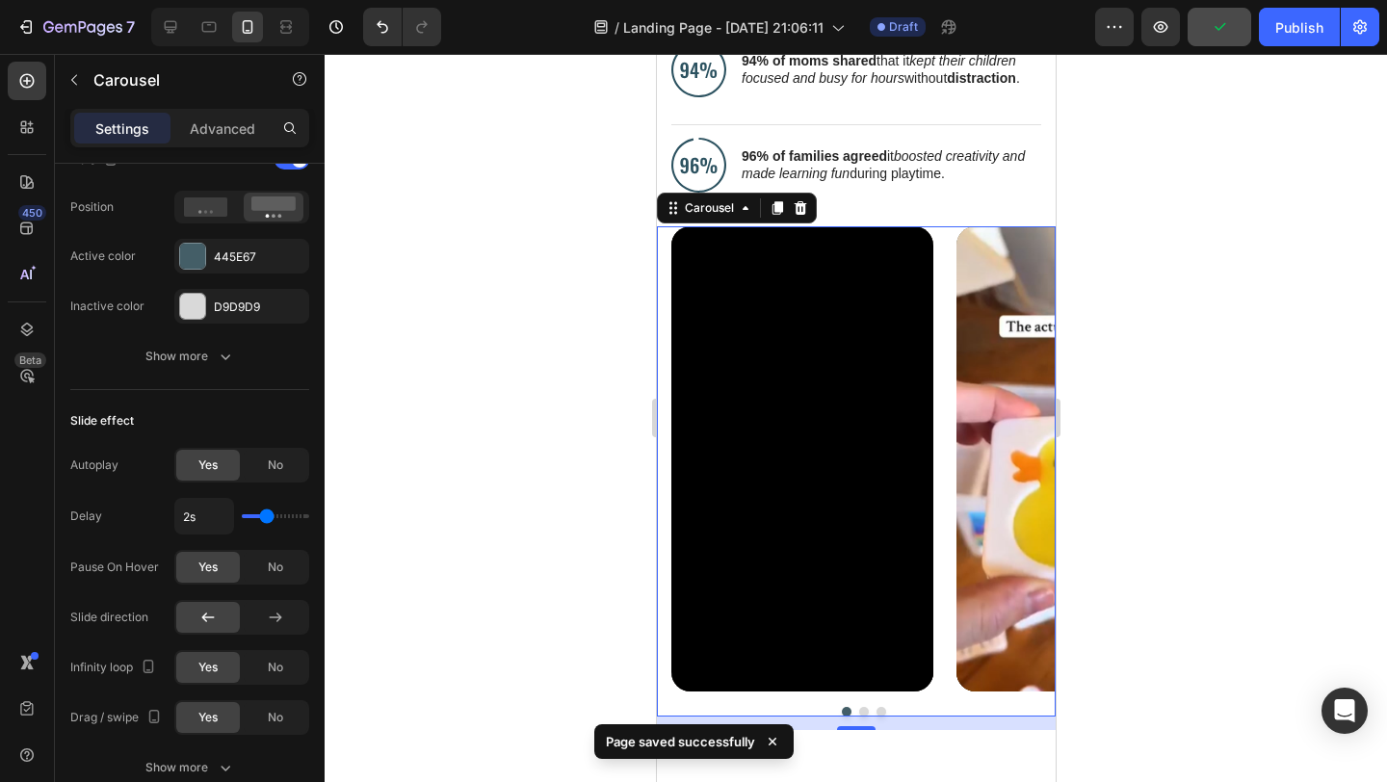
click at [943, 235] on div "Video Video Video" at bounding box center [862, 458] width 384 height 465
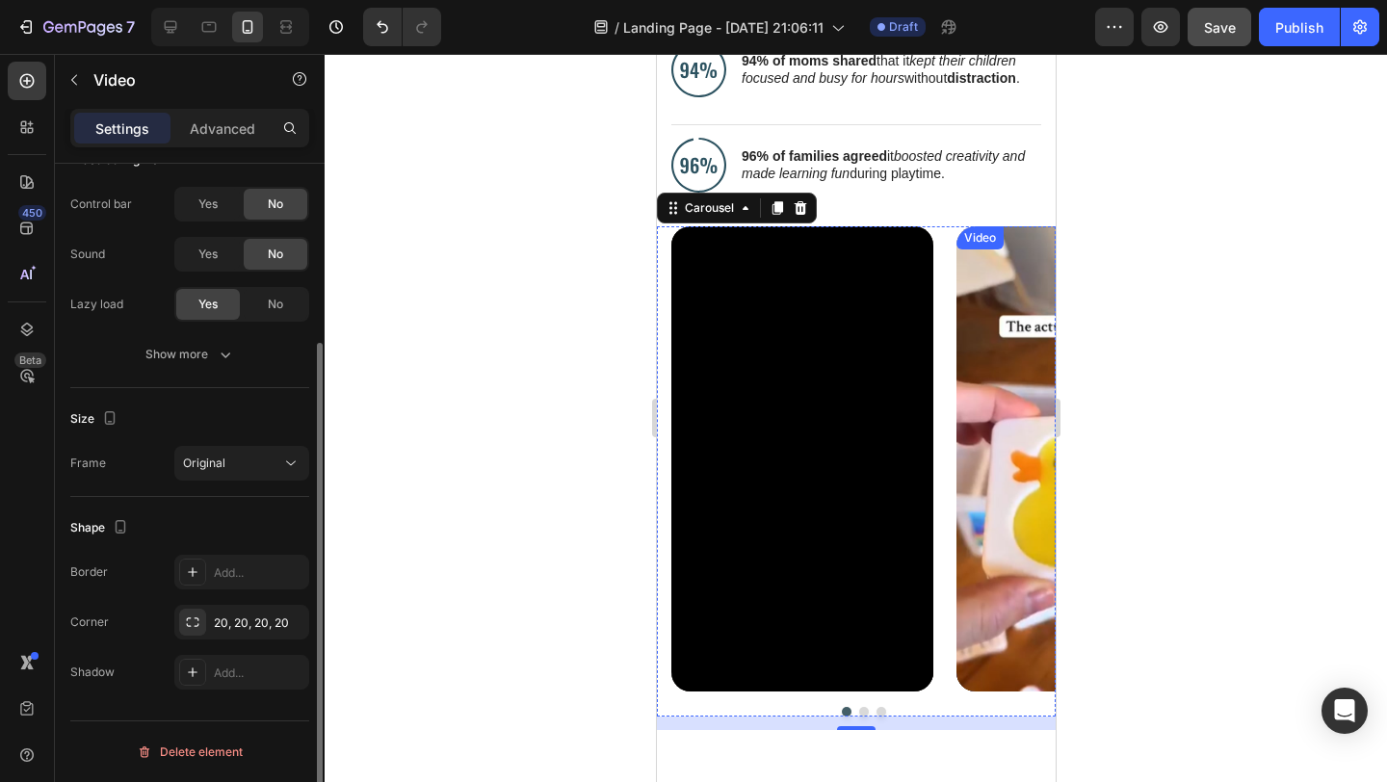
click at [991, 413] on img at bounding box center [1086, 458] width 262 height 465
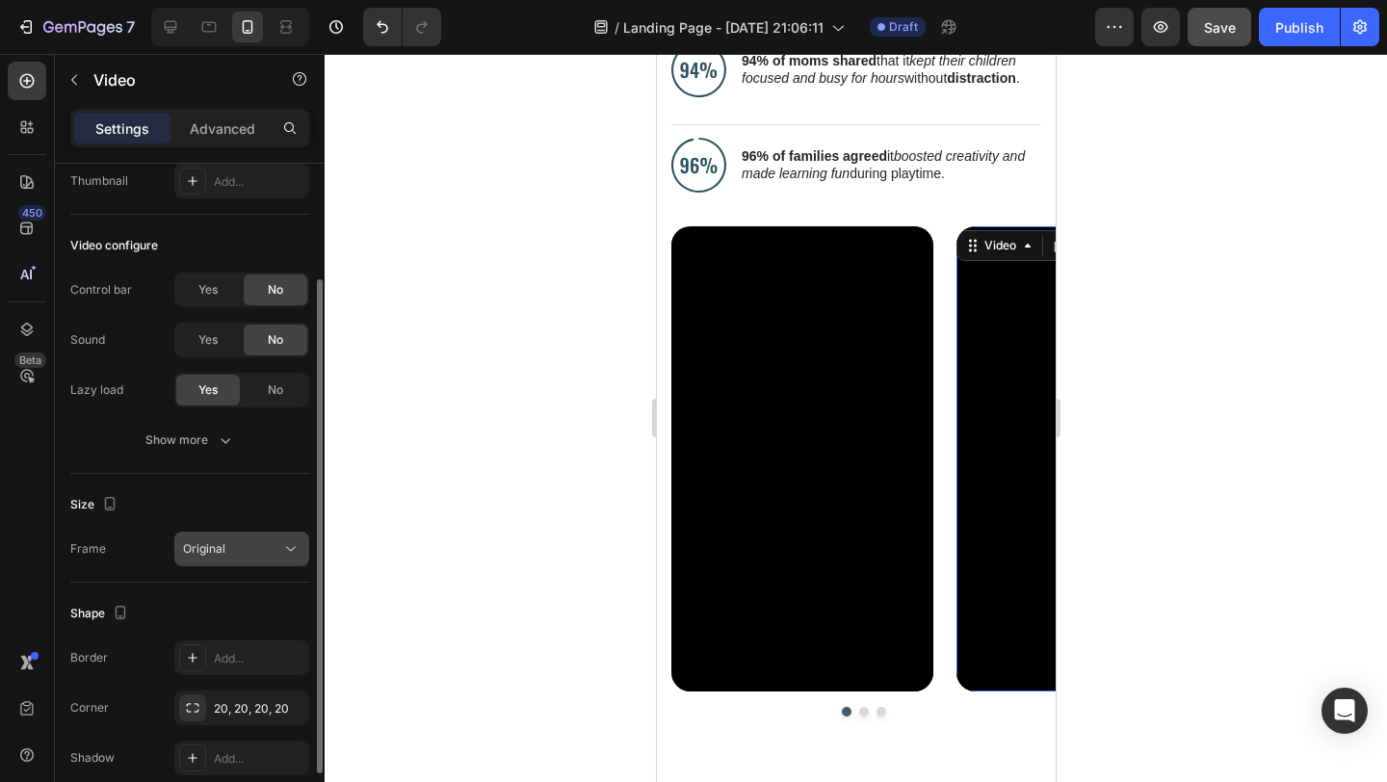
scroll to position [244, 0]
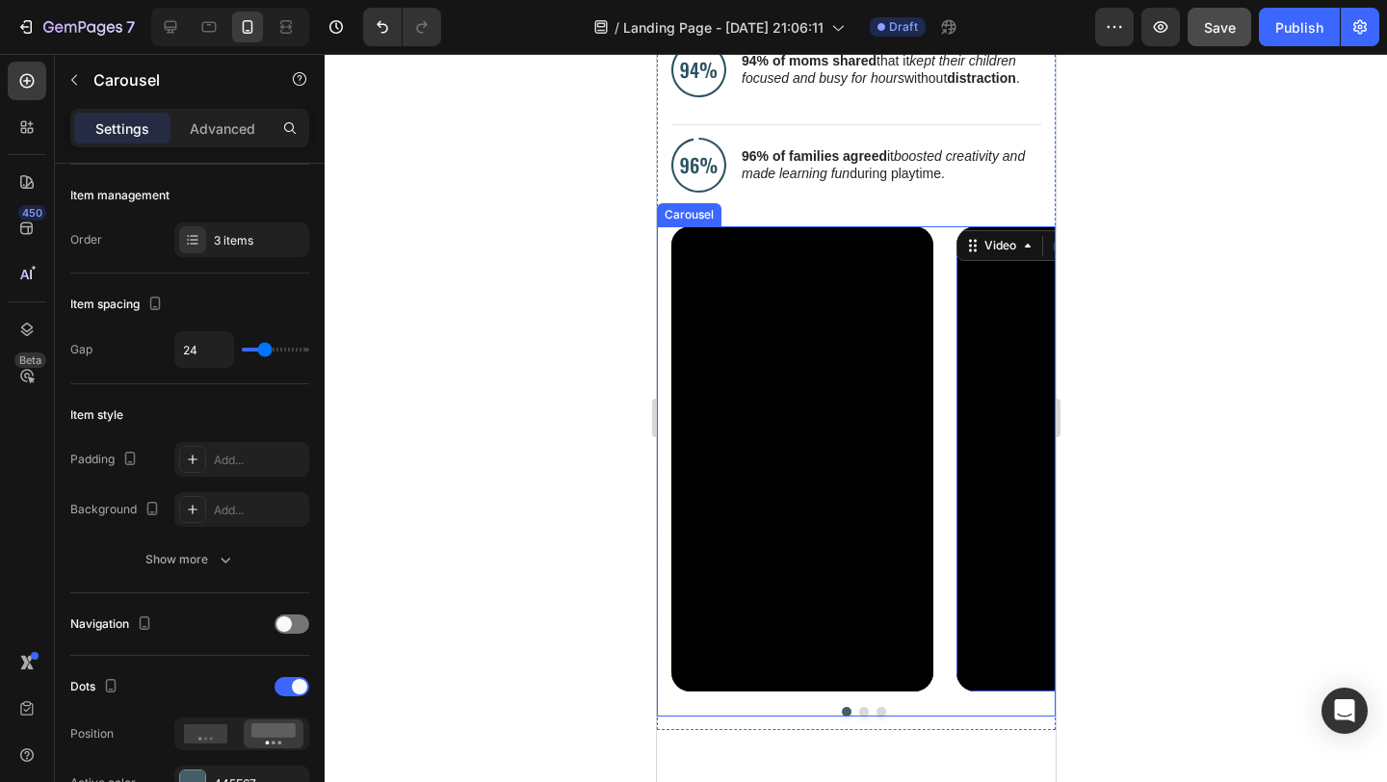
click at [938, 242] on div "Video Video 0 Video" at bounding box center [862, 458] width 384 height 465
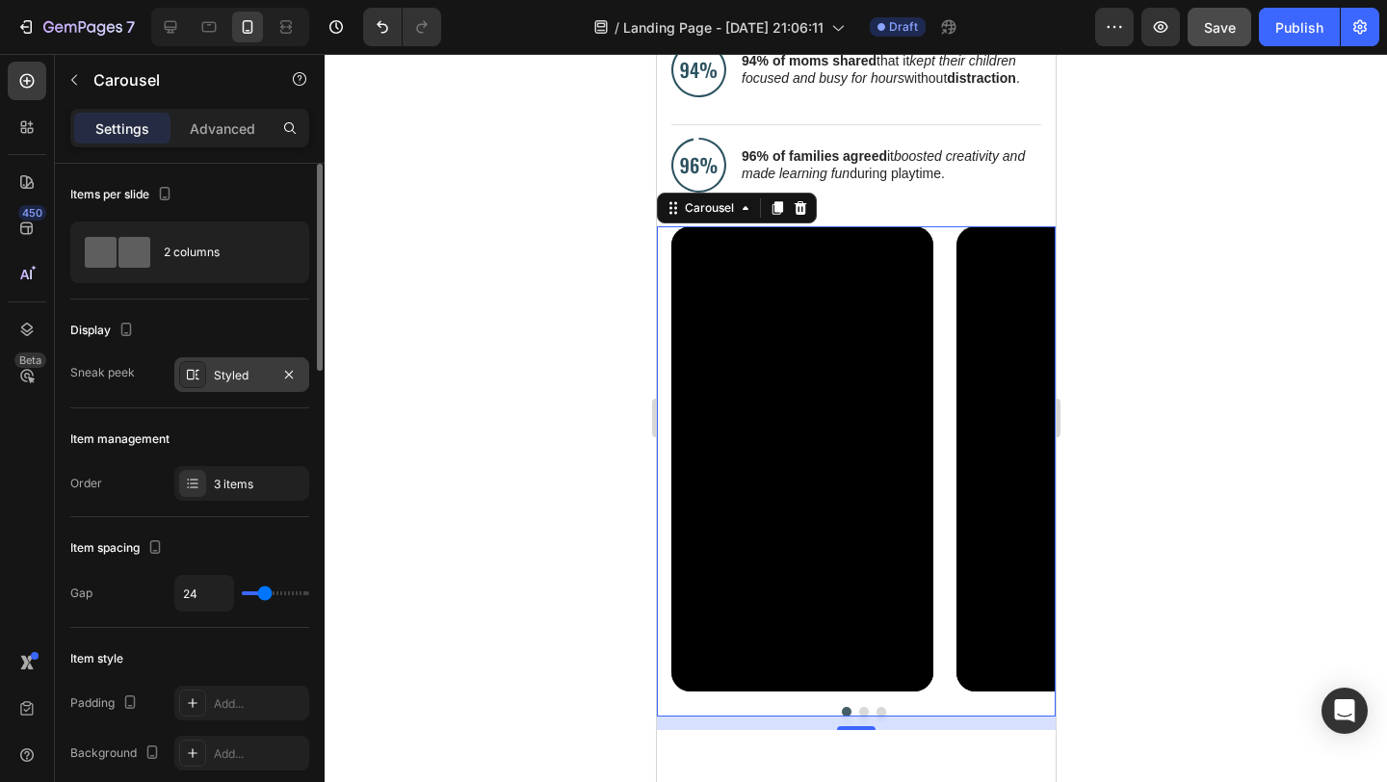
click at [244, 369] on div "Styled" at bounding box center [242, 375] width 56 height 17
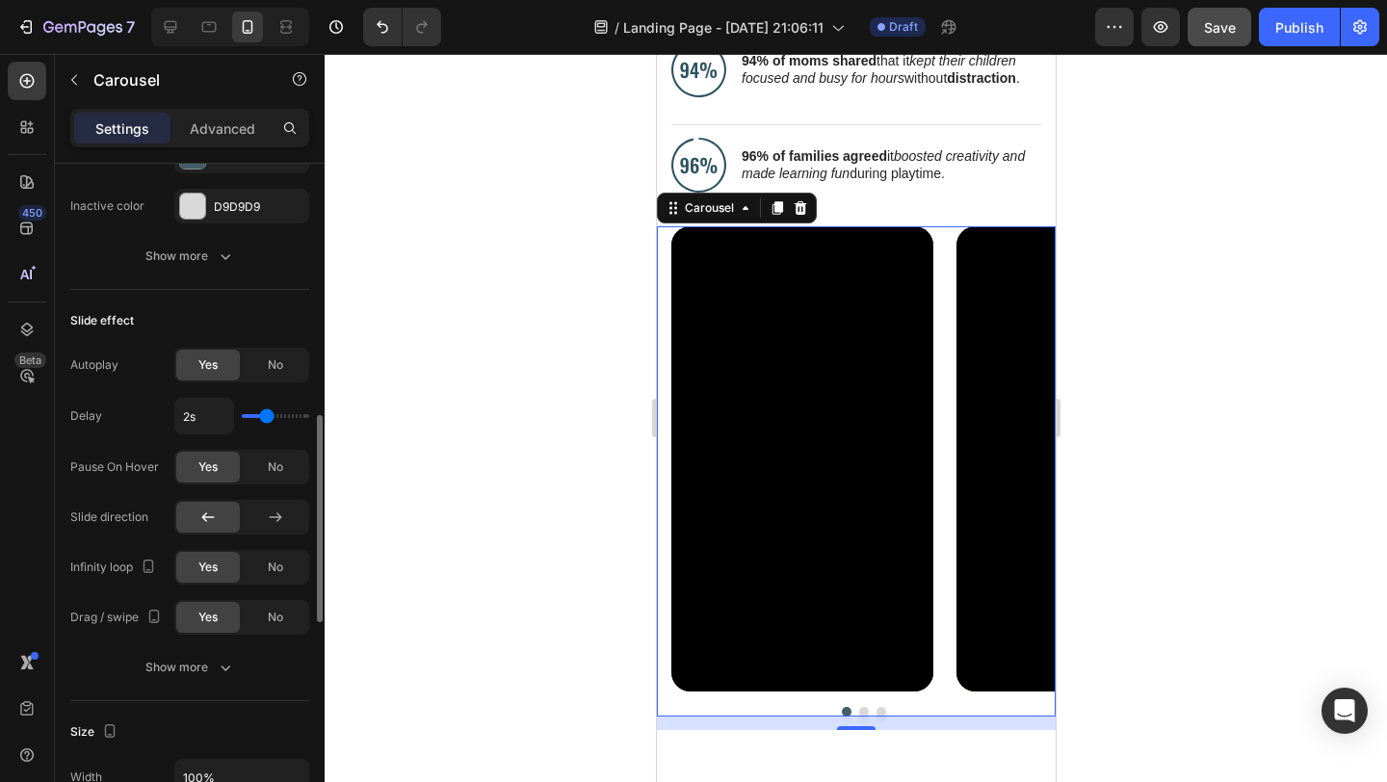
scroll to position [873, 0]
click at [269, 362] on span "No" at bounding box center [275, 362] width 15 height 17
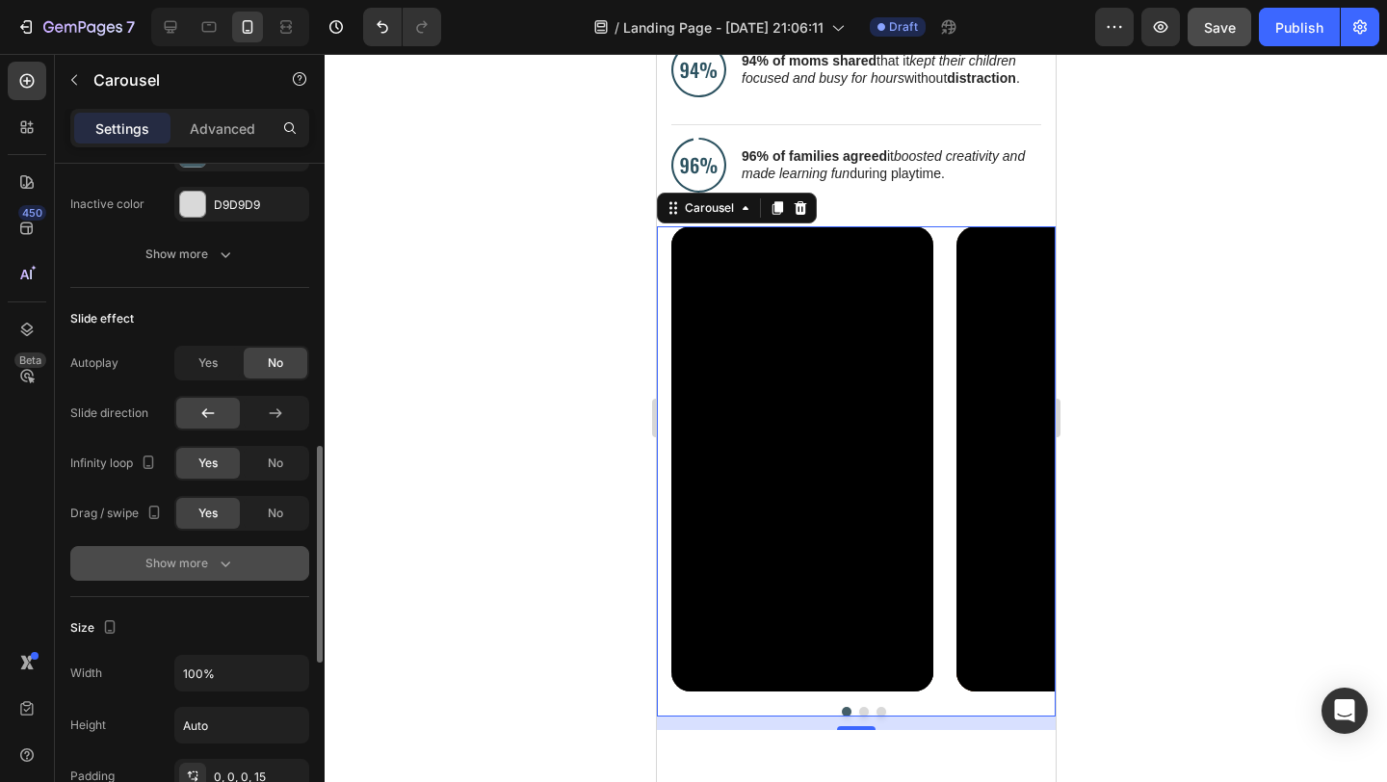
click at [213, 567] on div "Show more" at bounding box center [190, 563] width 90 height 19
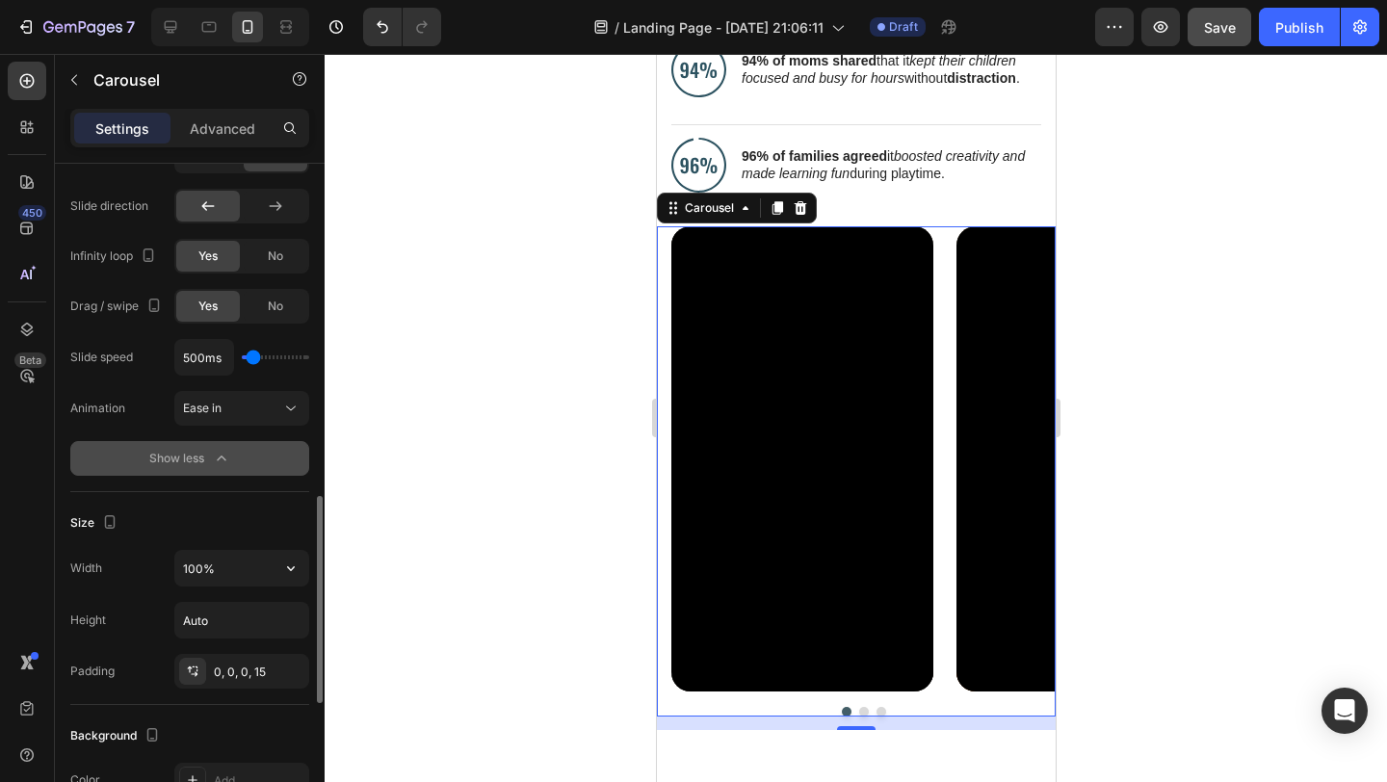
scroll to position [1087, 0]
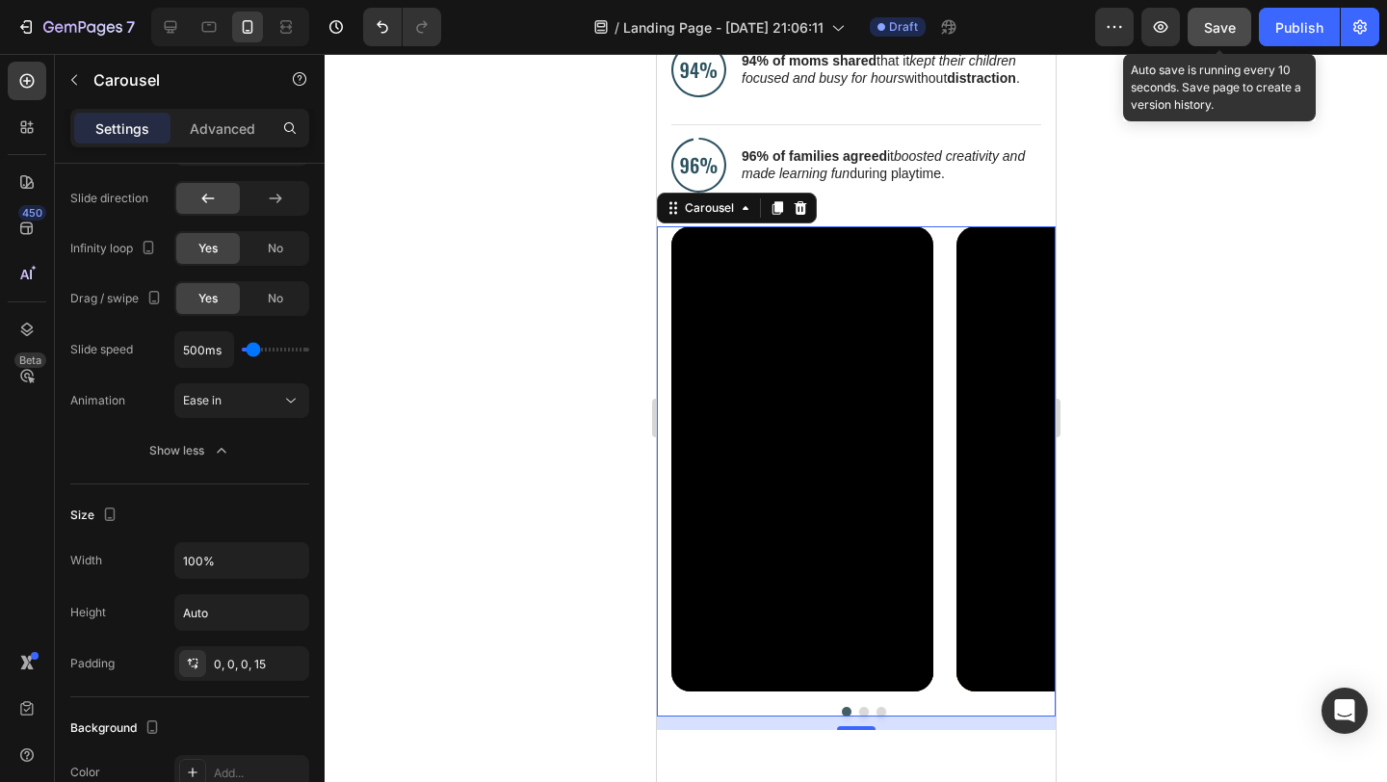
click at [1210, 27] on span "Save" at bounding box center [1220, 27] width 32 height 16
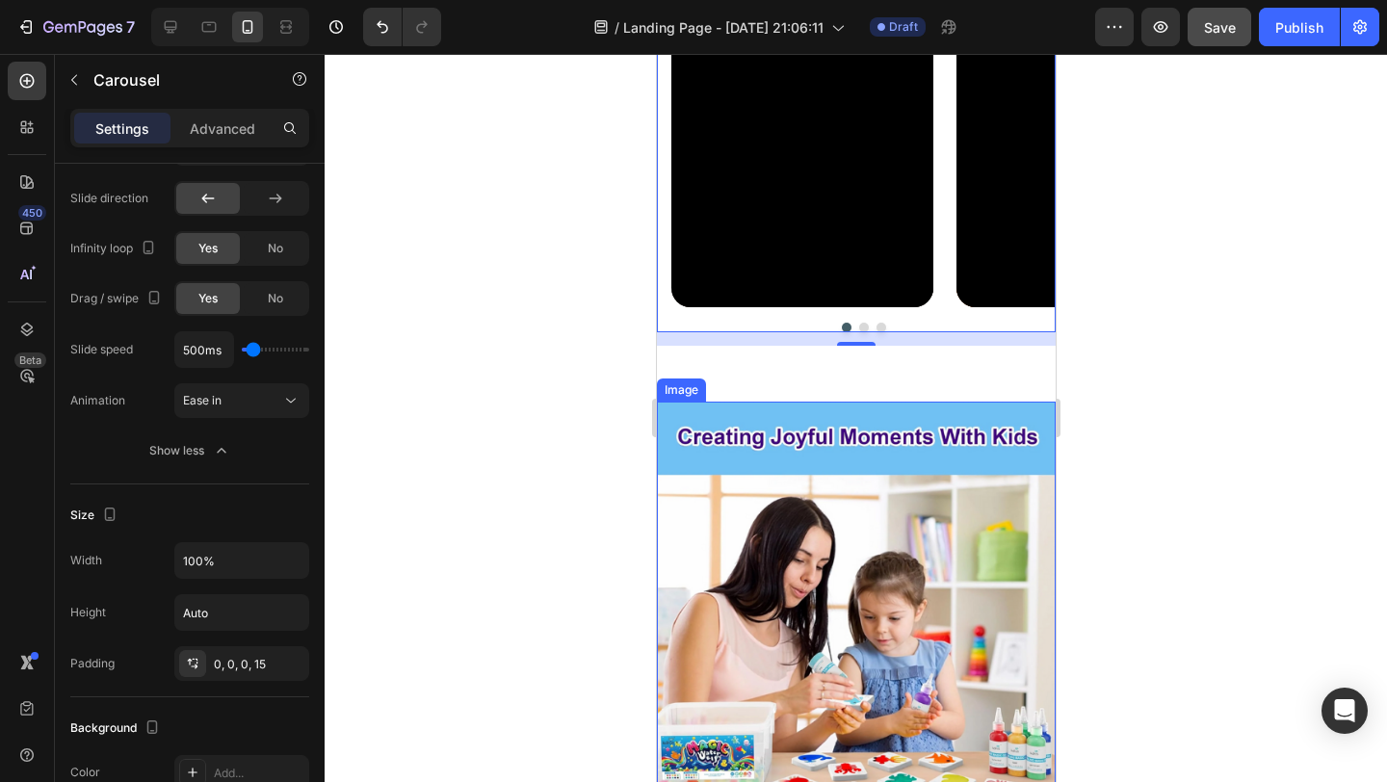
scroll to position [1604, 0]
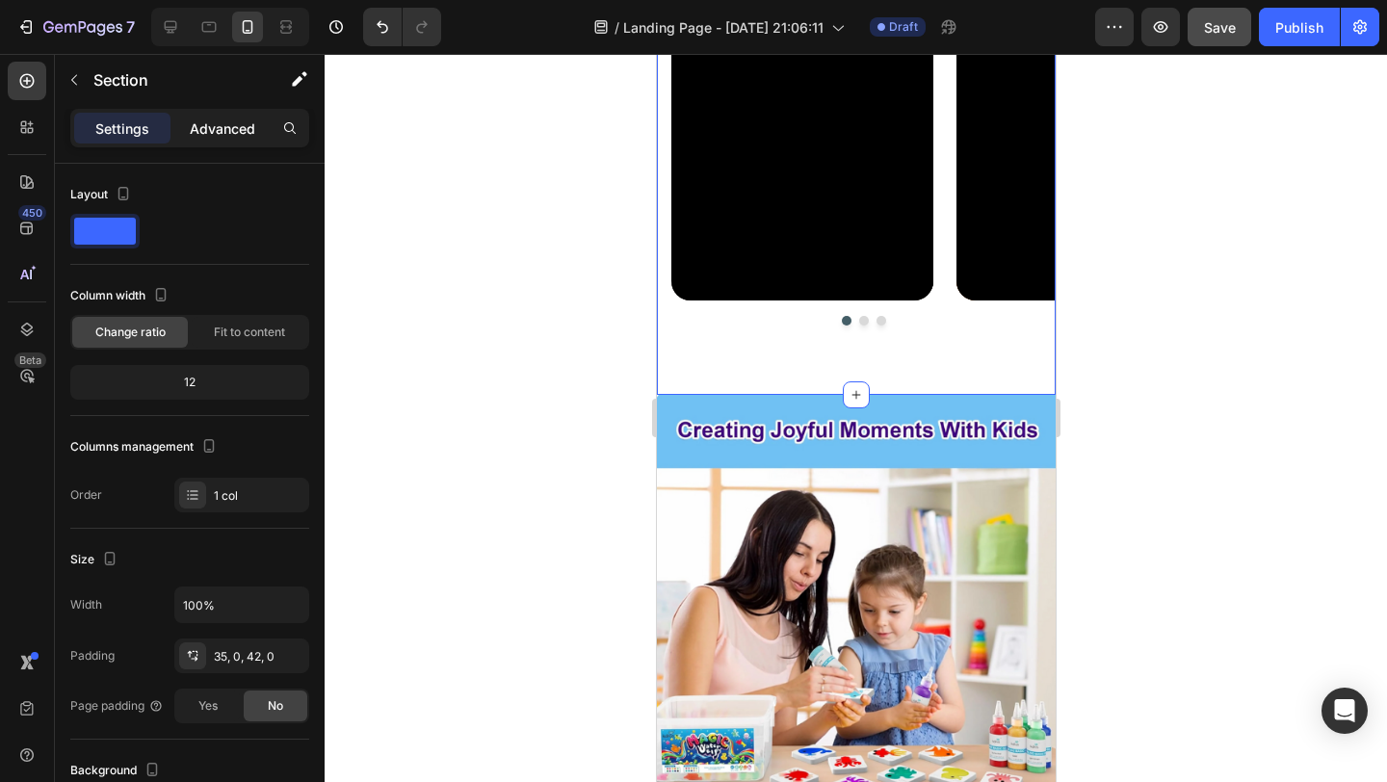
click at [235, 120] on p "Advanced" at bounding box center [222, 128] width 65 height 20
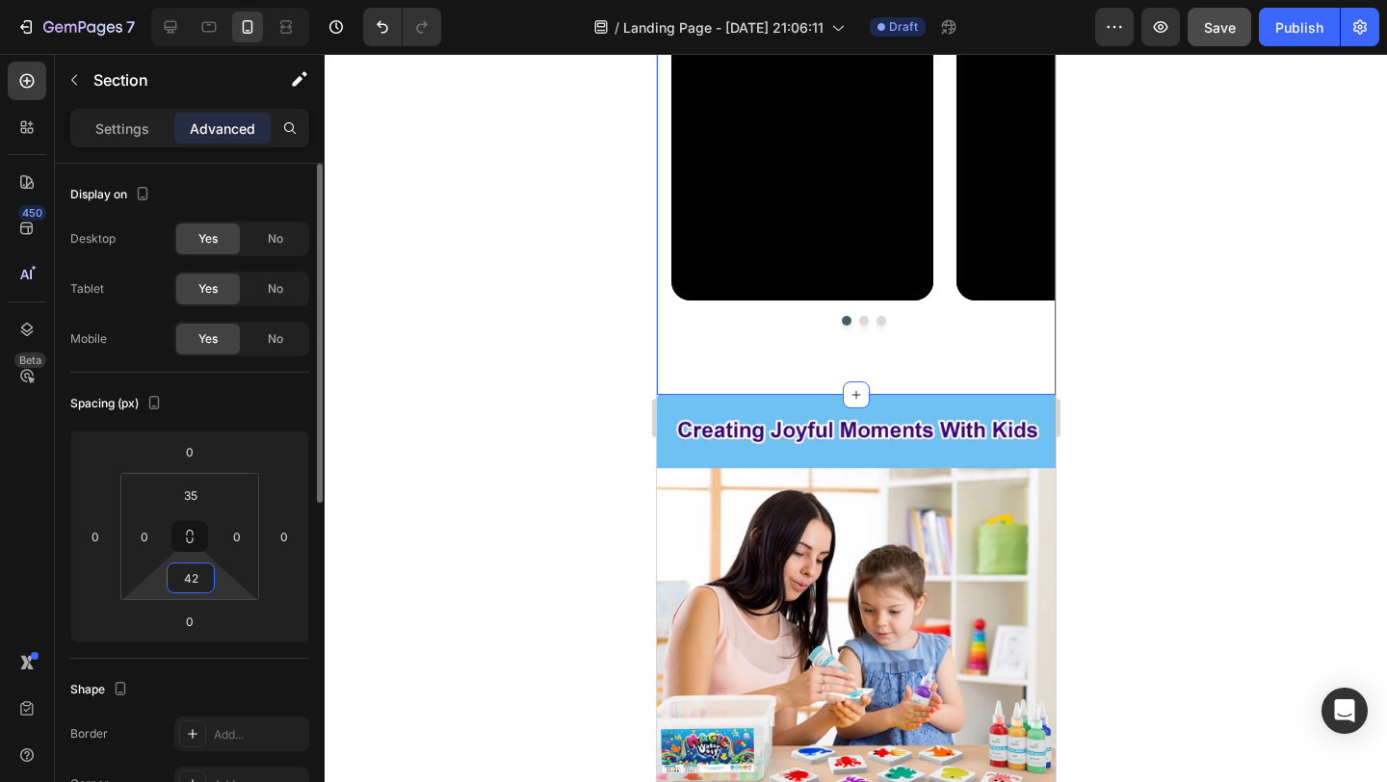
click at [196, 583] on input "42" at bounding box center [190, 577] width 39 height 29
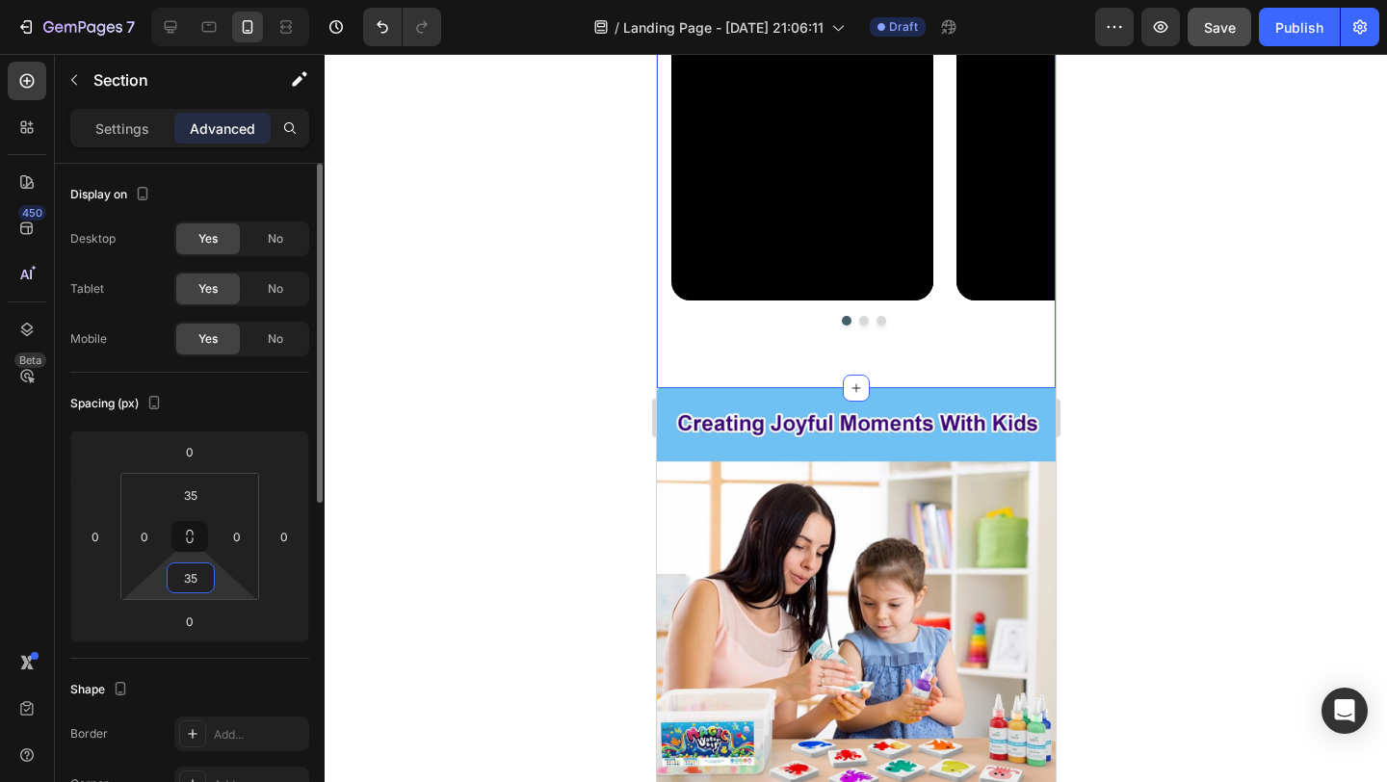
type input "35"
click at [271, 397] on div "Spacing (px)" at bounding box center [189, 403] width 239 height 31
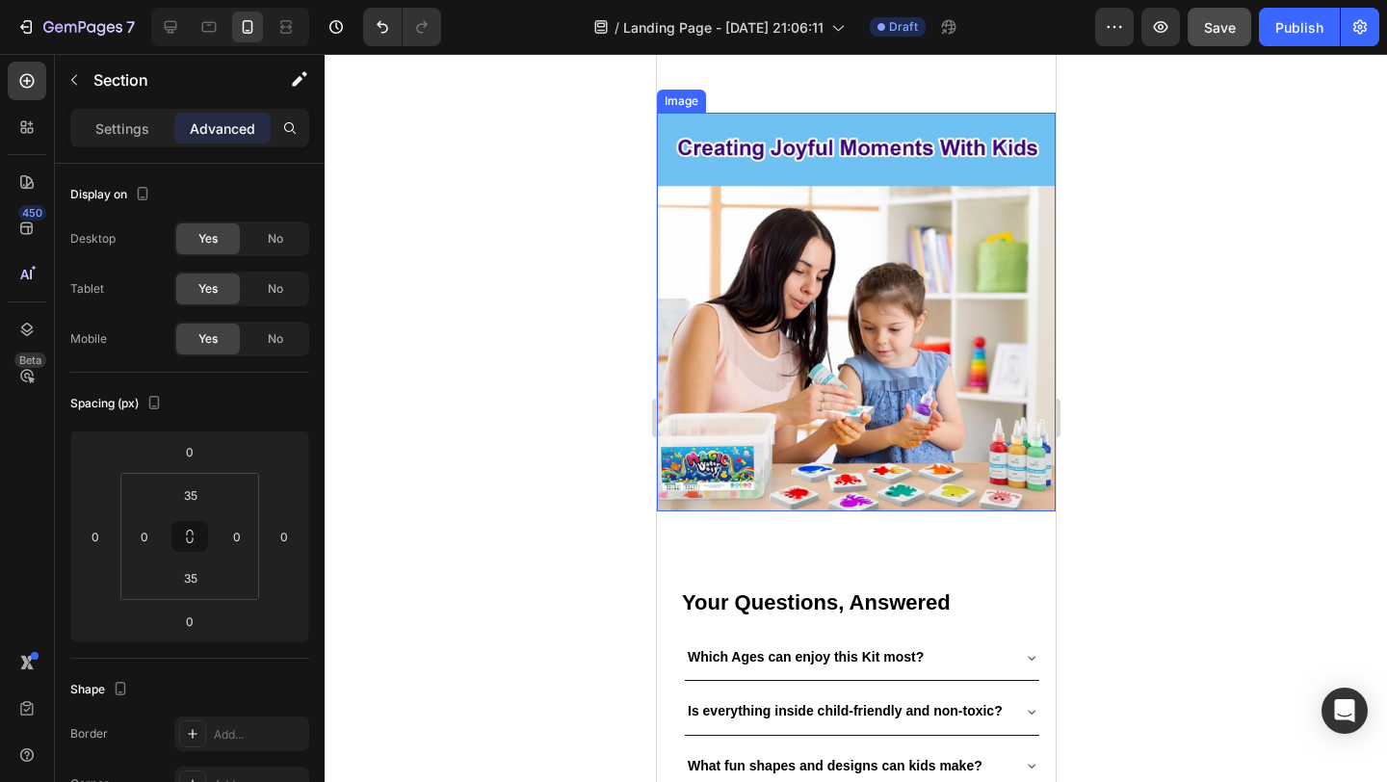
scroll to position [2362, 0]
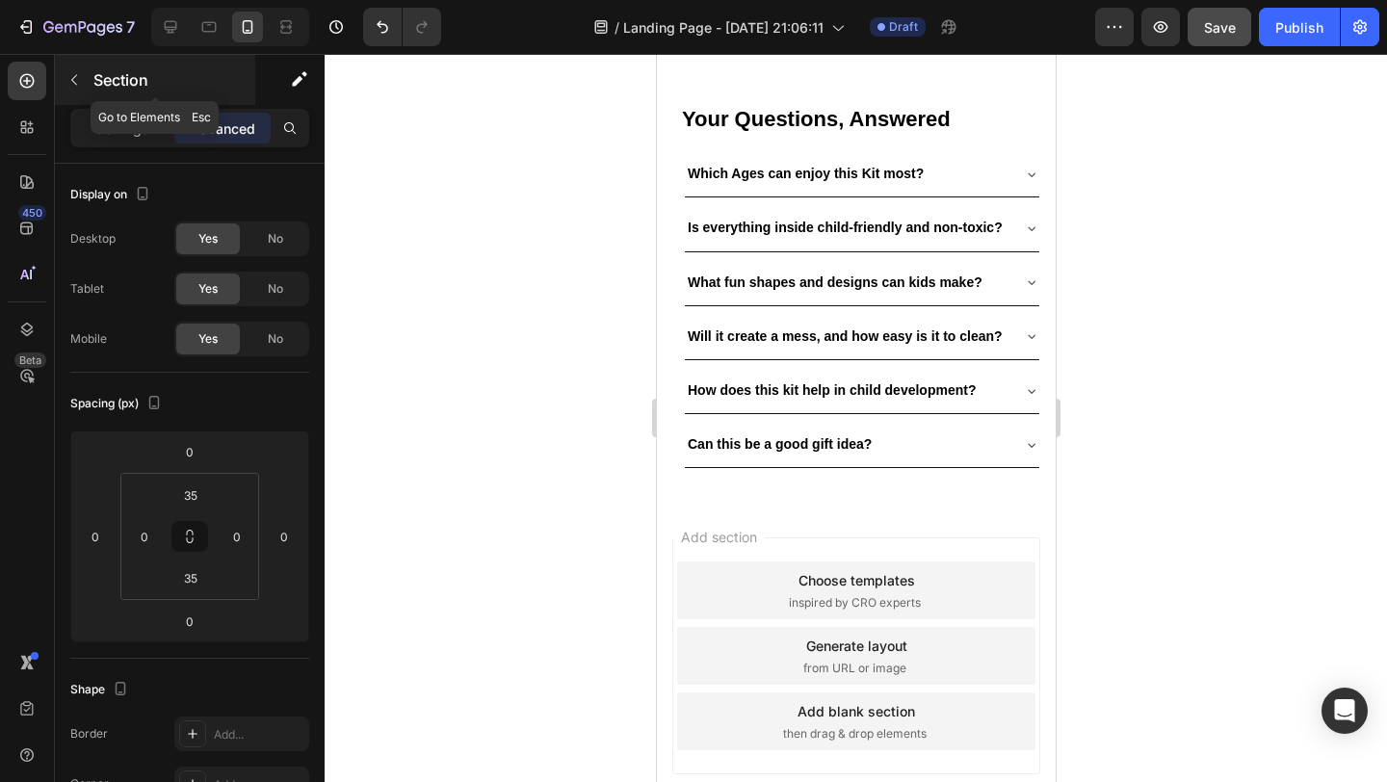
click at [77, 81] on icon "button" at bounding box center [73, 79] width 15 height 15
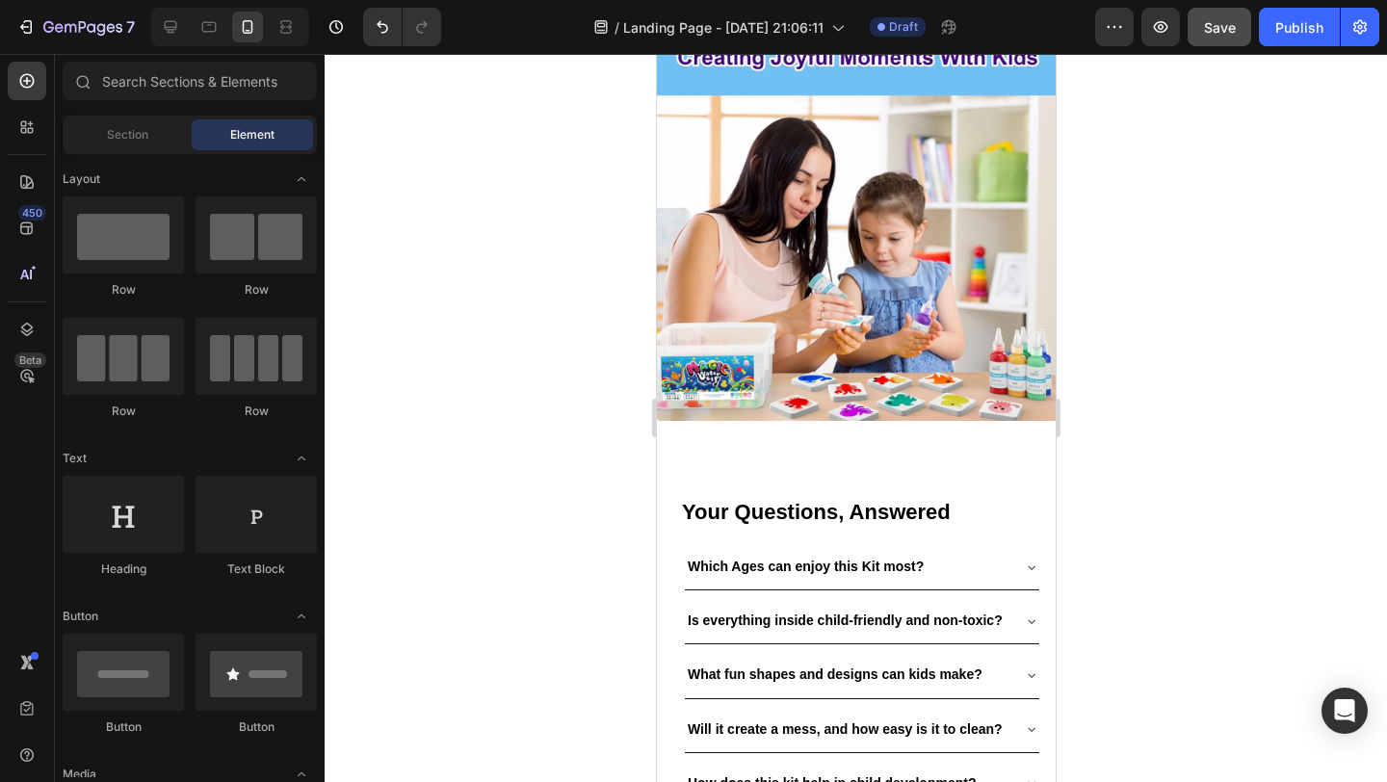
scroll to position [1652, 0]
click at [24, 122] on icon at bounding box center [26, 127] width 19 height 19
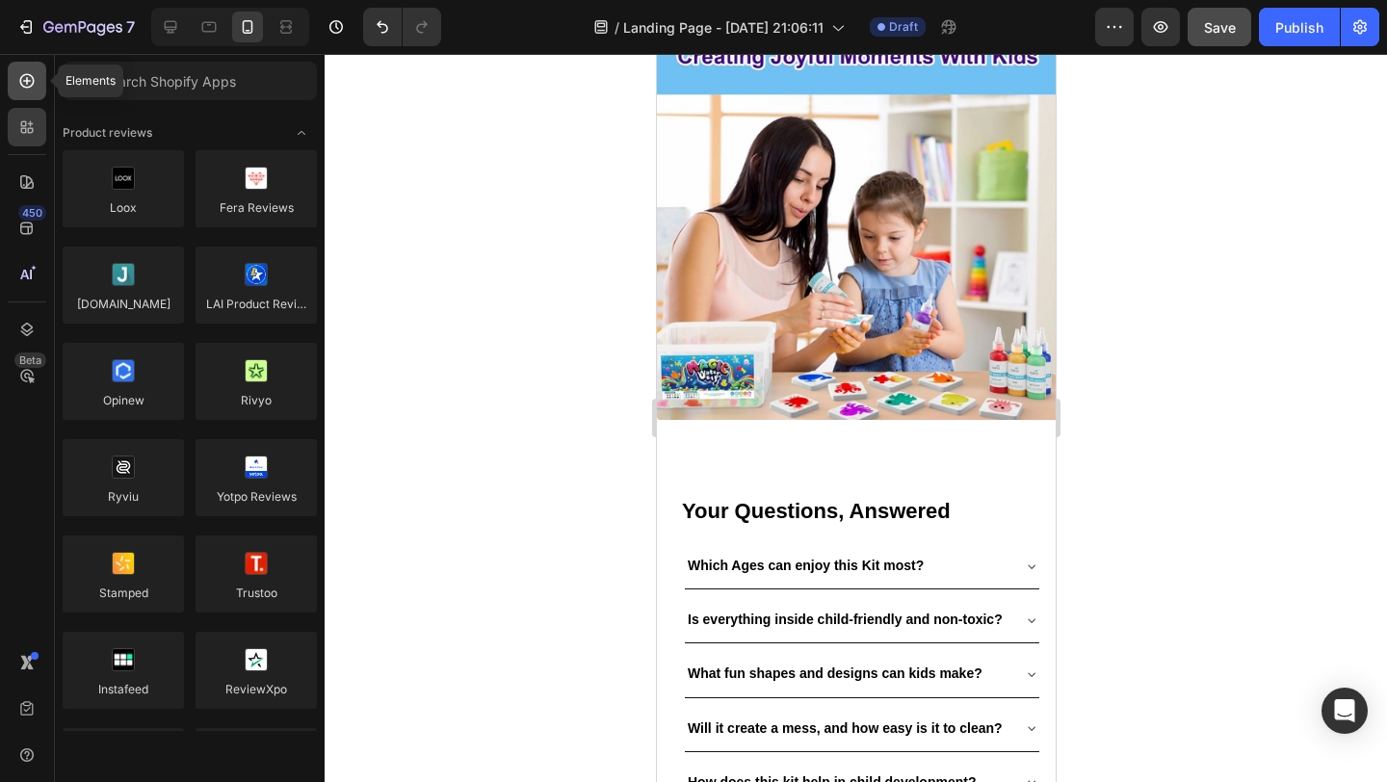
click at [27, 70] on div at bounding box center [27, 81] width 39 height 39
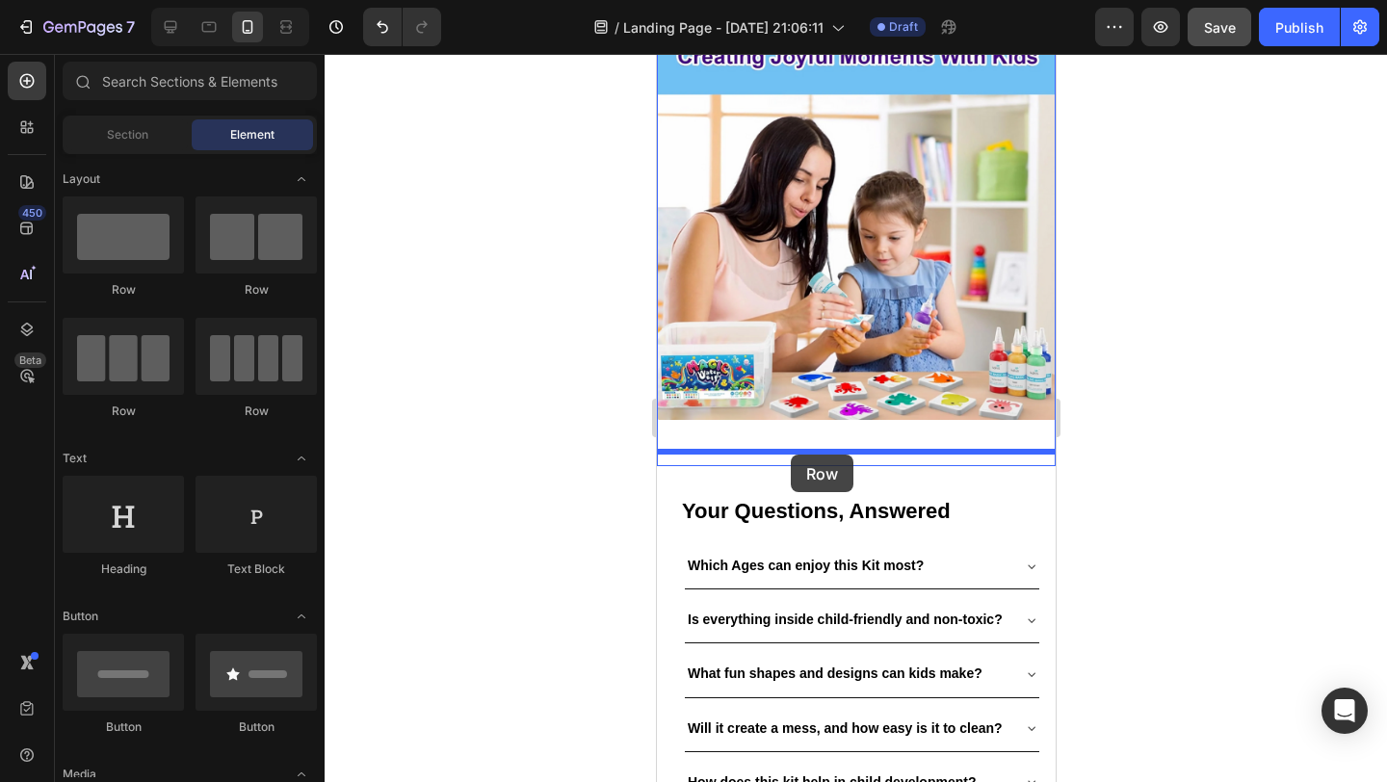
drag, startPoint x: 772, startPoint y: 297, endPoint x: 790, endPoint y: 452, distance: 156.0
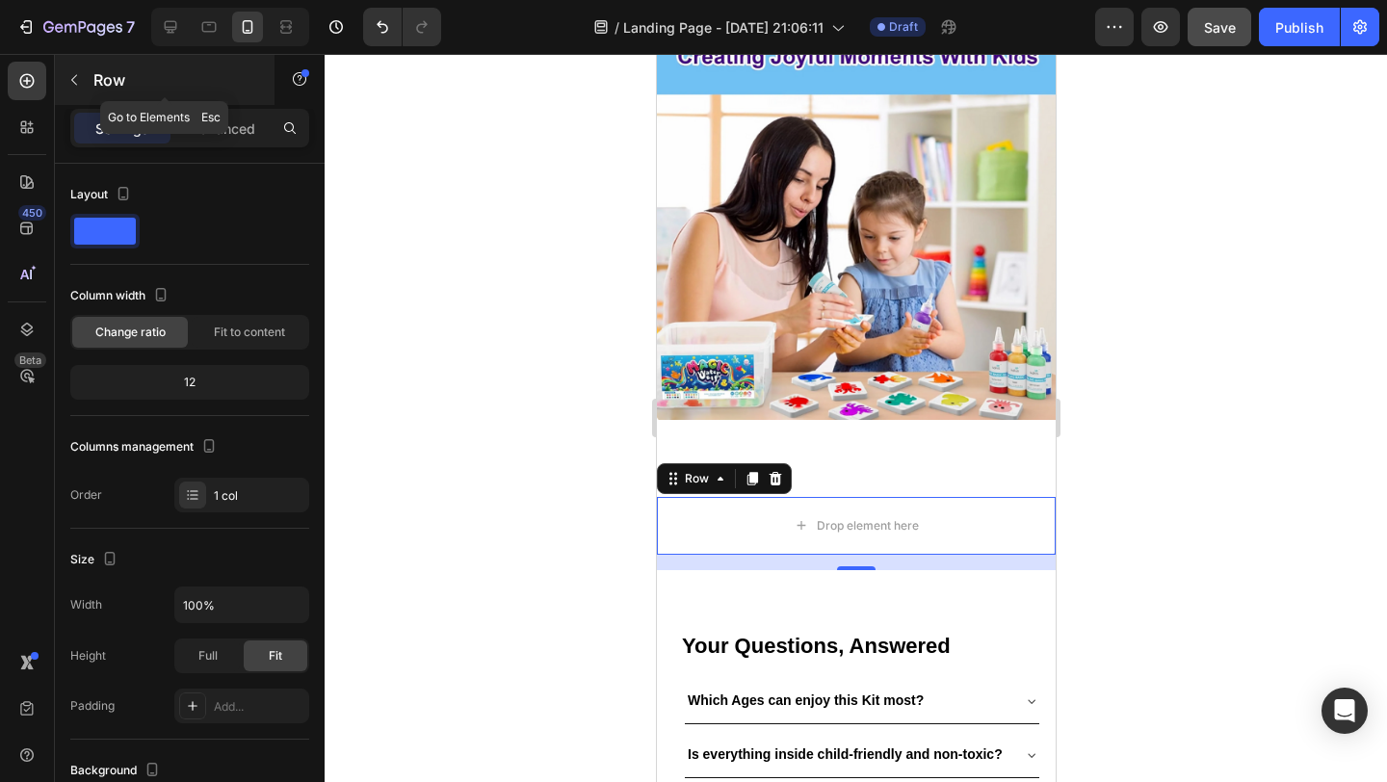
click at [84, 81] on button "button" at bounding box center [74, 80] width 31 height 31
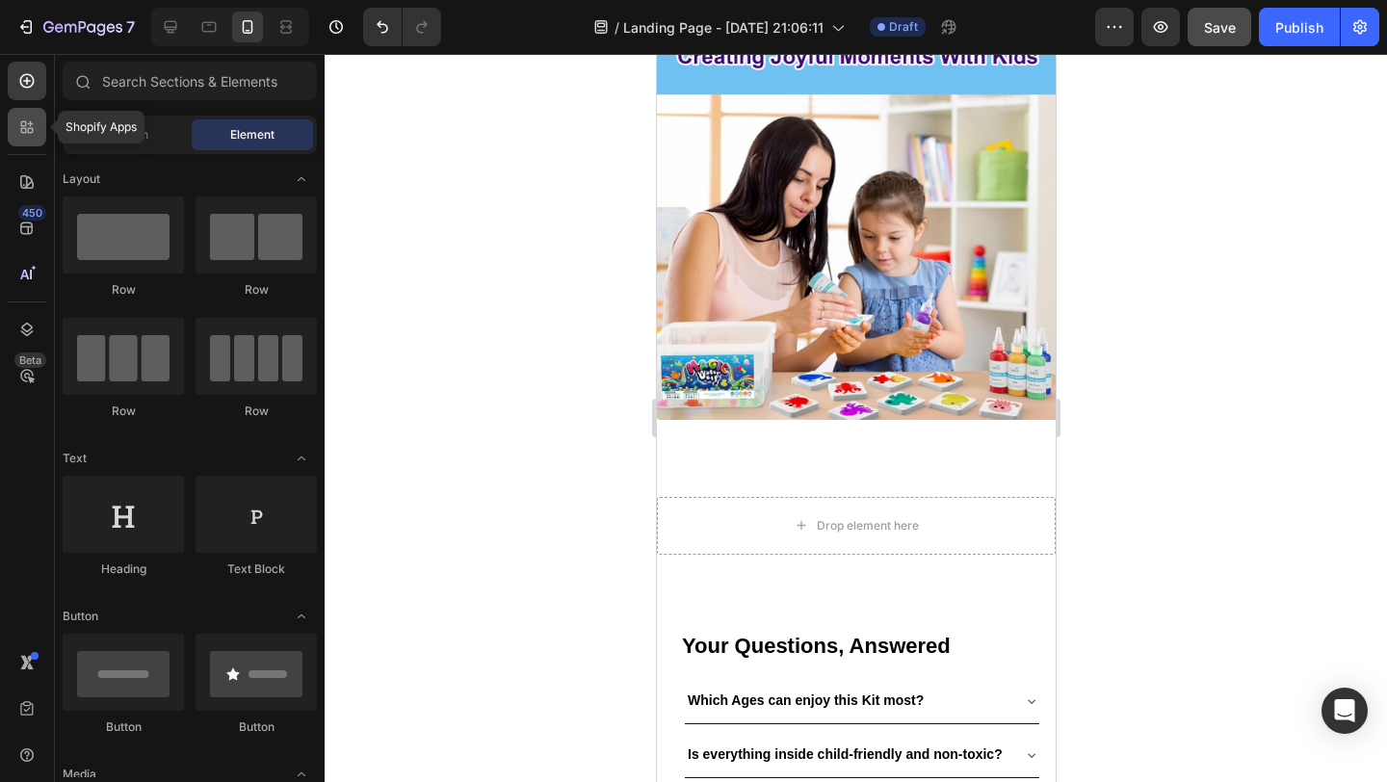
click at [30, 133] on icon at bounding box center [31, 131] width 6 height 6
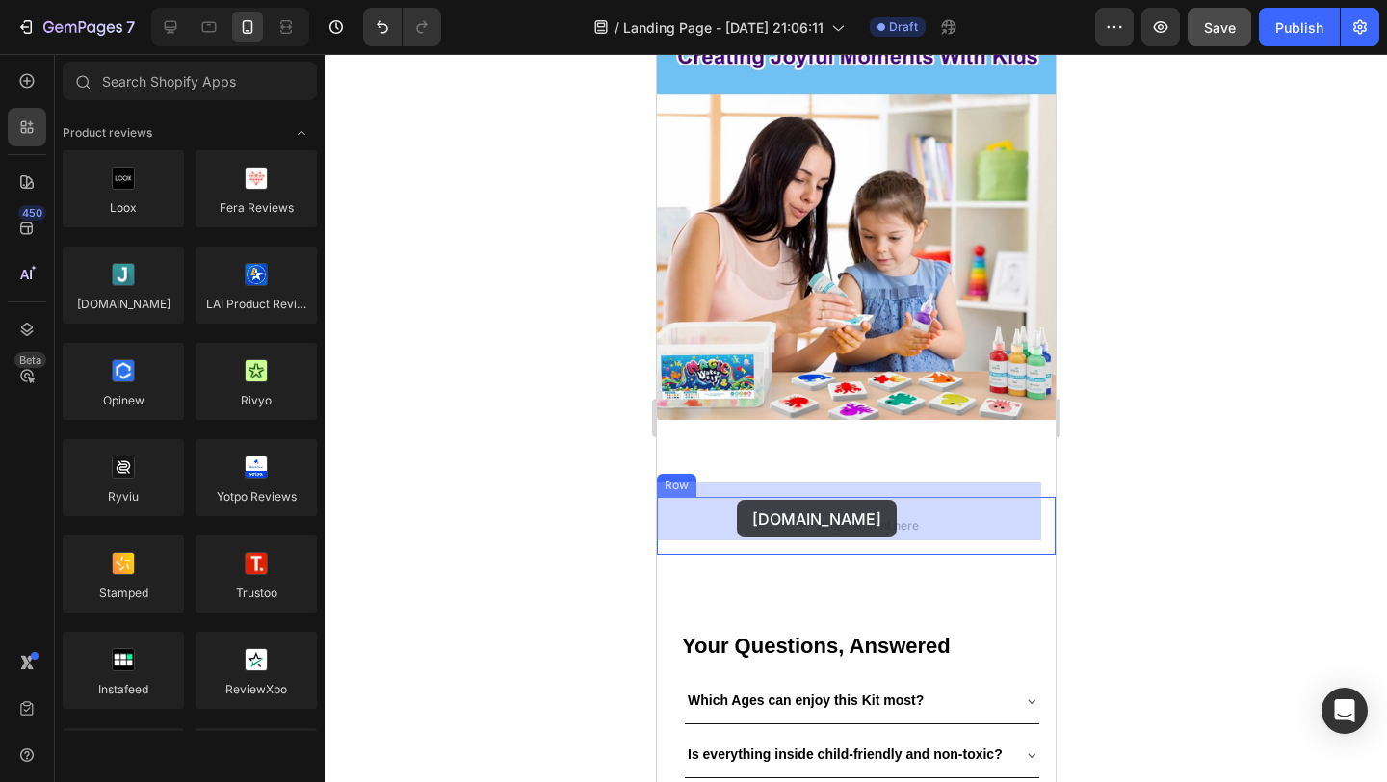
drag, startPoint x: 772, startPoint y: 340, endPoint x: 736, endPoint y: 500, distance: 163.8
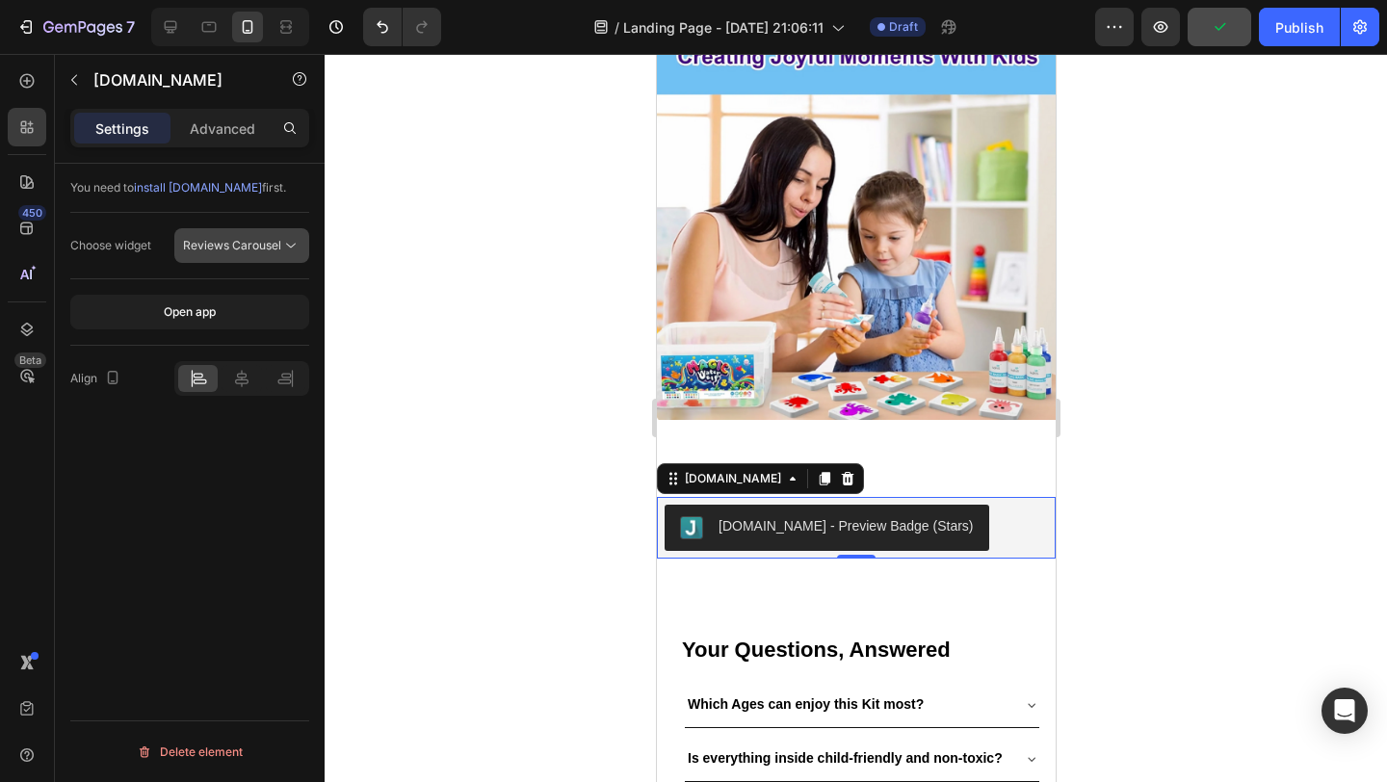
click at [240, 243] on span "Reviews Carousel" at bounding box center [232, 245] width 98 height 14
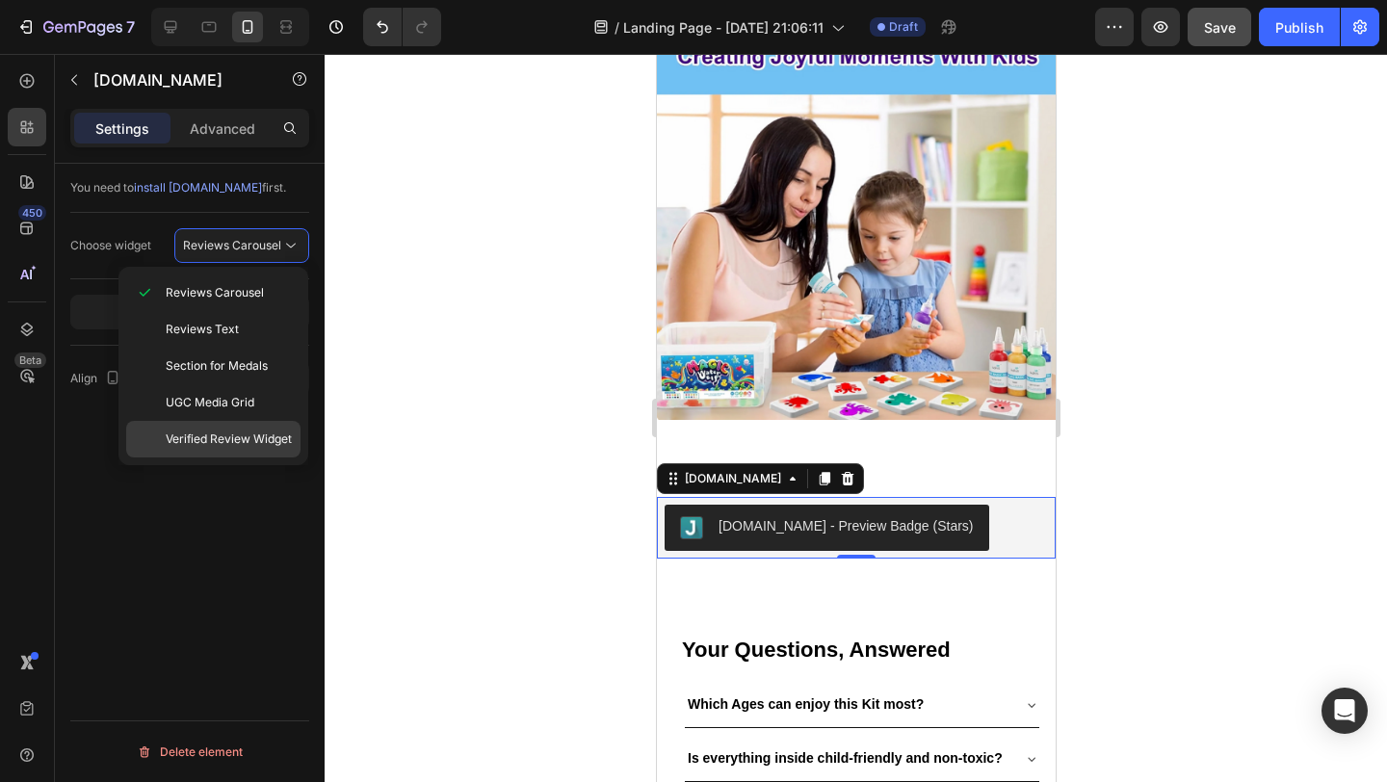
click at [229, 442] on span "Verified Review Widget" at bounding box center [229, 439] width 126 height 17
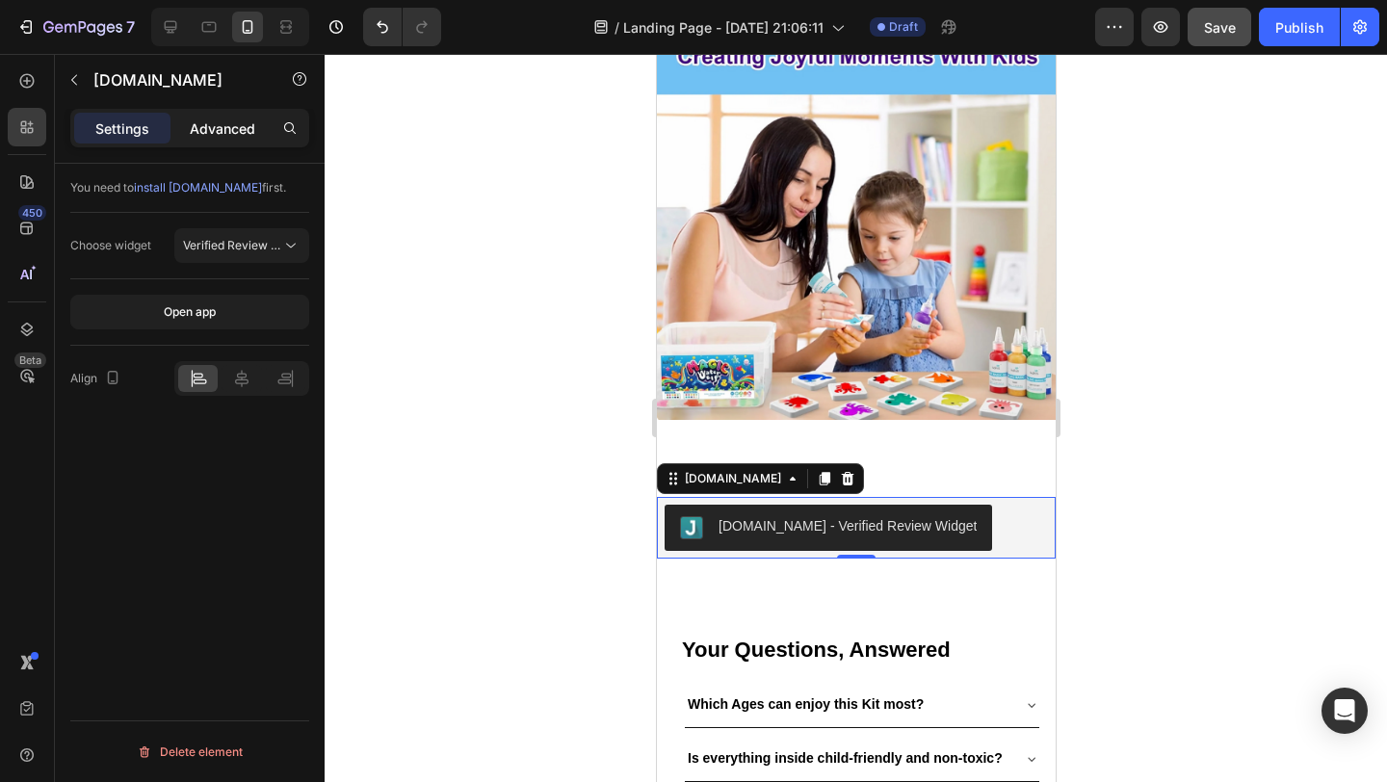
click at [224, 117] on div "Advanced" at bounding box center [222, 128] width 96 height 31
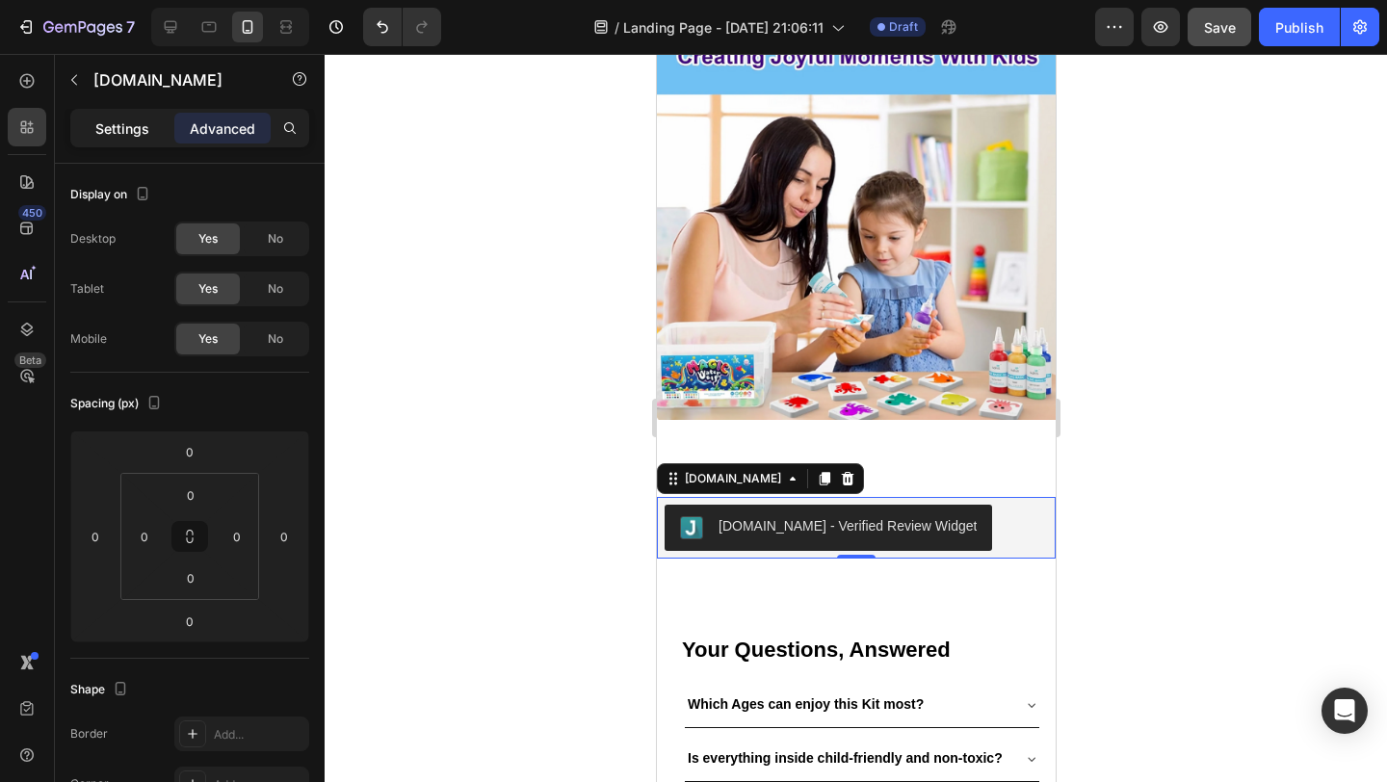
click at [107, 126] on p "Settings" at bounding box center [122, 128] width 54 height 20
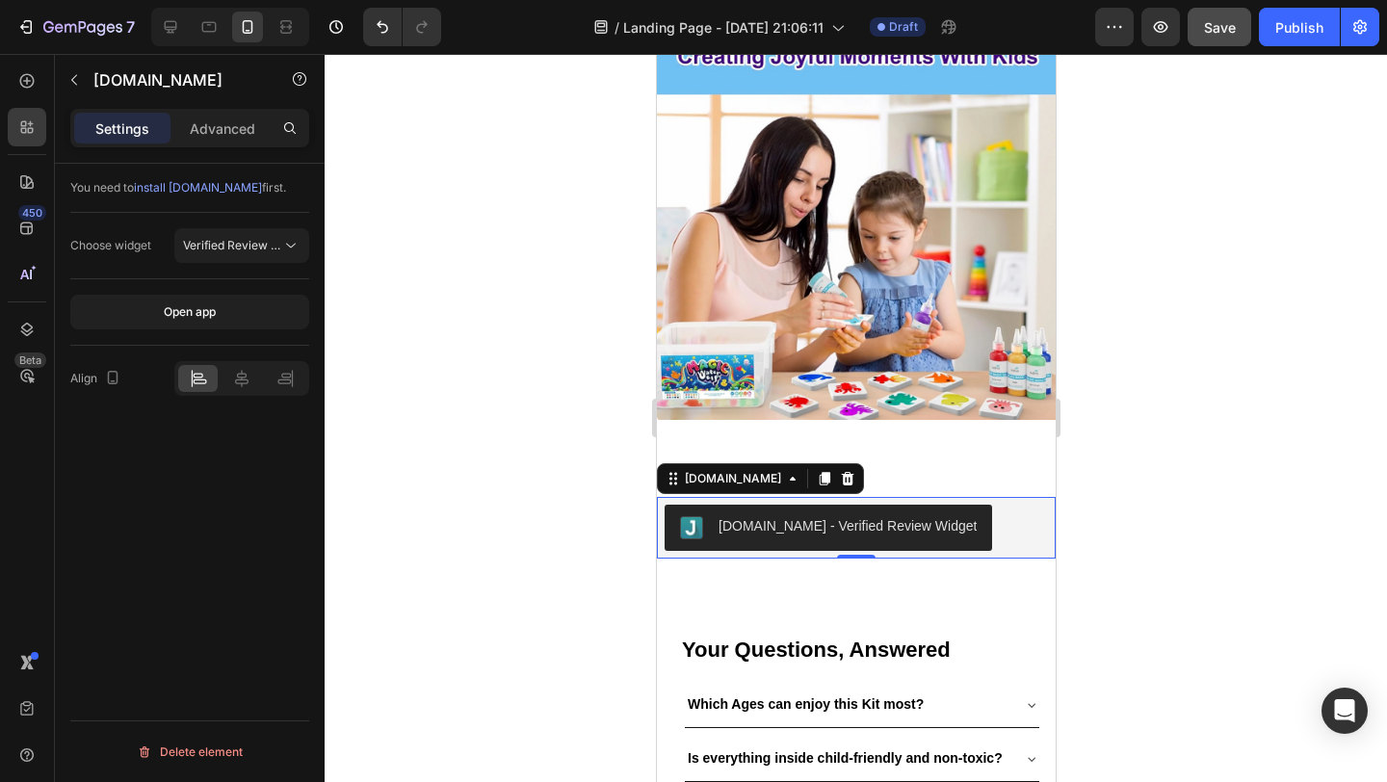
click at [202, 185] on span "install [DOMAIN_NAME]" at bounding box center [198, 187] width 128 height 14
click at [196, 314] on div "Open app" at bounding box center [190, 311] width 52 height 17
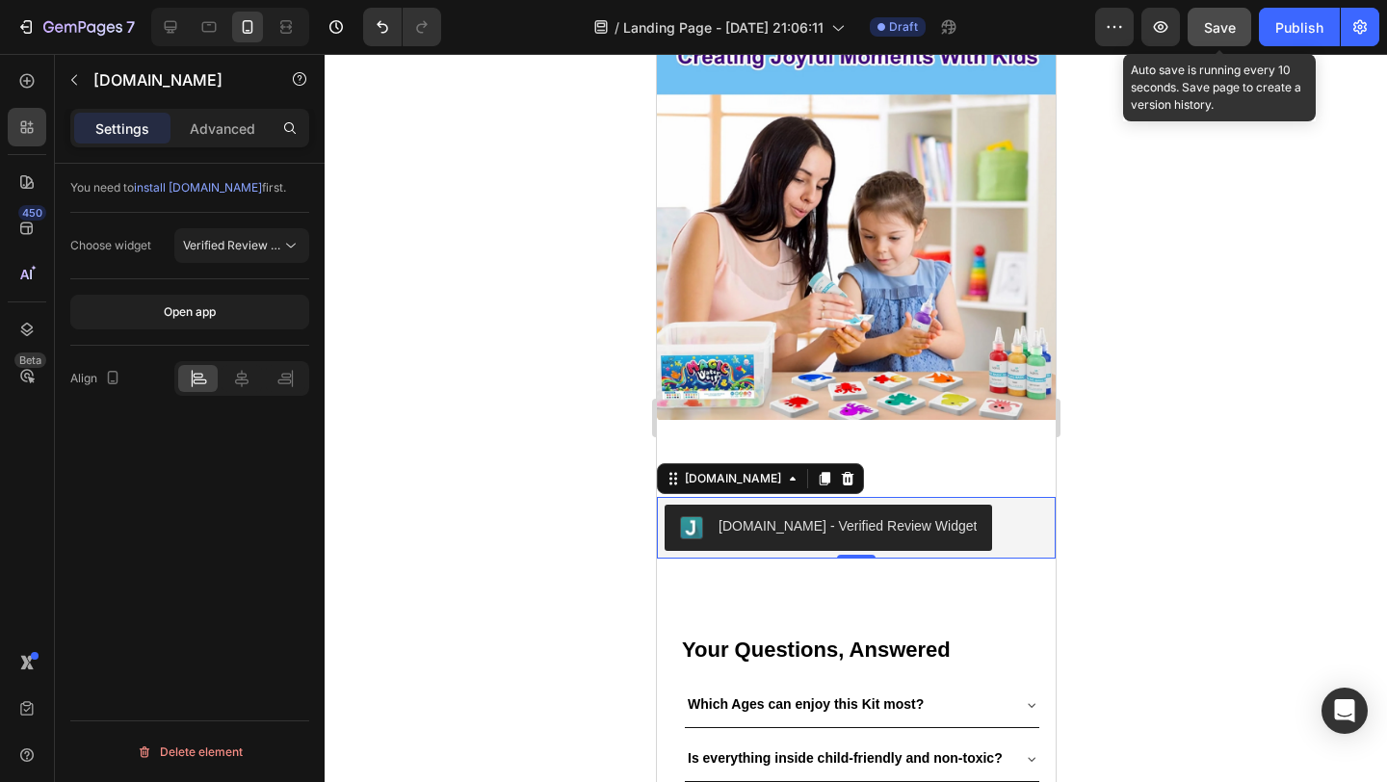
click at [1232, 29] on span "Save" at bounding box center [1220, 27] width 32 height 16
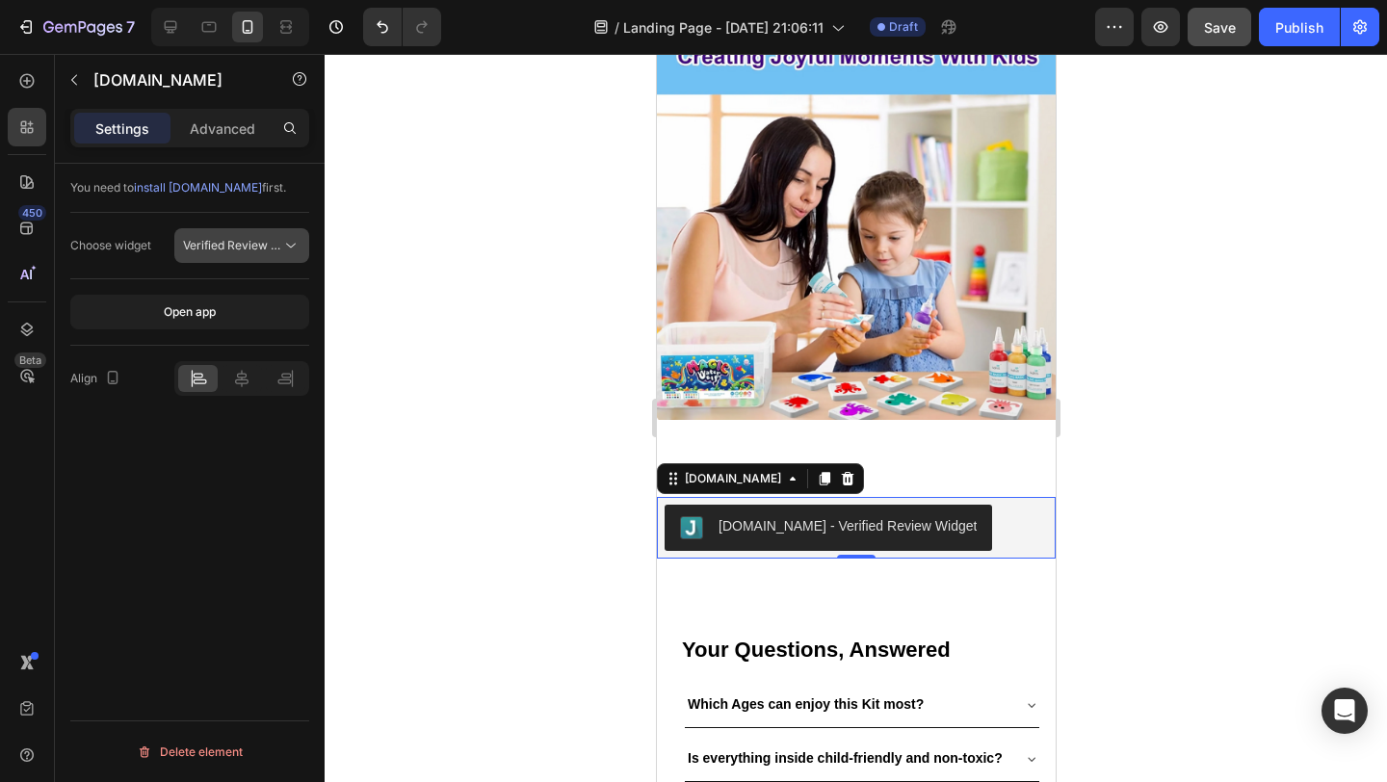
click at [202, 243] on span "Verified Review Widget" at bounding box center [246, 245] width 126 height 14
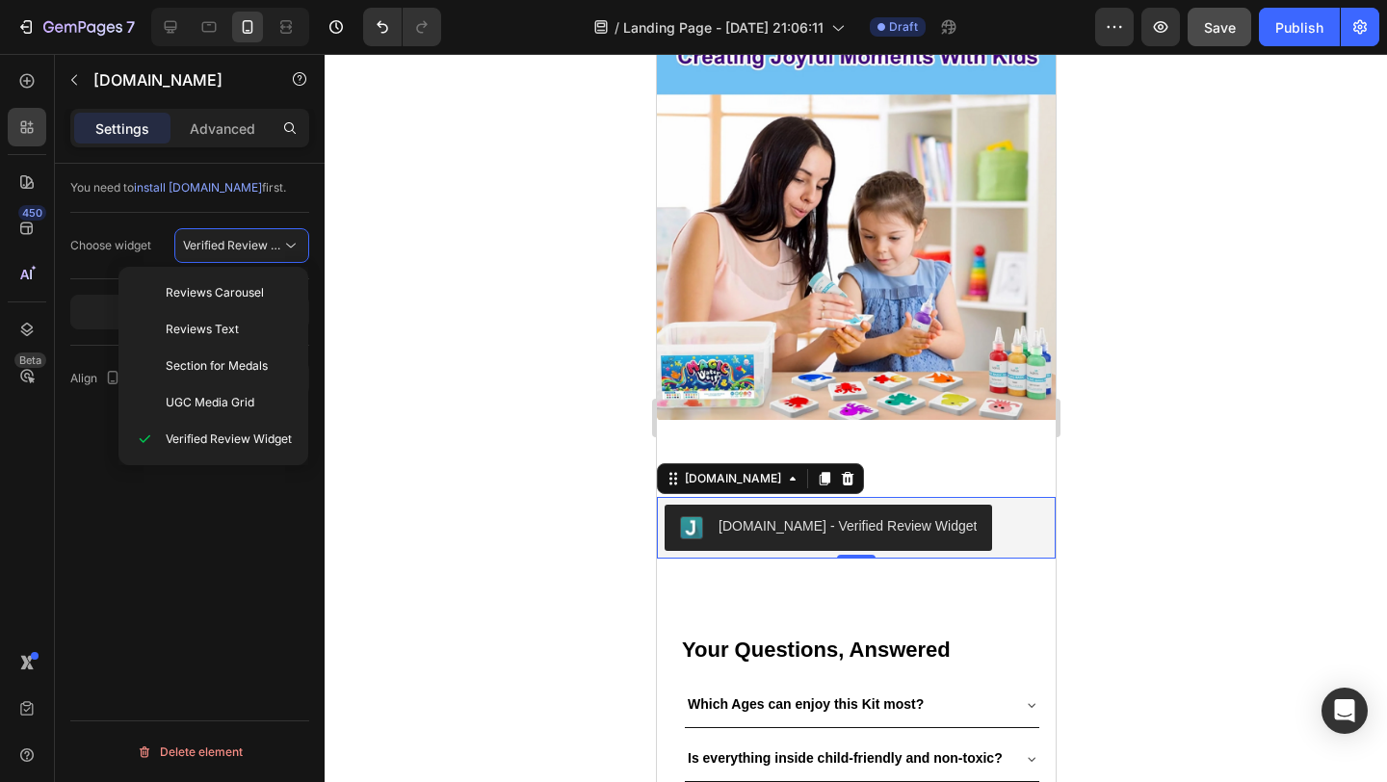
click at [487, 231] on div at bounding box center [856, 418] width 1062 height 728
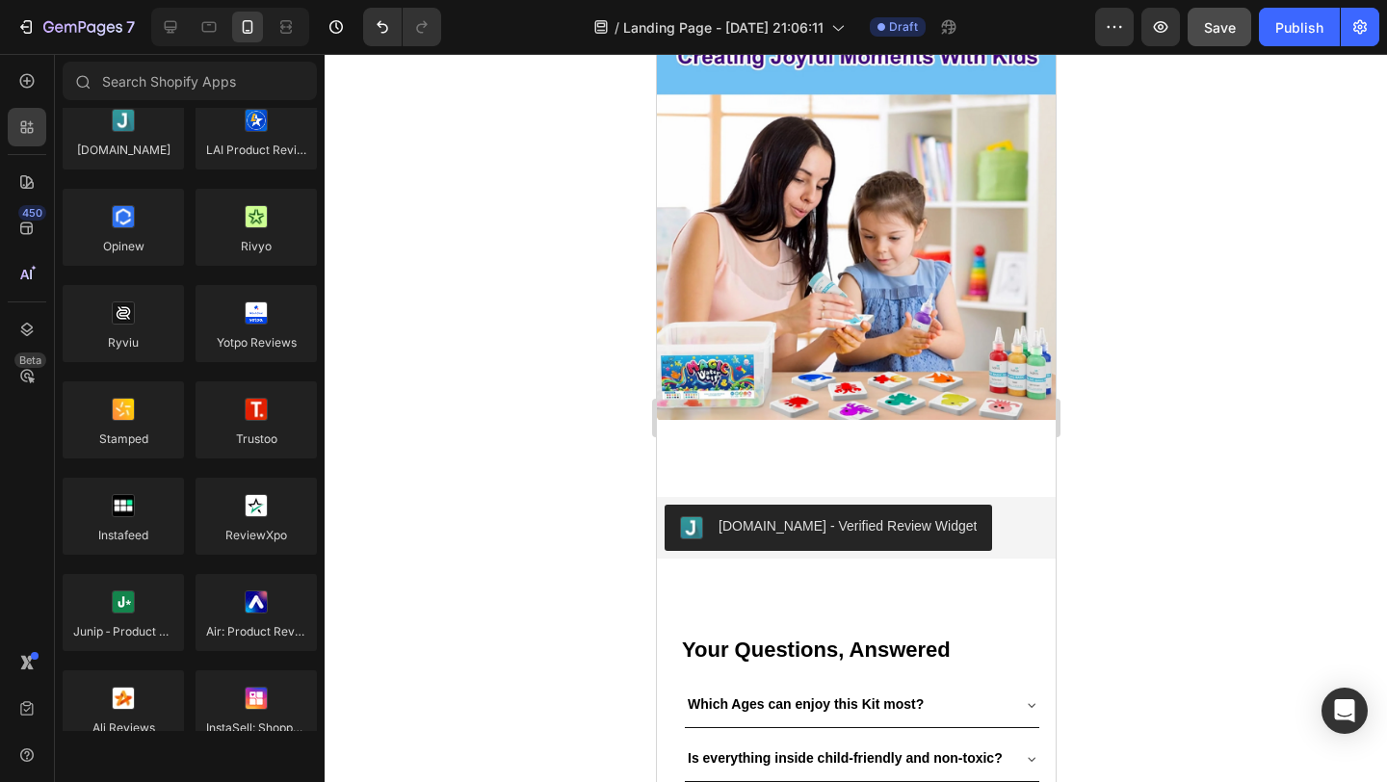
scroll to position [0, 0]
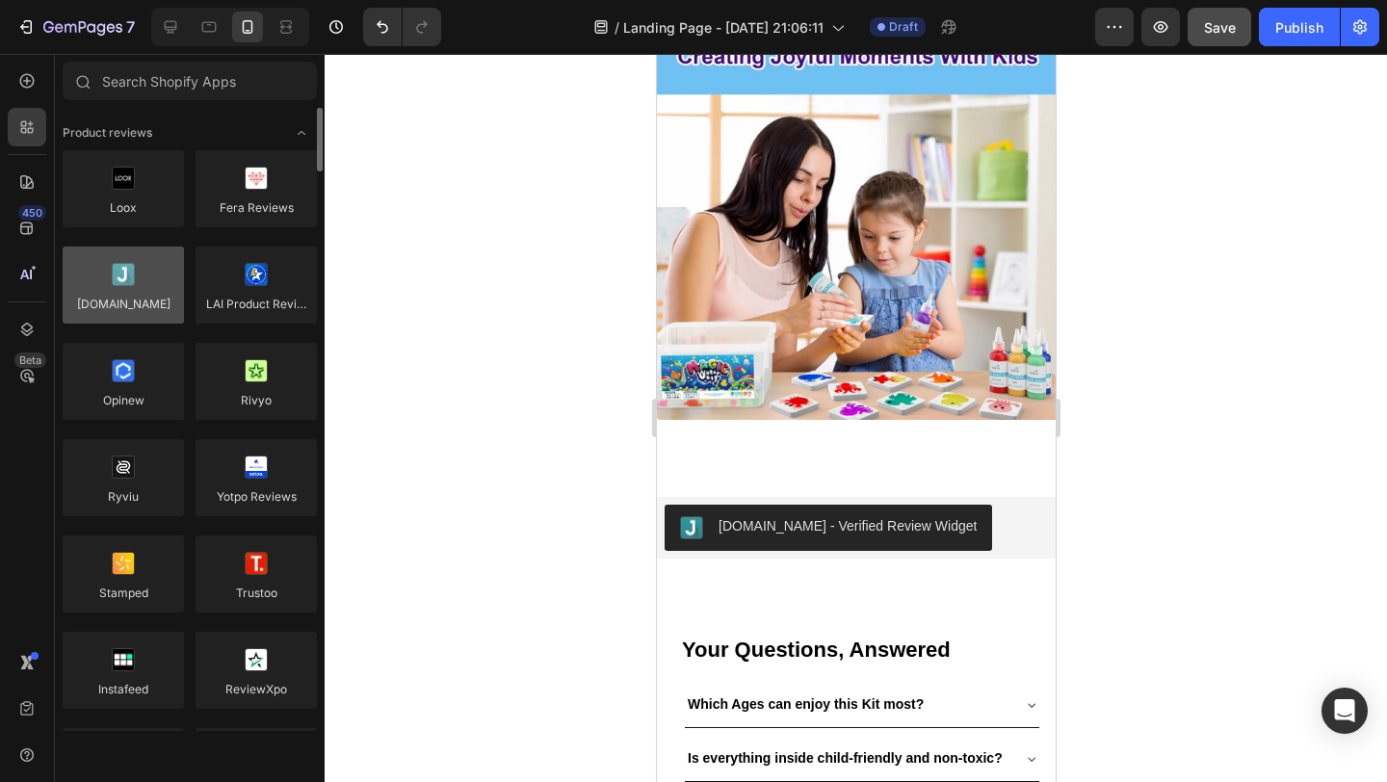
click at [119, 296] on div at bounding box center [123, 285] width 121 height 77
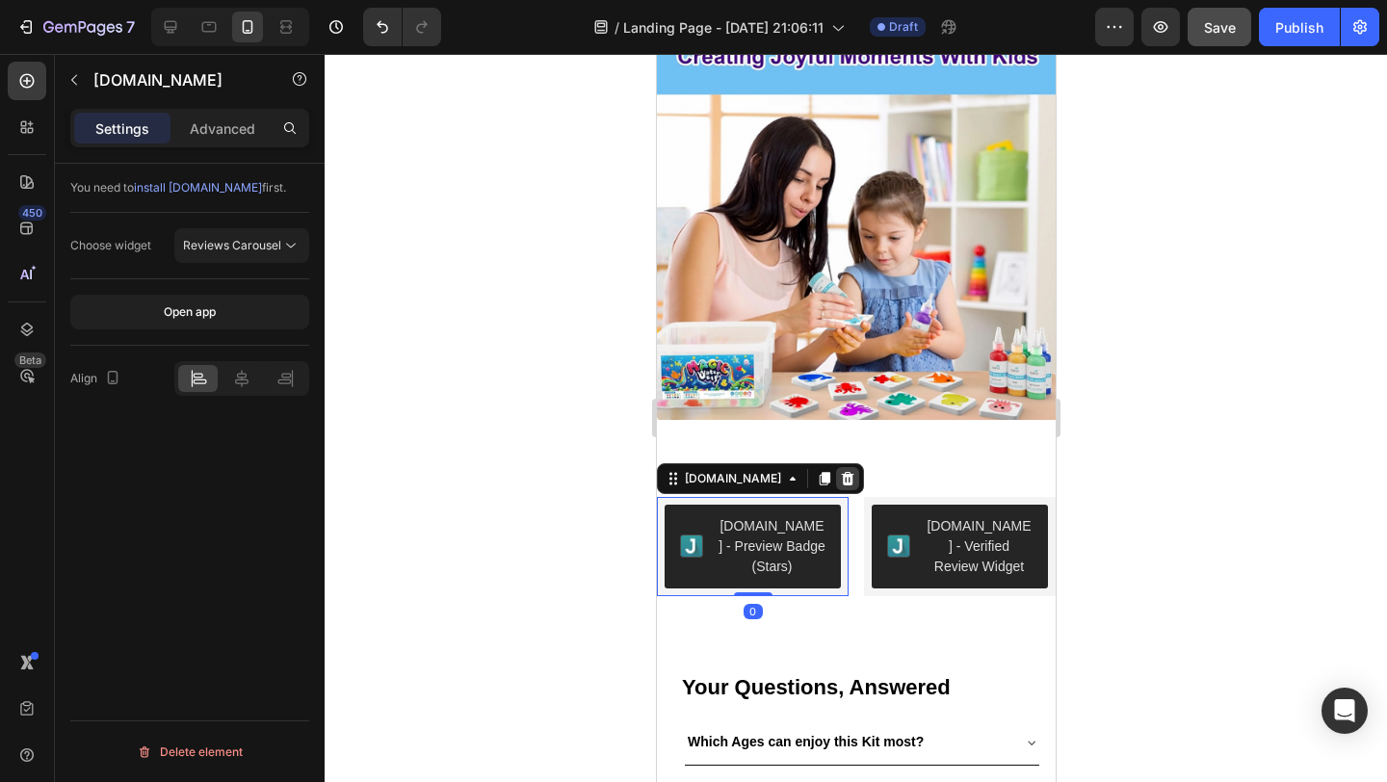
click at [839, 471] on icon at bounding box center [846, 478] width 15 height 15
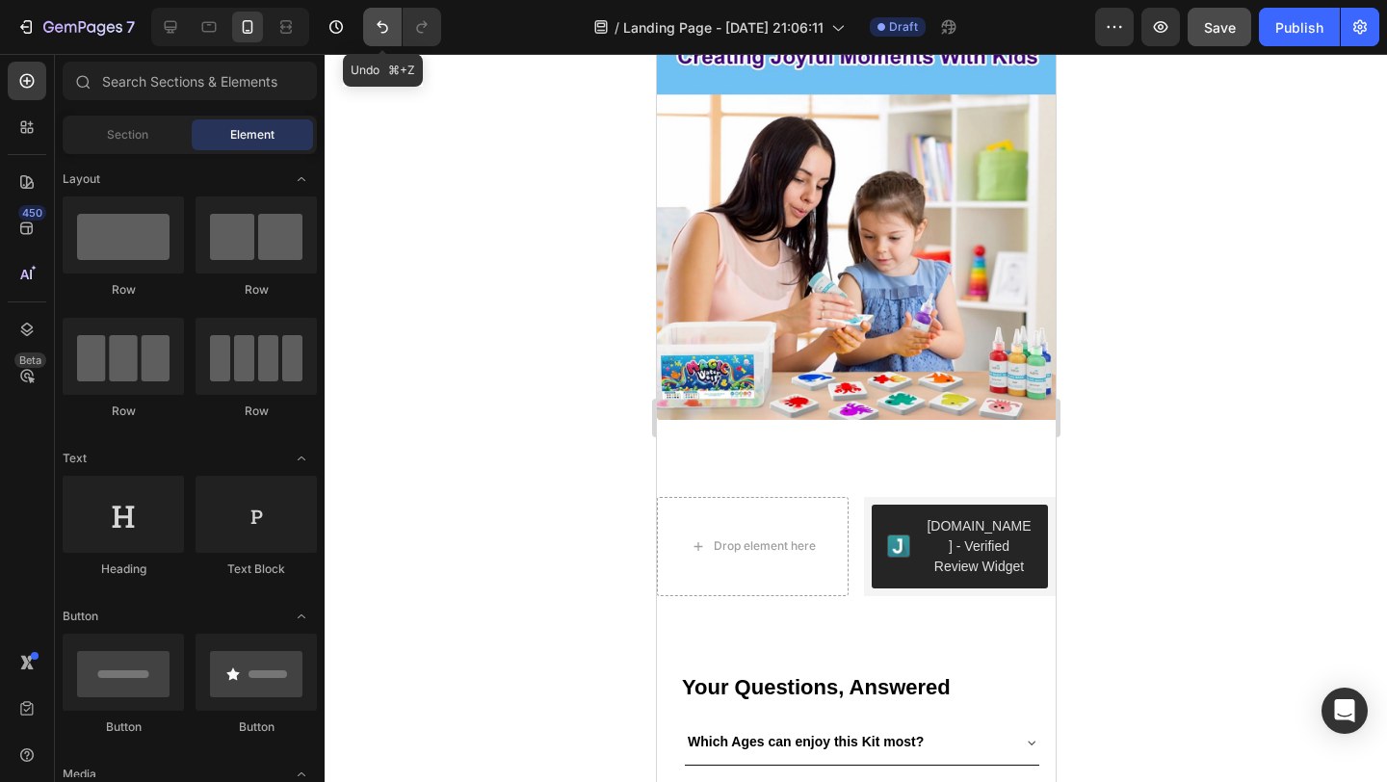
click at [387, 20] on icon "Undo/Redo" at bounding box center [382, 26] width 19 height 19
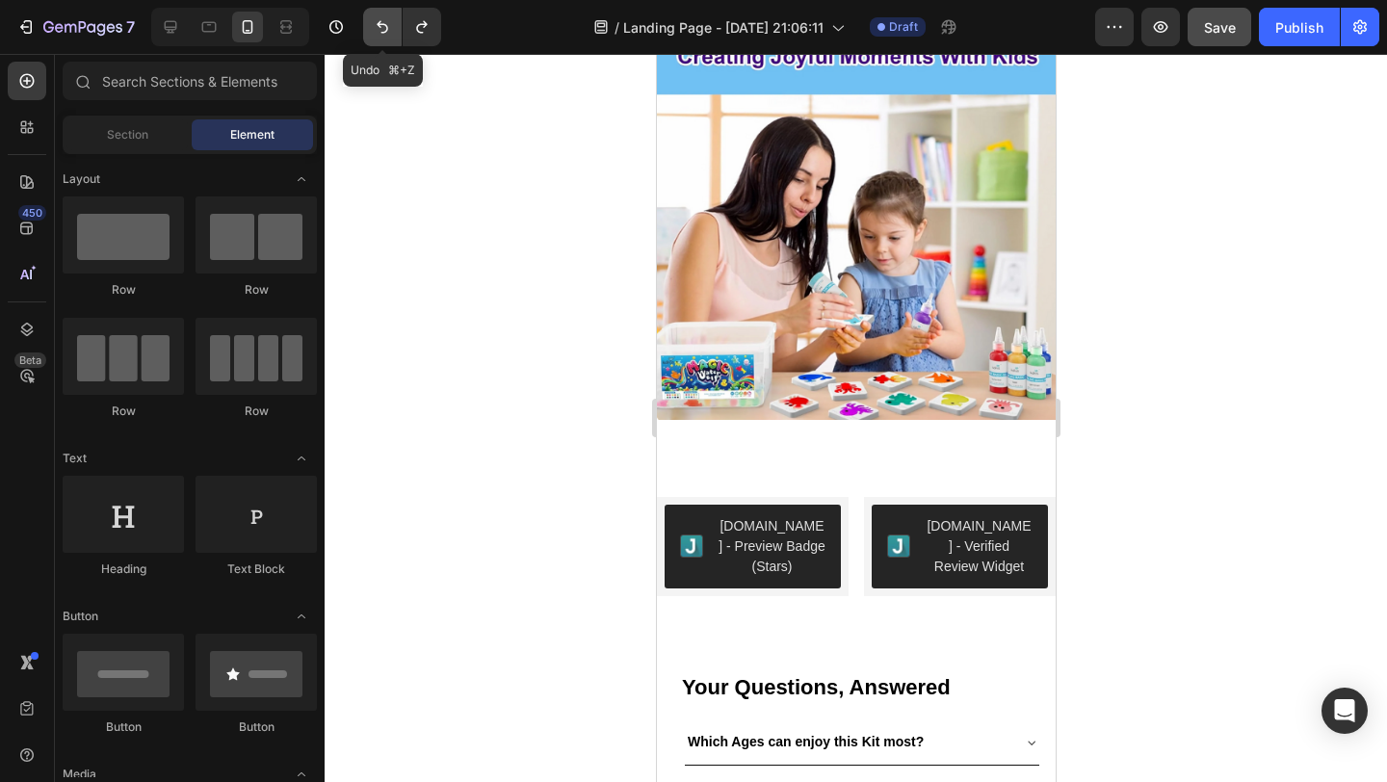
click at [387, 20] on icon "Undo/Redo" at bounding box center [382, 26] width 19 height 19
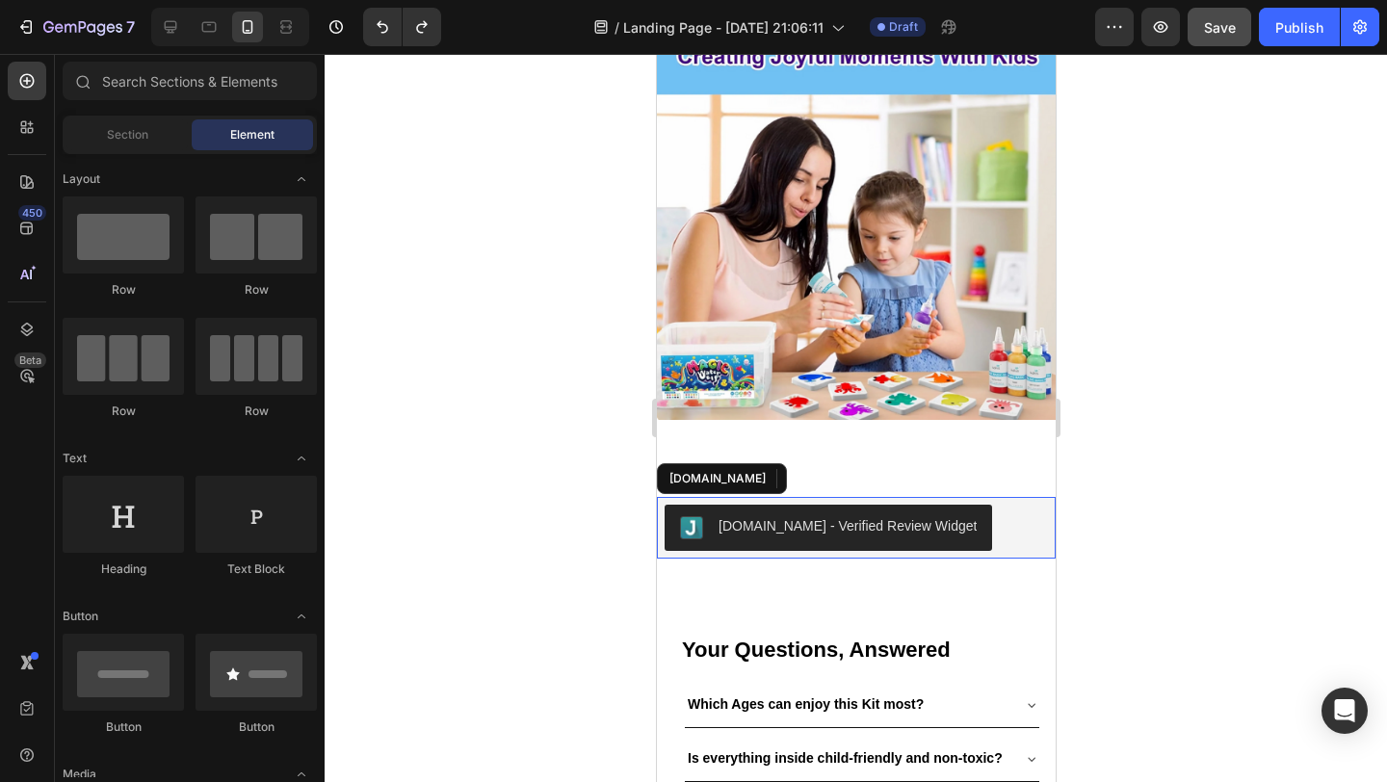
click at [888, 516] on div "[DOMAIN_NAME] - Verified Review Widget" at bounding box center [847, 526] width 258 height 20
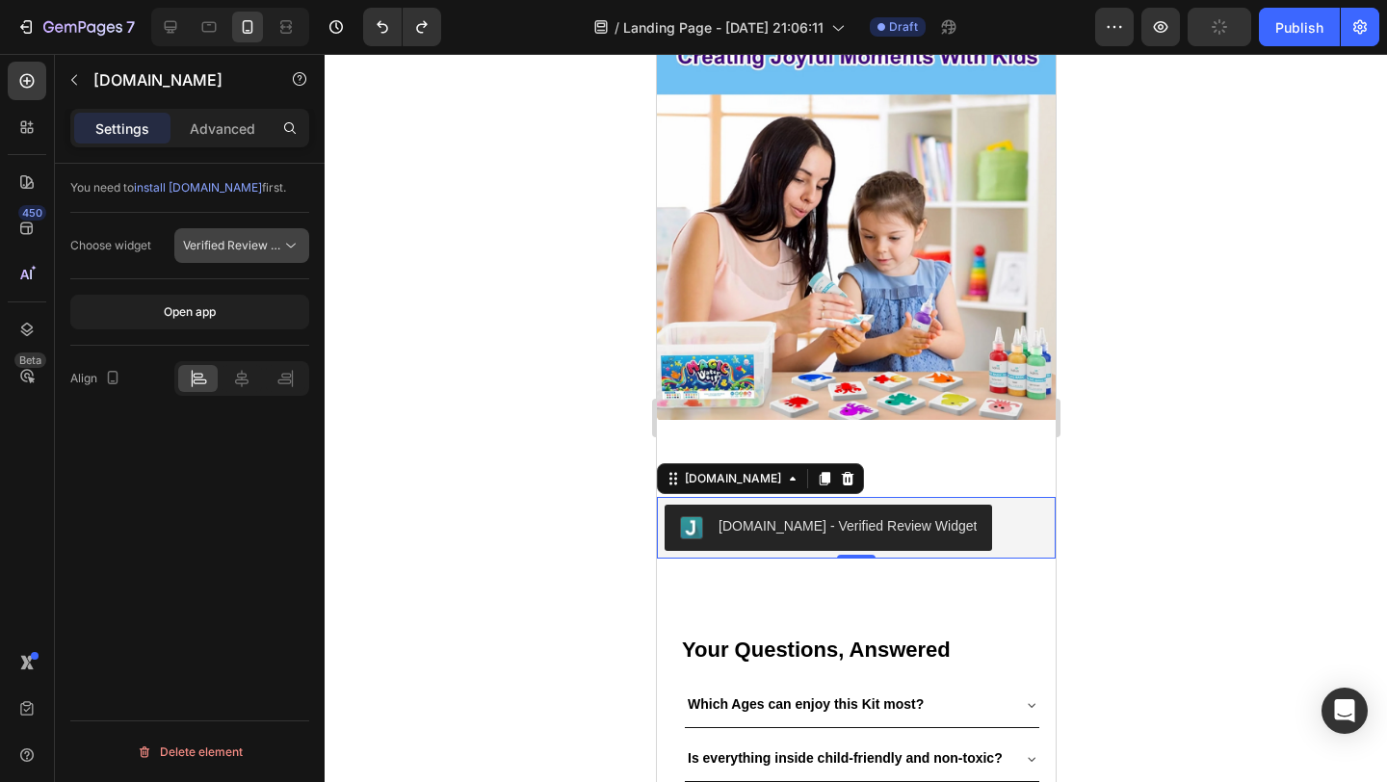
click at [239, 237] on span "Verified Review Widget" at bounding box center [232, 245] width 98 height 17
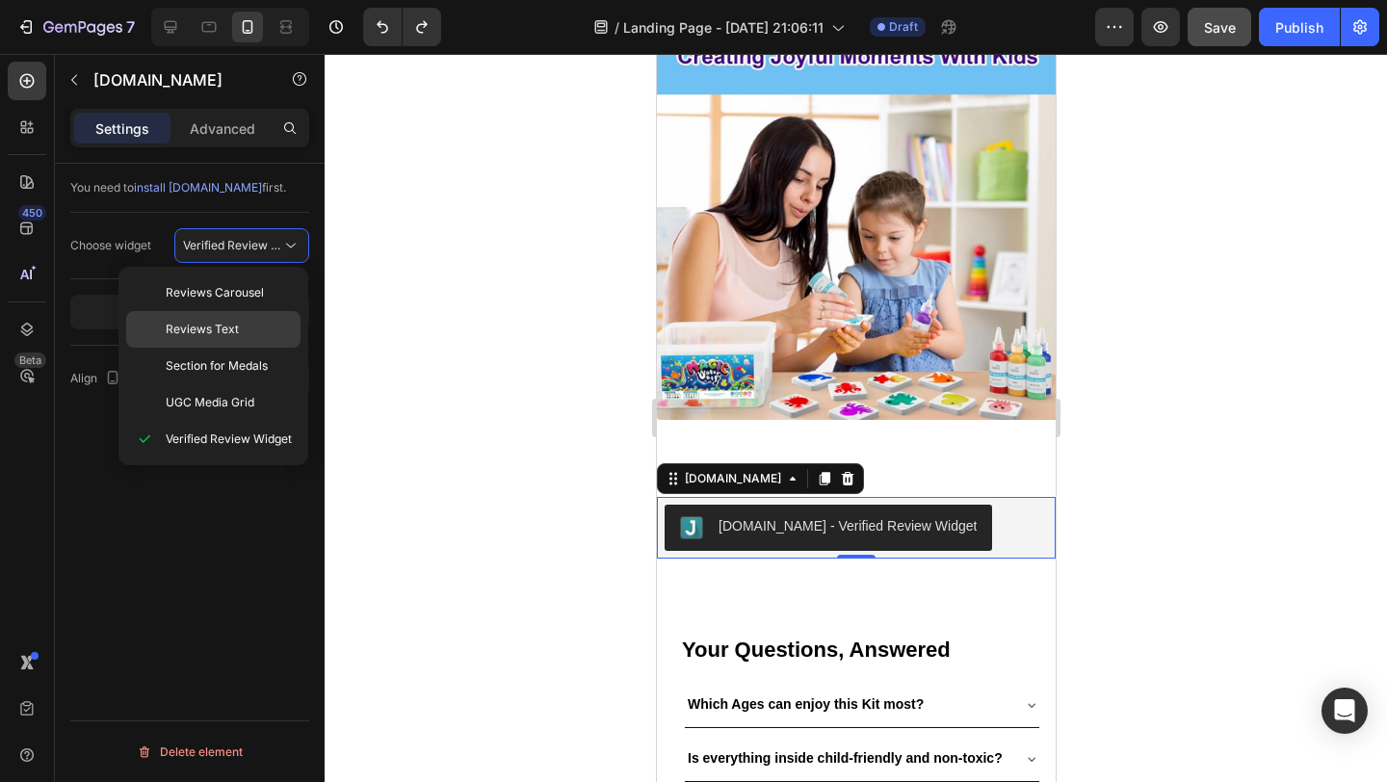
click at [211, 321] on span "Reviews Text" at bounding box center [202, 329] width 73 height 17
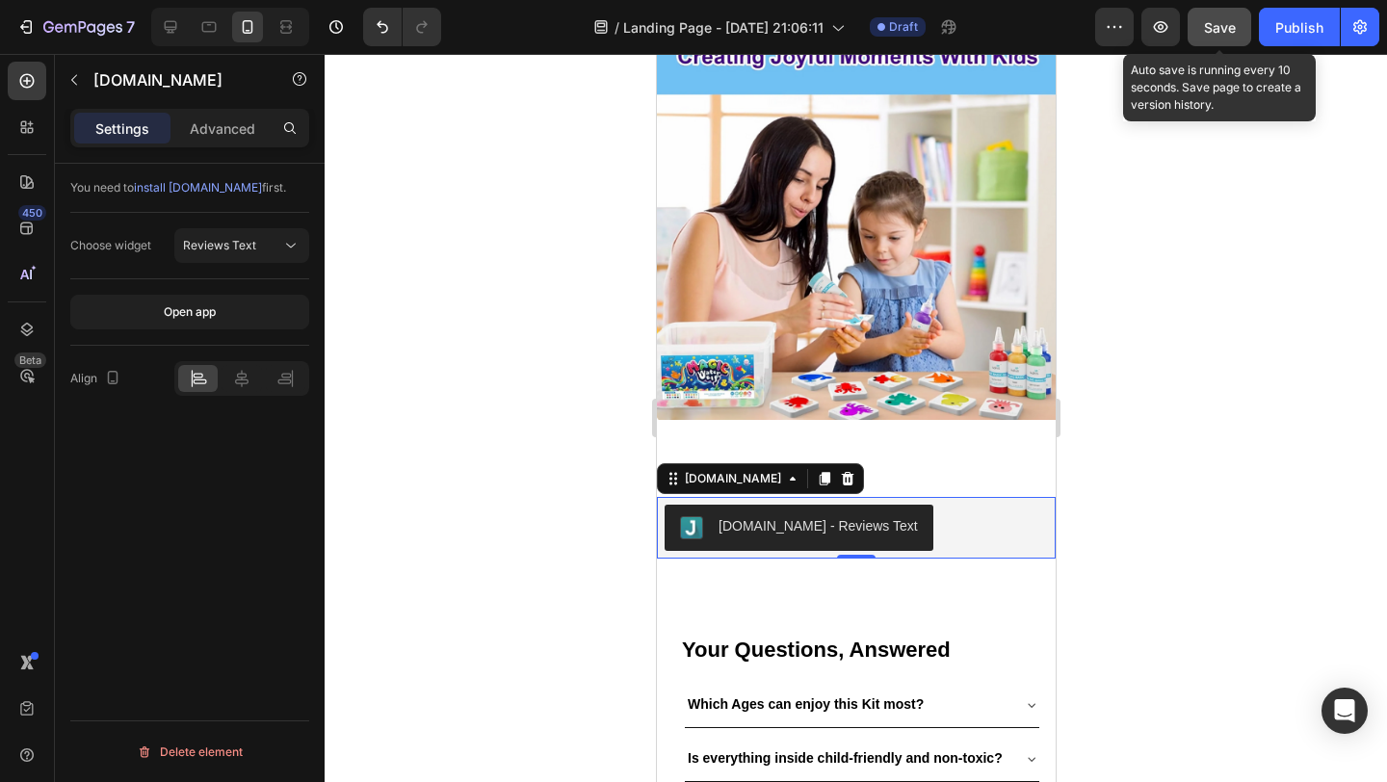
click at [1214, 30] on span "Save" at bounding box center [1220, 27] width 32 height 16
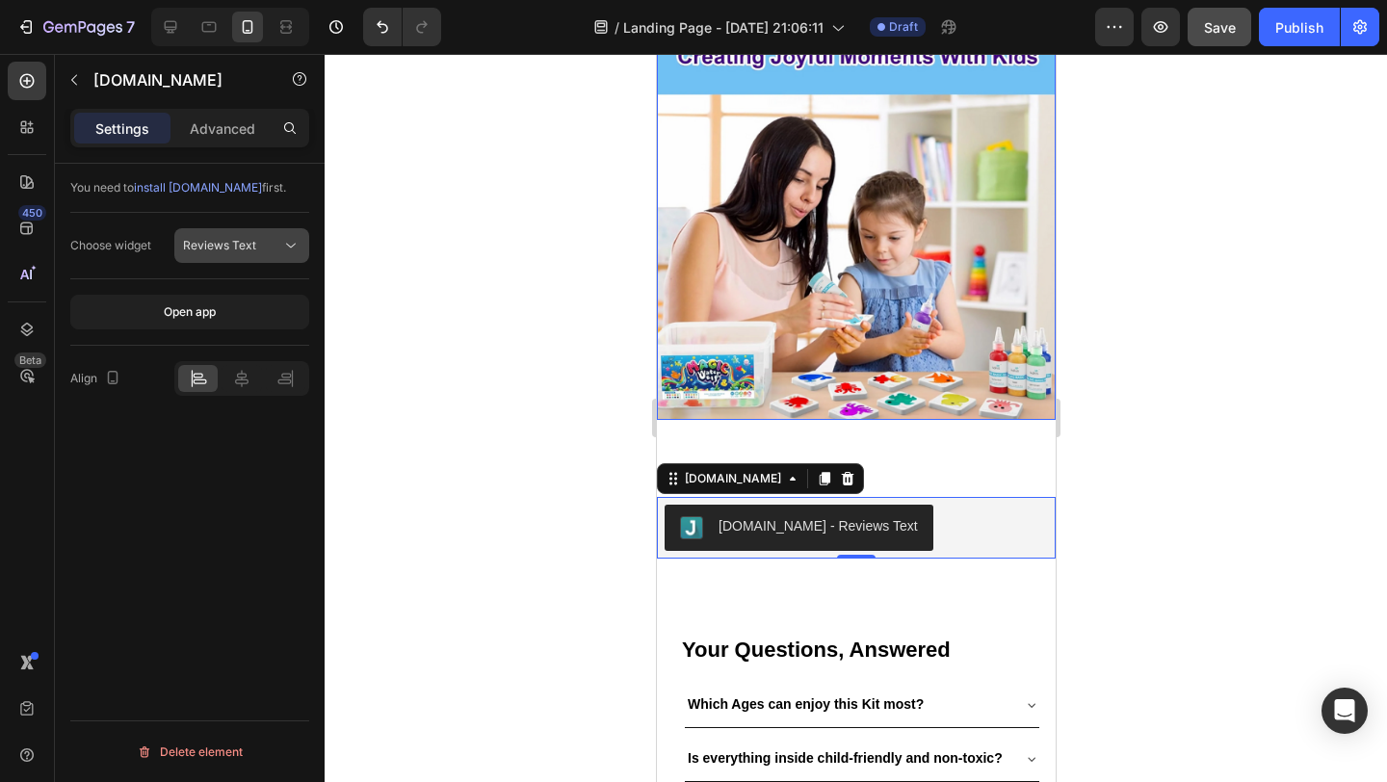
click at [210, 238] on span "Reviews Text" at bounding box center [219, 245] width 73 height 14
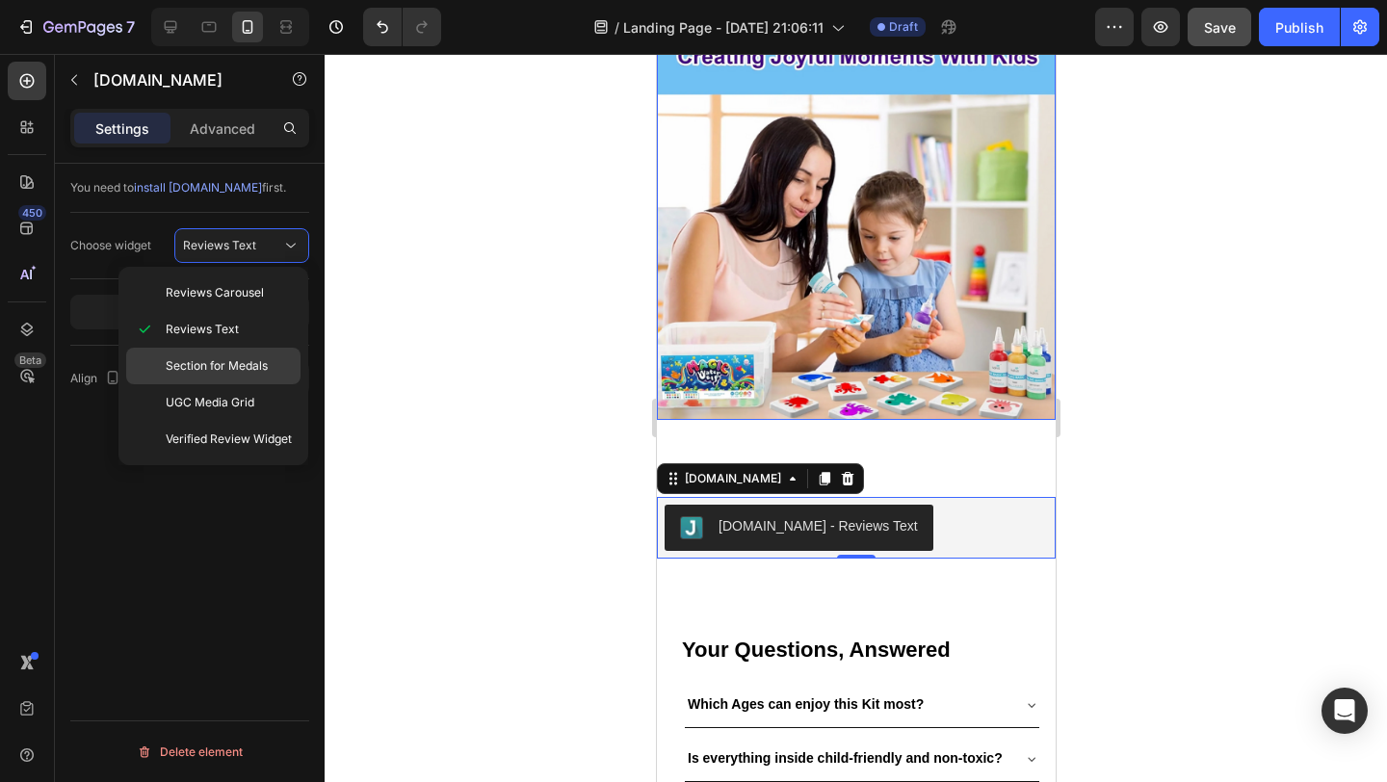
click at [249, 359] on span "Section for Medals" at bounding box center [217, 365] width 102 height 17
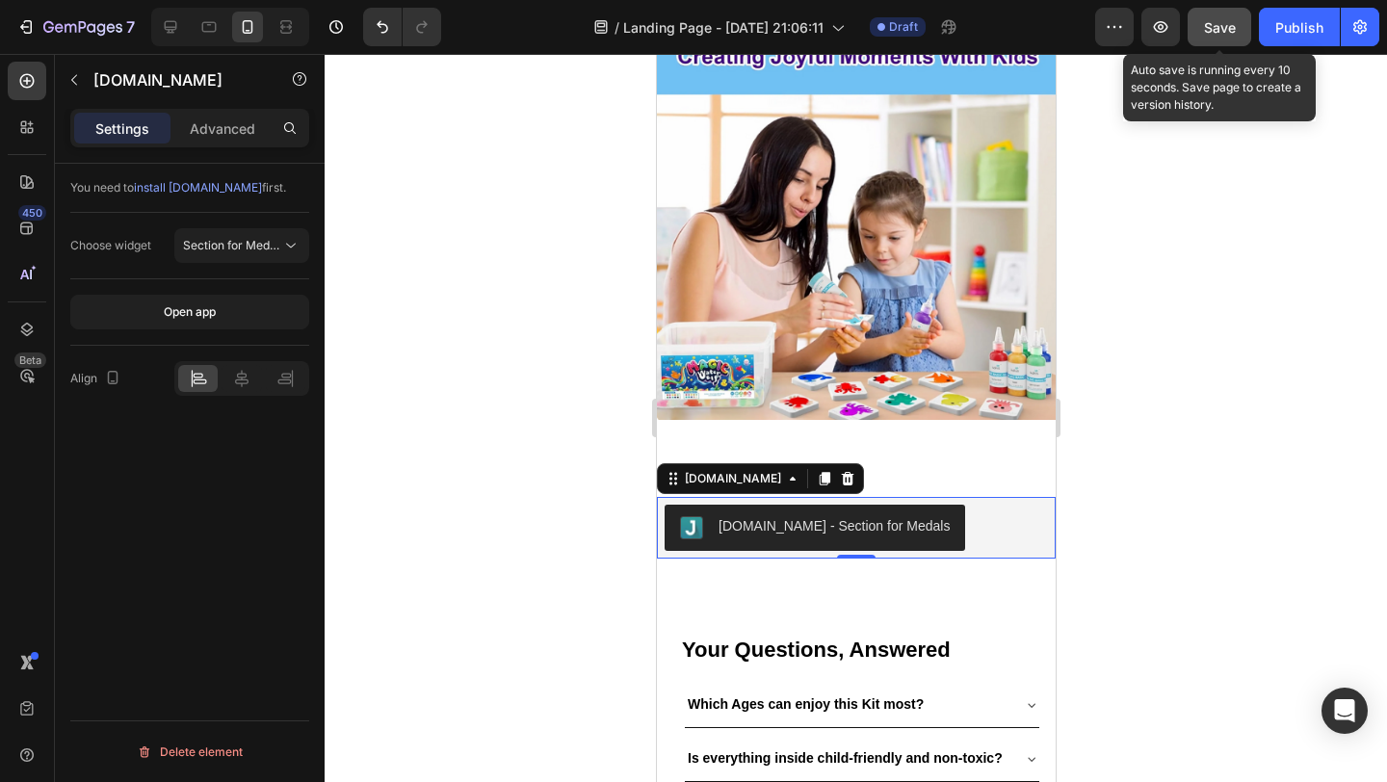
click at [1216, 26] on span "Save" at bounding box center [1220, 27] width 32 height 16
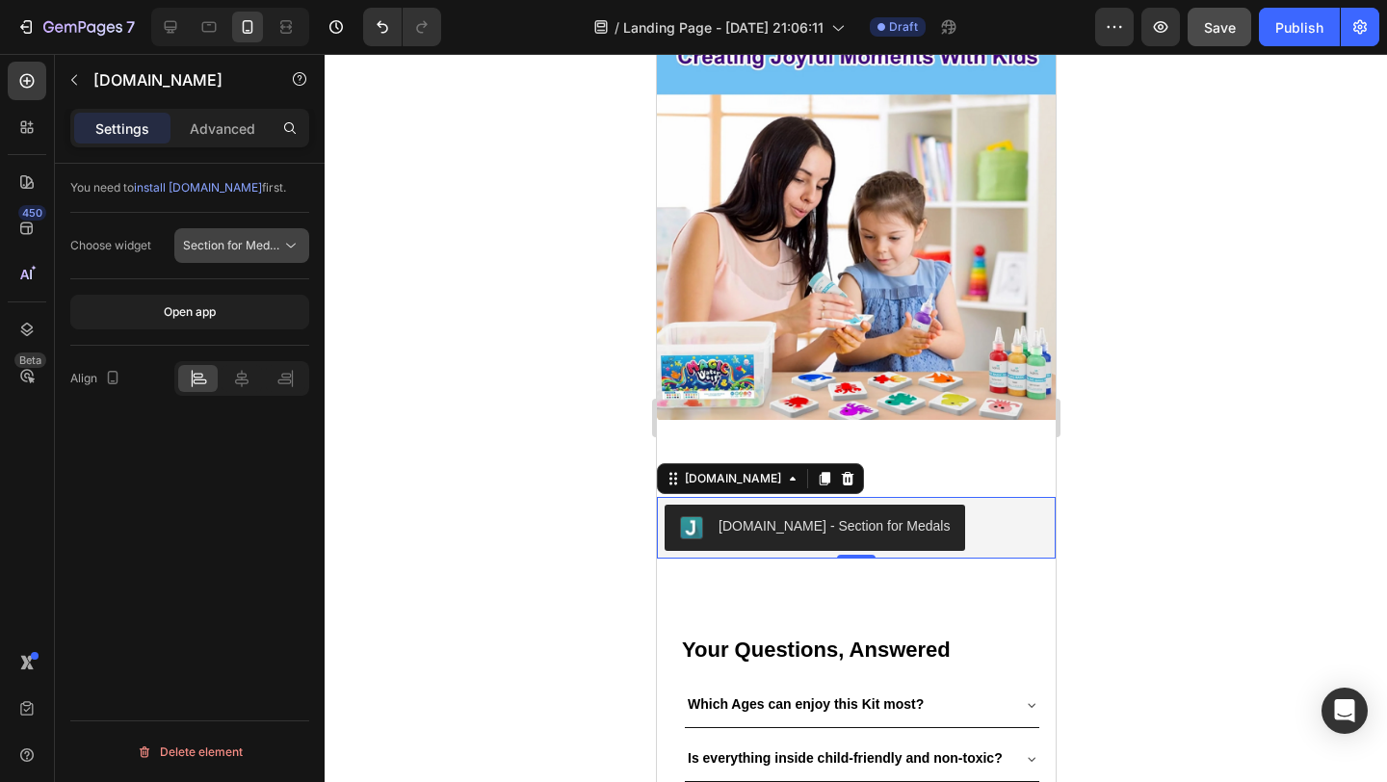
click at [232, 250] on span "Section for Medals" at bounding box center [234, 245] width 102 height 14
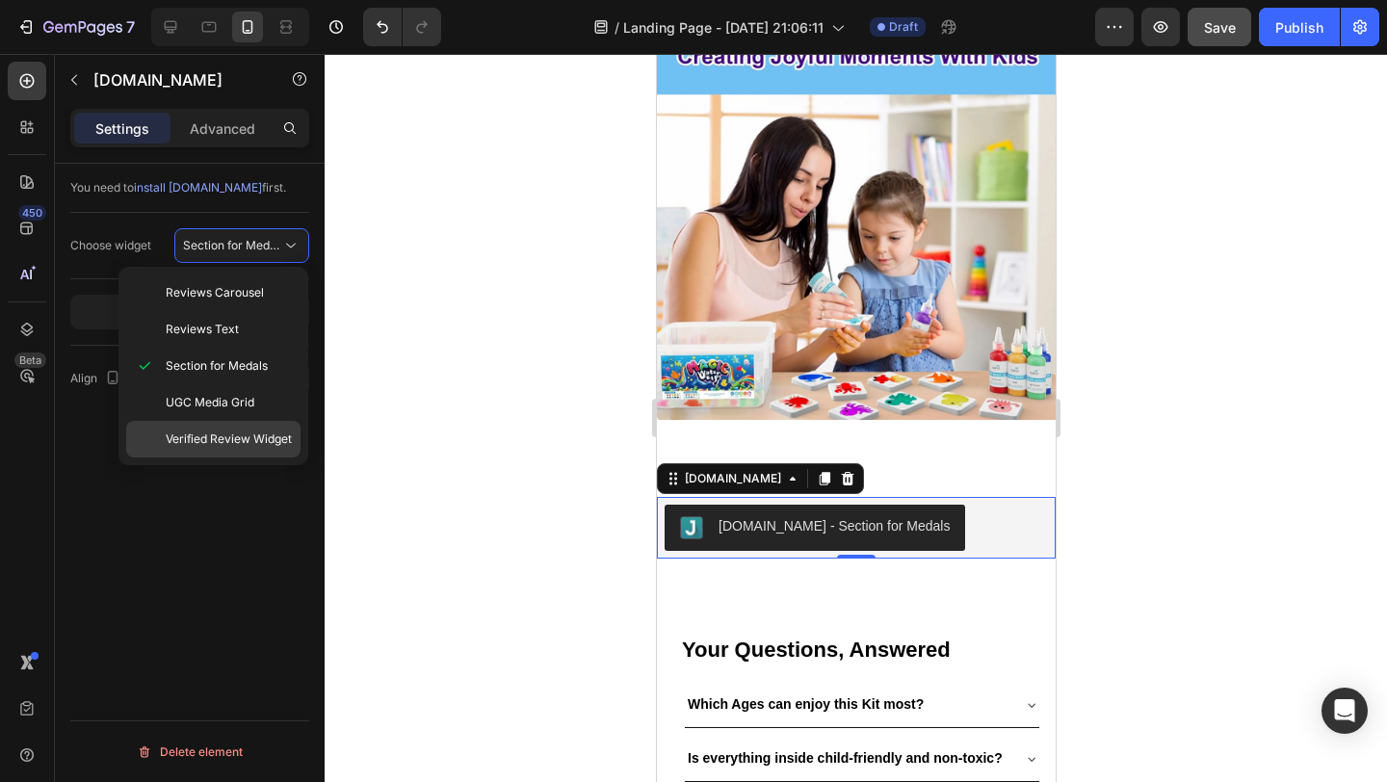
click at [239, 440] on span "Verified Review Widget" at bounding box center [229, 439] width 126 height 17
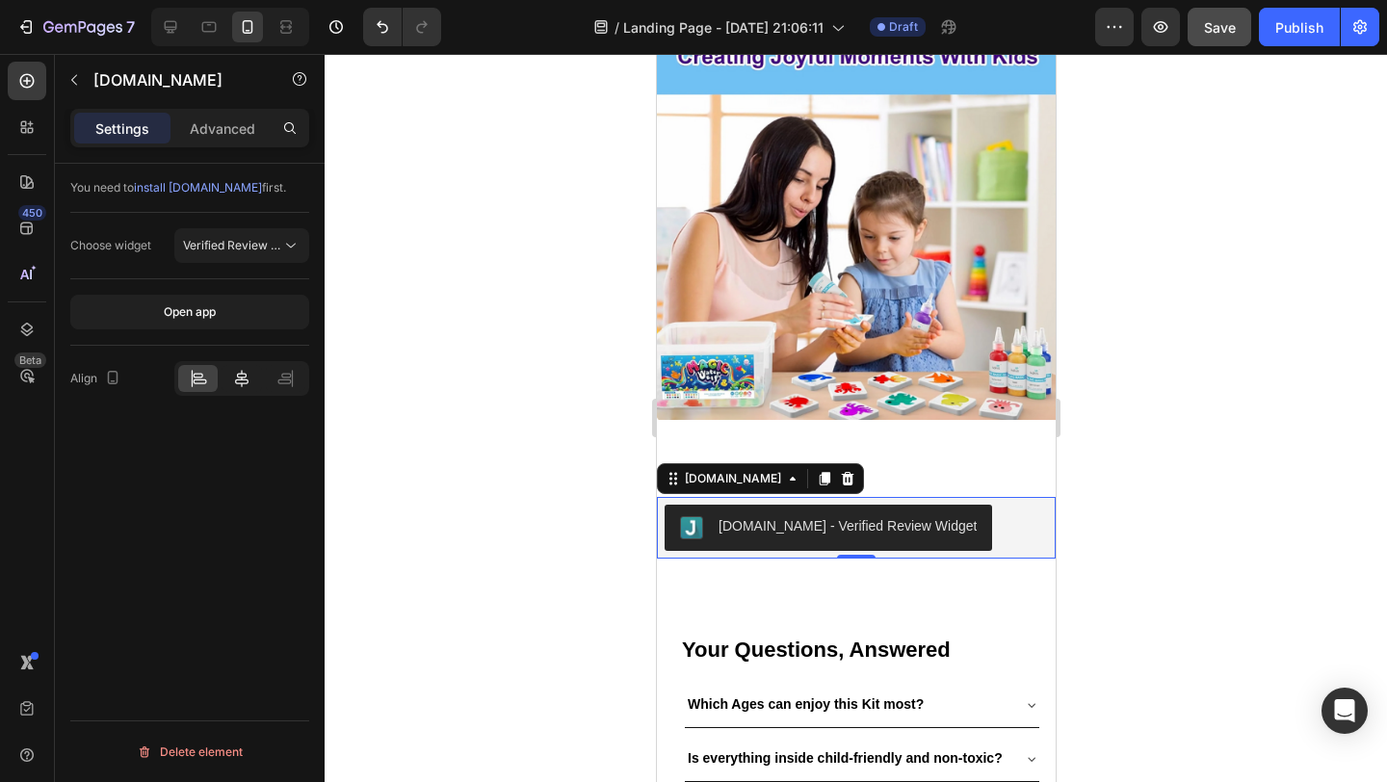
click at [241, 379] on icon at bounding box center [241, 378] width 13 height 17
click at [186, 449] on div "You need to install [DOMAIN_NAME] first. Choose widget Verified Review Widget O…" at bounding box center [190, 500] width 270 height 673
click at [240, 132] on p "Advanced" at bounding box center [222, 128] width 65 height 20
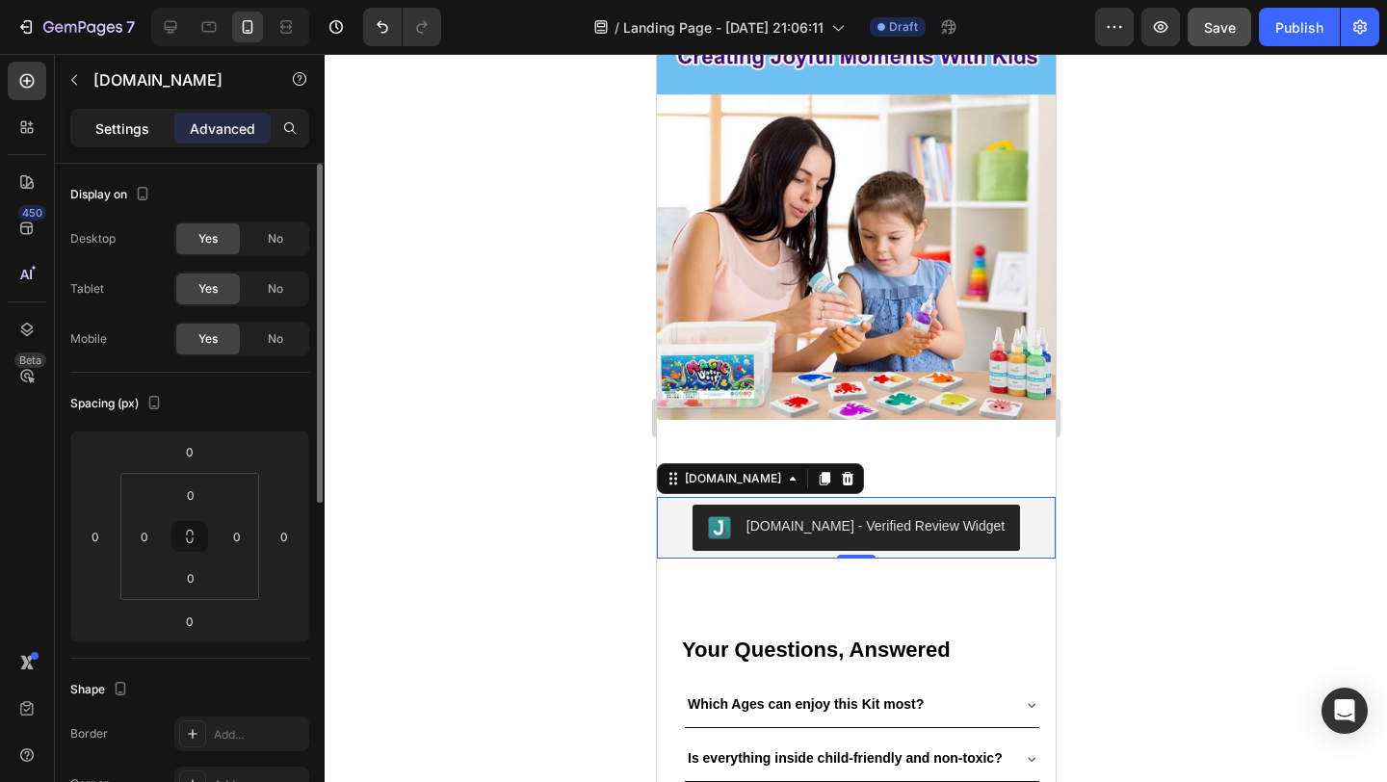
click at [109, 118] on p "Settings" at bounding box center [122, 128] width 54 height 20
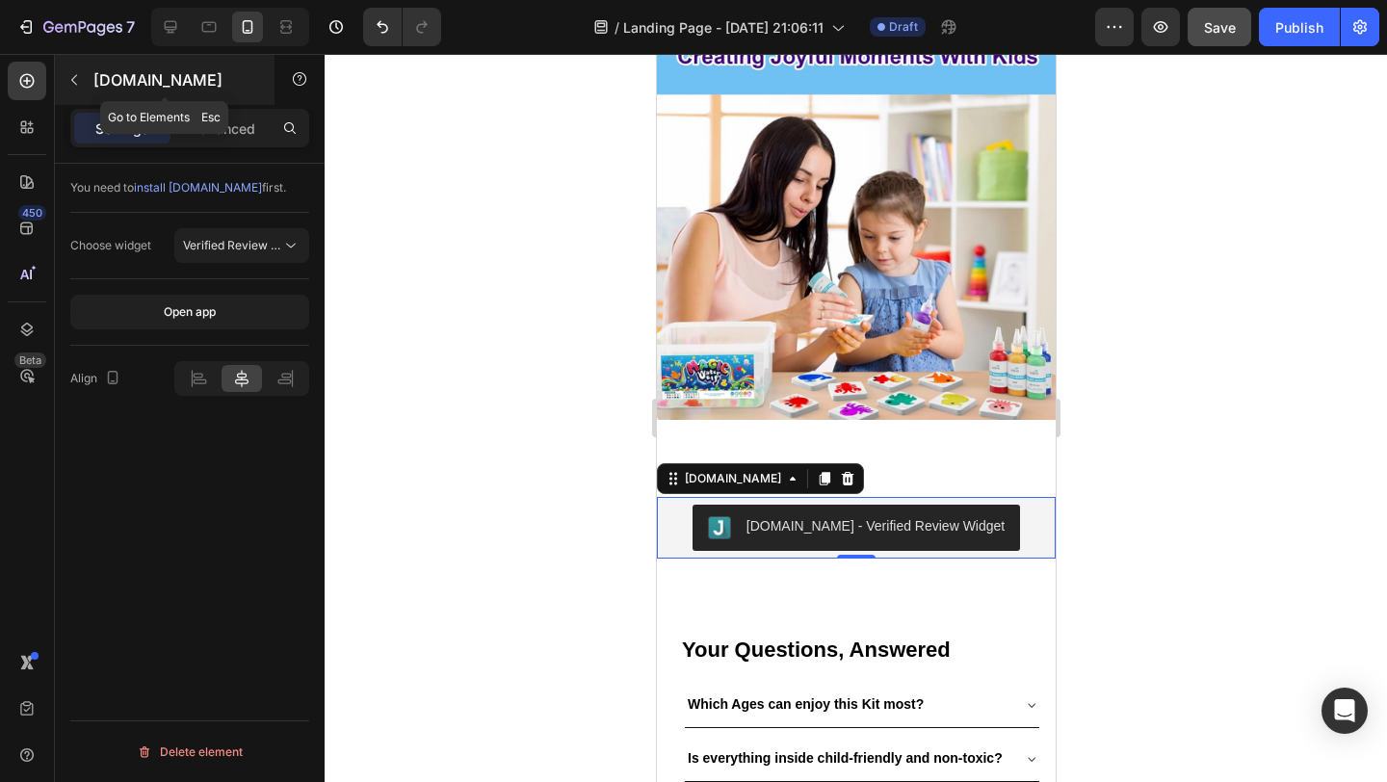
click at [87, 76] on button "button" at bounding box center [74, 80] width 31 height 31
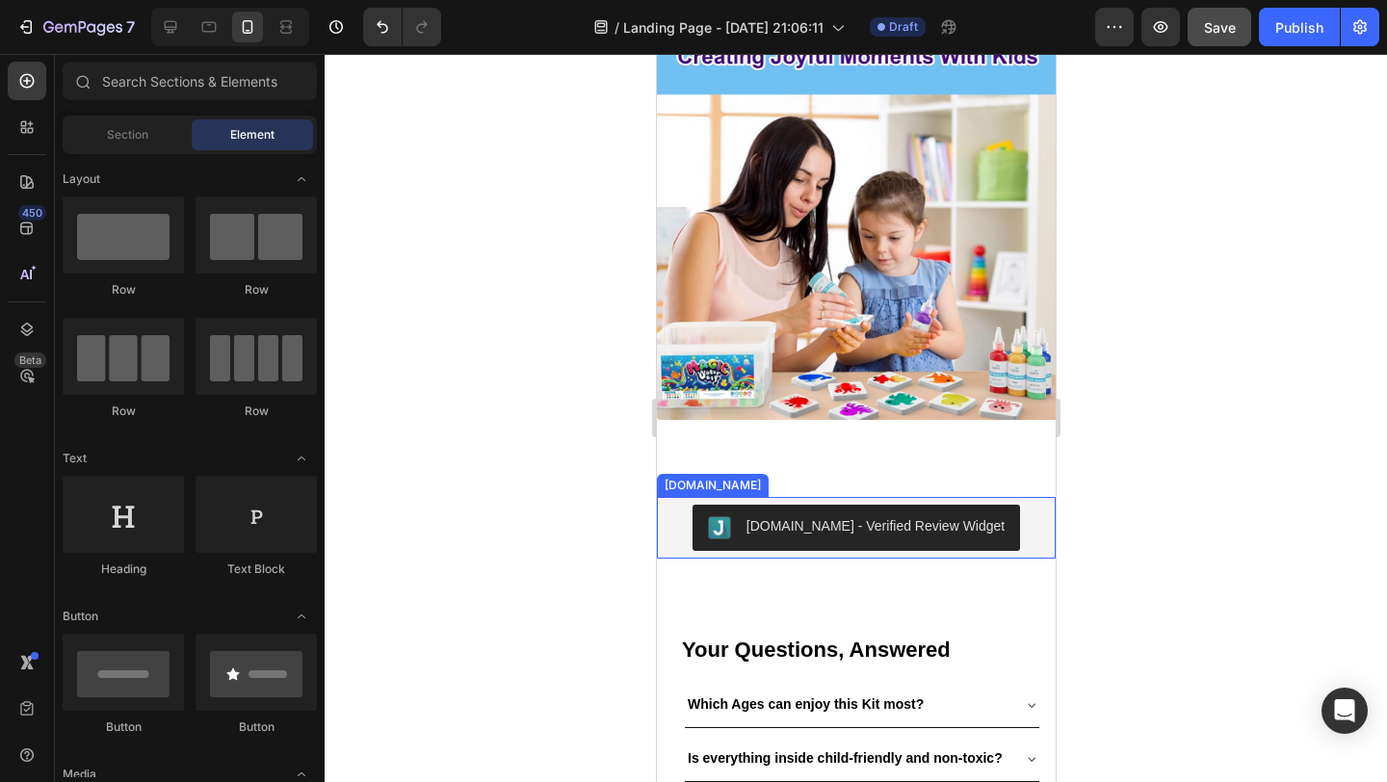
click at [692, 509] on div "[DOMAIN_NAME] - Verified Review Widget" at bounding box center [855, 528] width 383 height 46
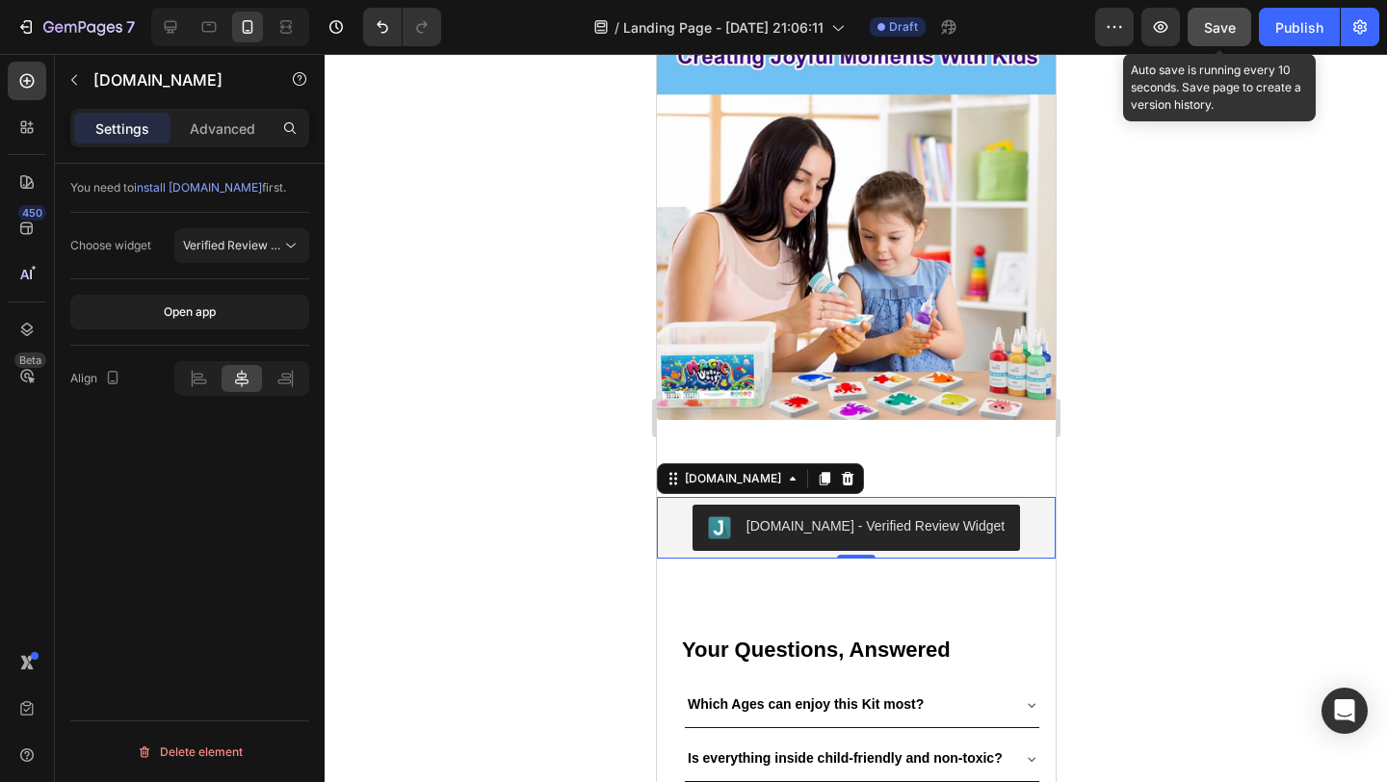
click at [1202, 12] on button "Save" at bounding box center [1220, 27] width 64 height 39
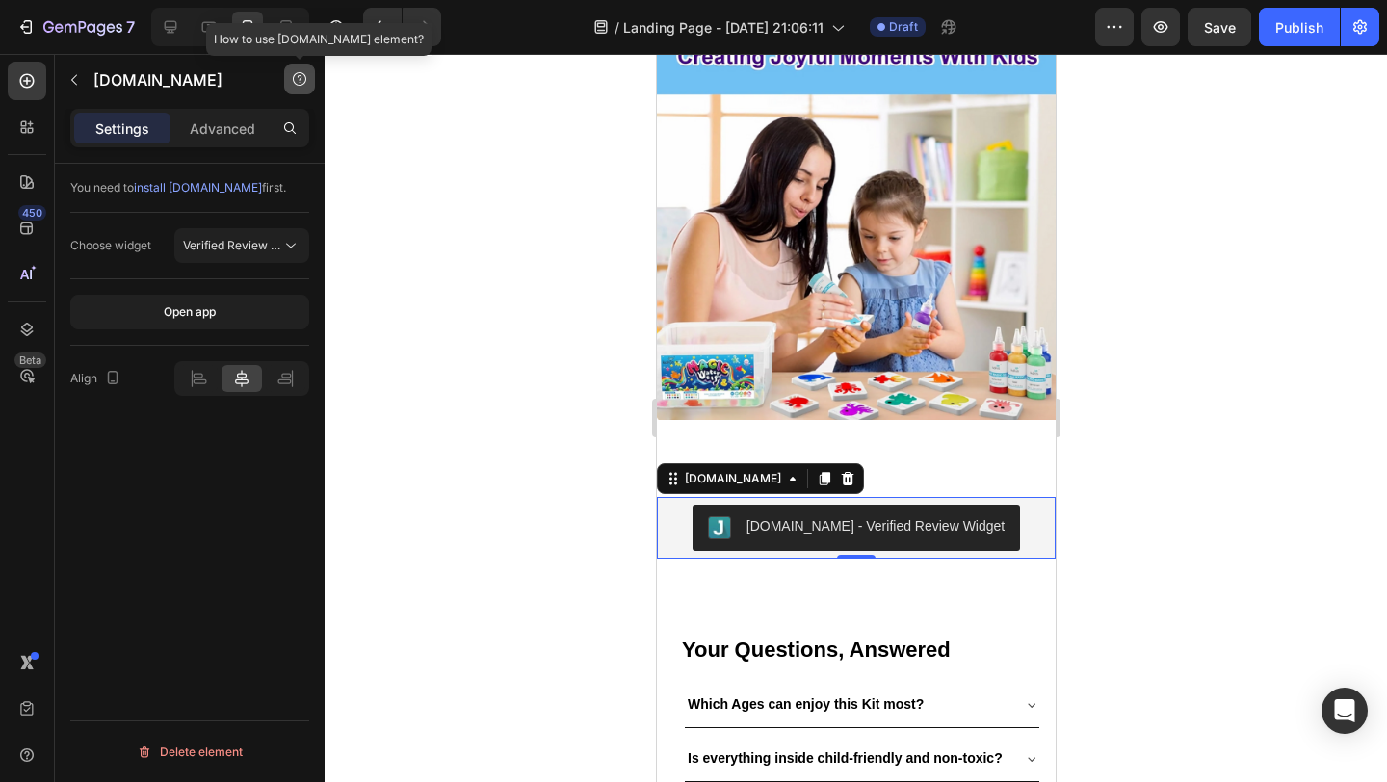
click at [296, 74] on icon "button" at bounding box center [299, 78] width 15 height 15
click at [403, 129] on div at bounding box center [856, 418] width 1062 height 728
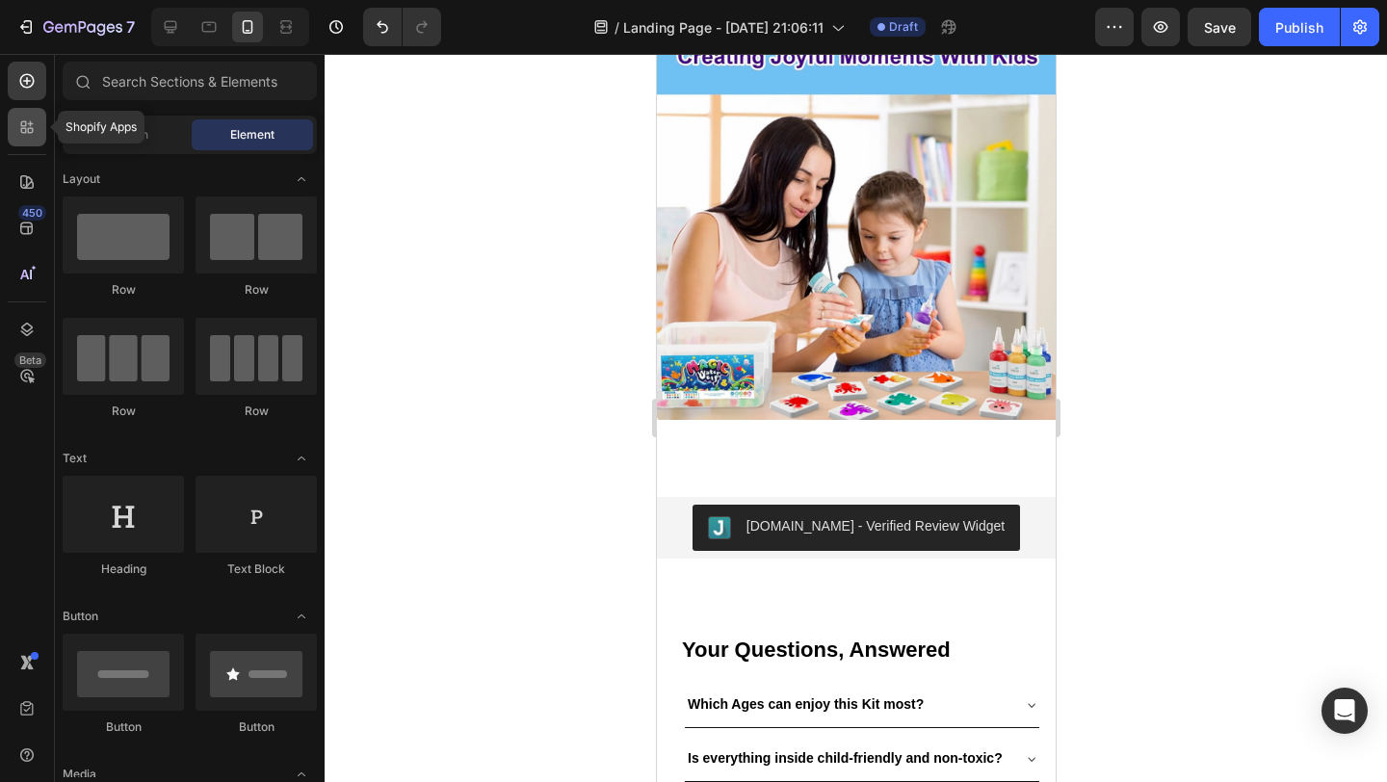
click at [27, 126] on icon at bounding box center [26, 127] width 19 height 19
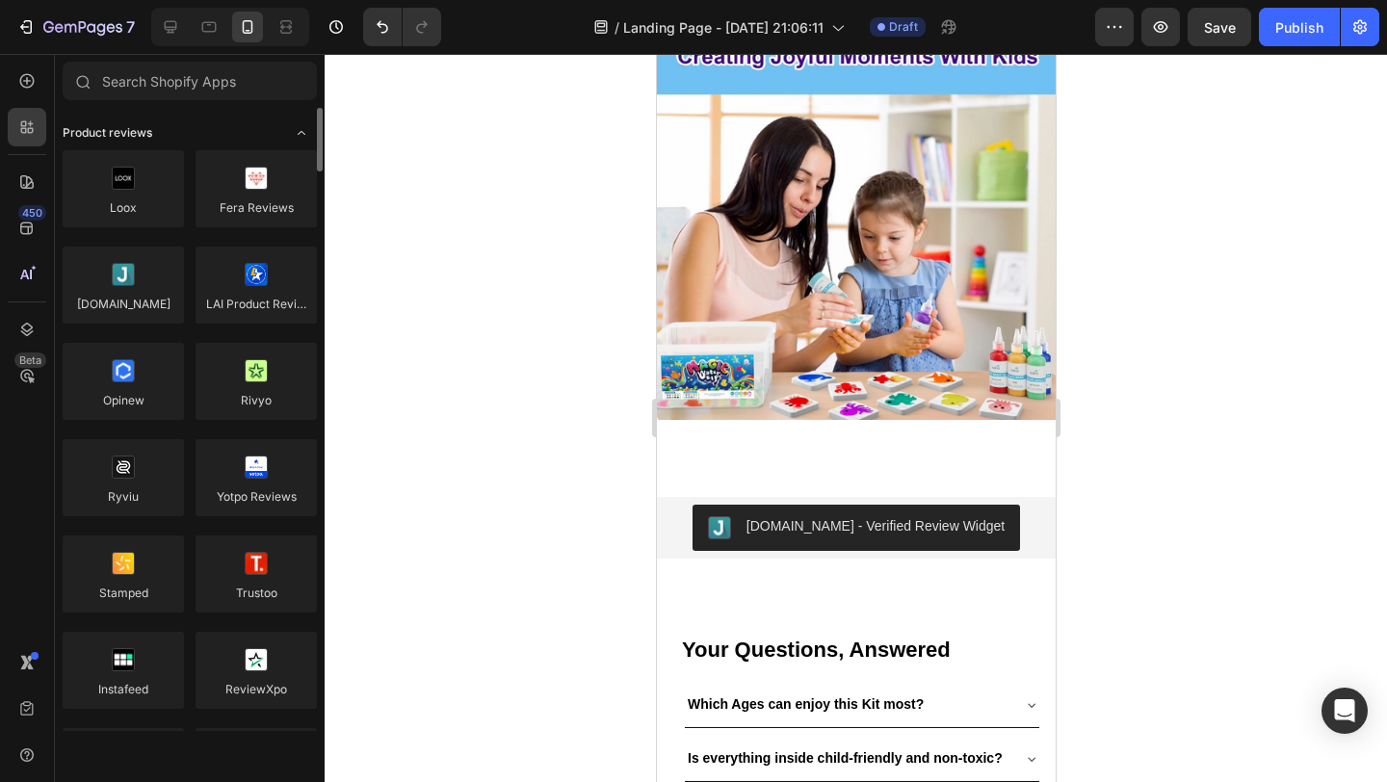
click at [304, 127] on icon "Toggle open" at bounding box center [301, 132] width 15 height 15
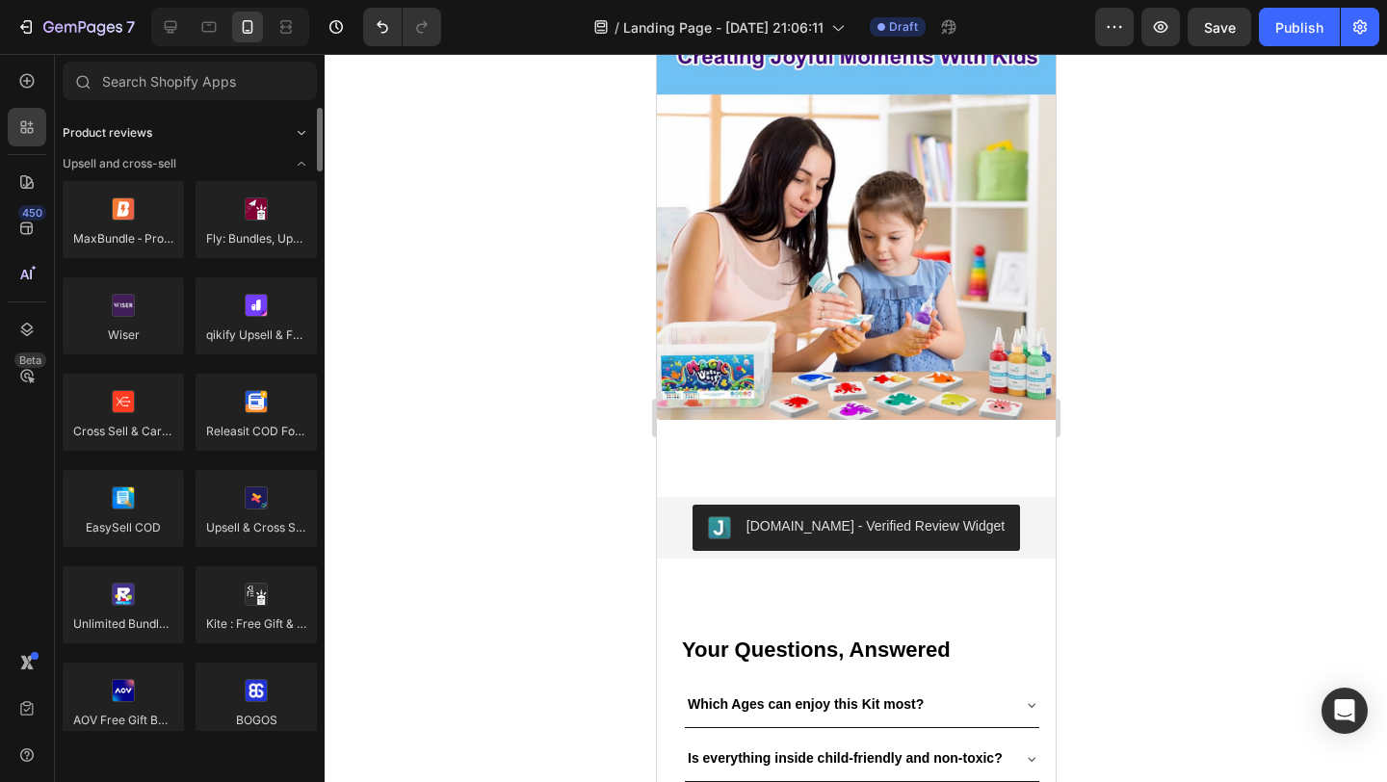
click at [303, 127] on icon "Toggle open" at bounding box center [301, 132] width 15 height 15
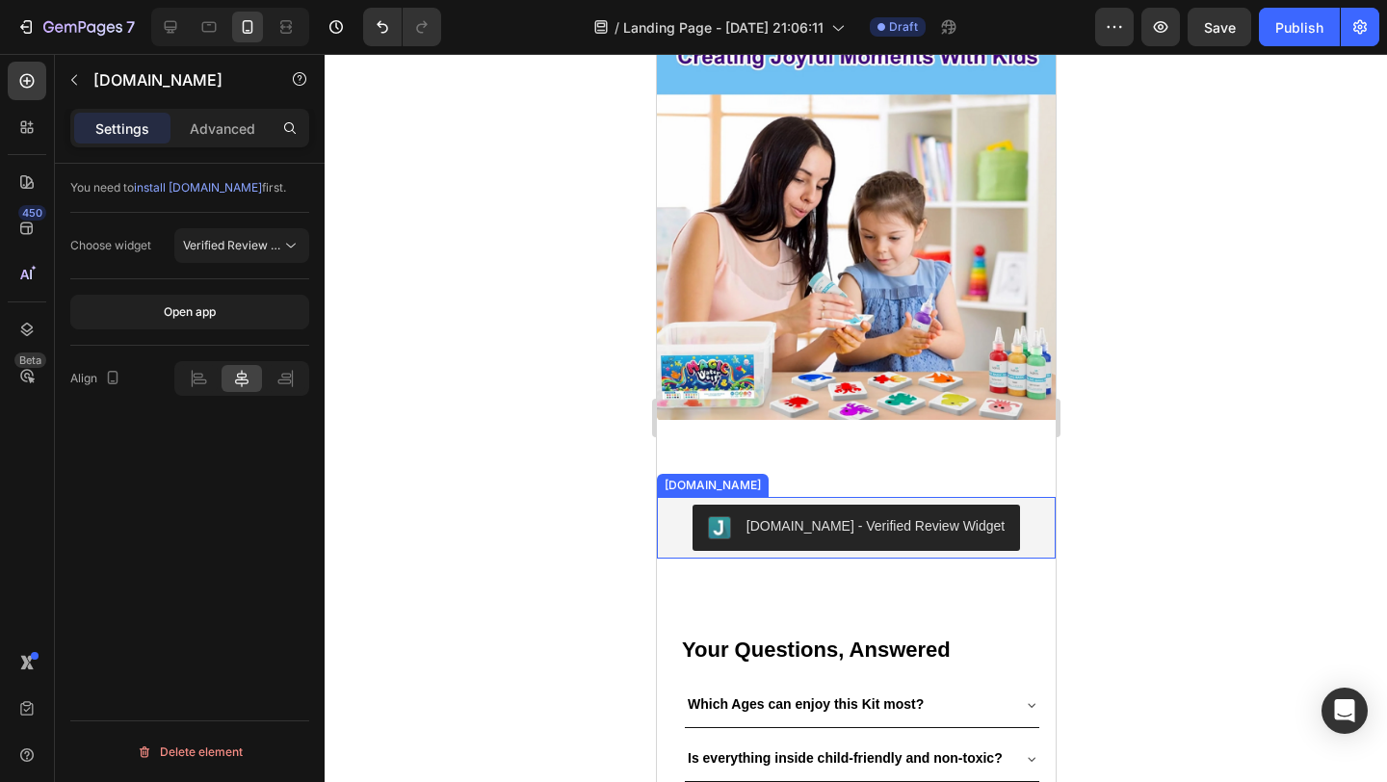
click at [898, 516] on div "[DOMAIN_NAME] - Verified Review Widget" at bounding box center [875, 526] width 258 height 20
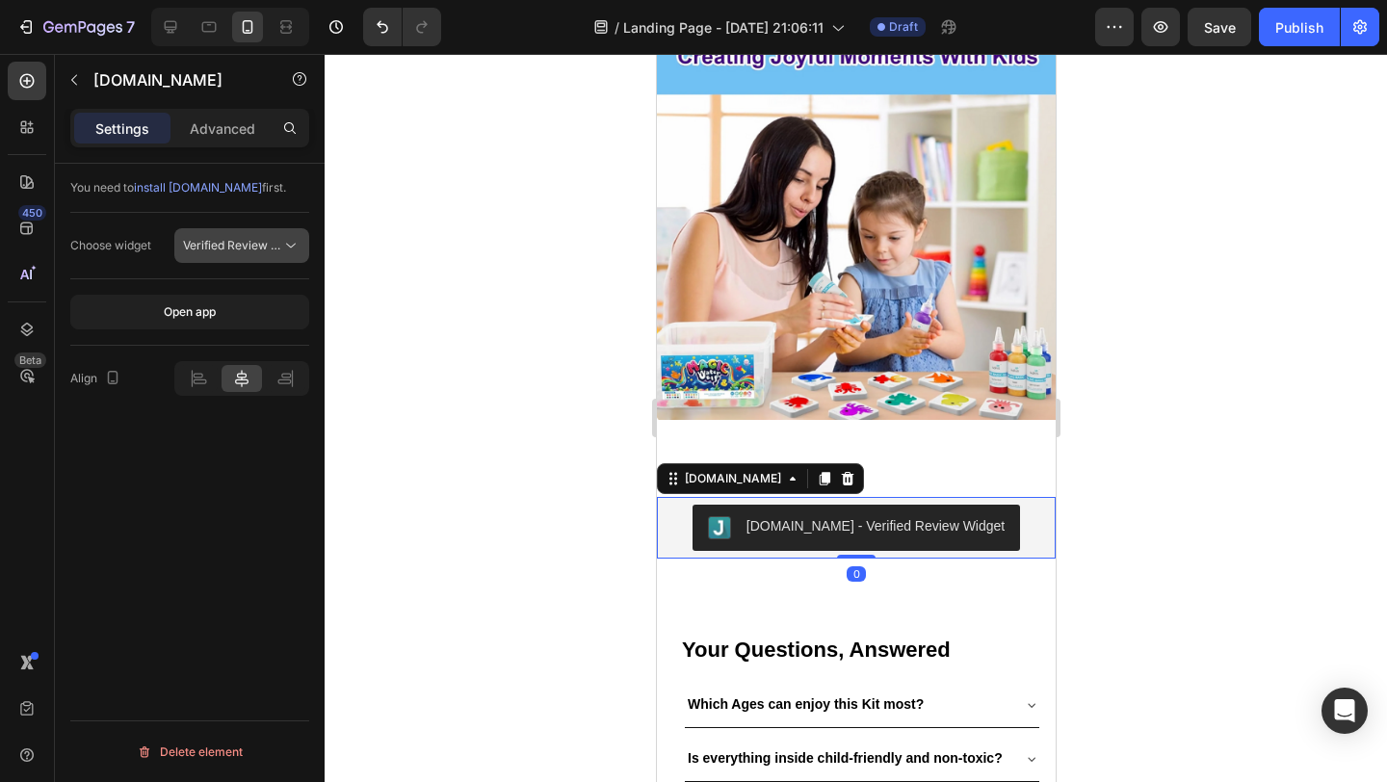
click at [194, 240] on span "Verified Review Widget" at bounding box center [246, 245] width 126 height 14
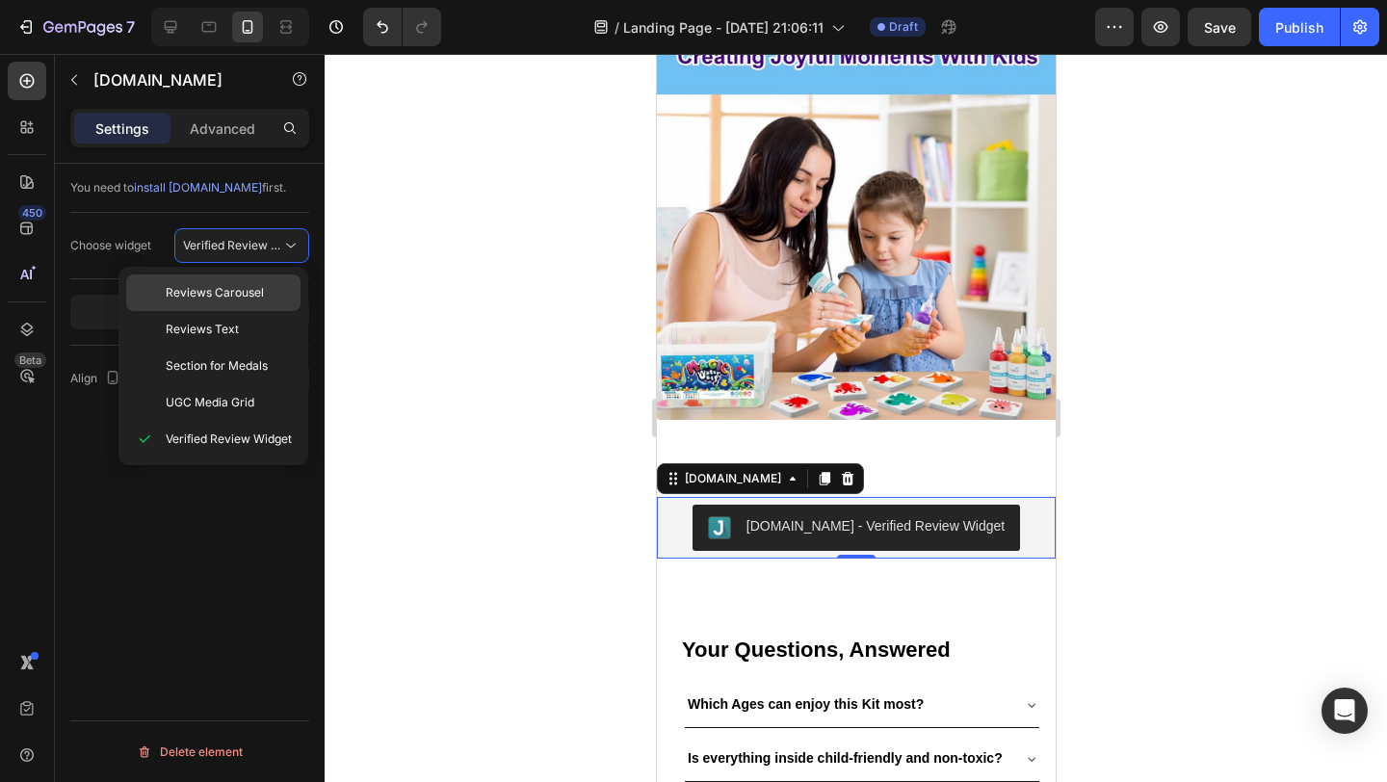
click at [251, 289] on span "Reviews Carousel" at bounding box center [215, 292] width 98 height 17
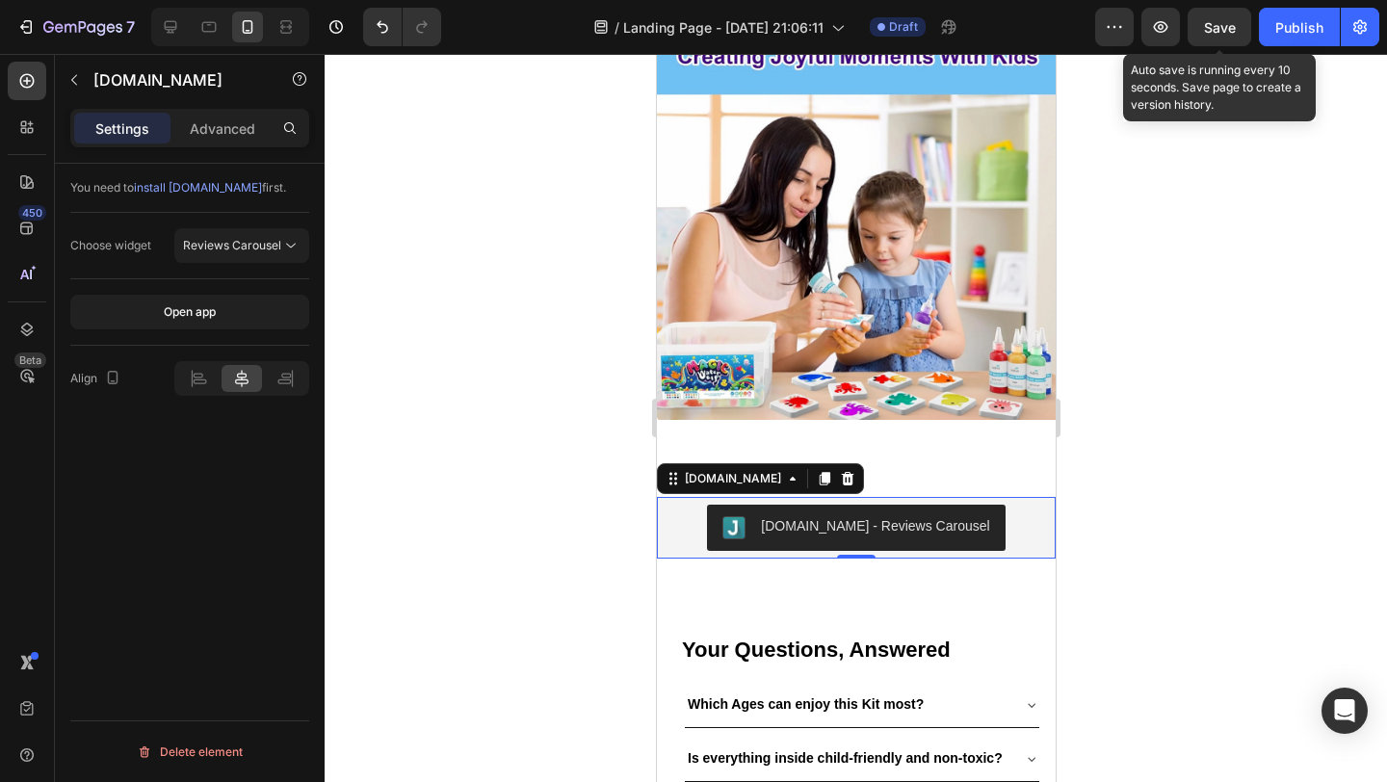
click at [1223, 29] on span "Save" at bounding box center [1220, 27] width 32 height 16
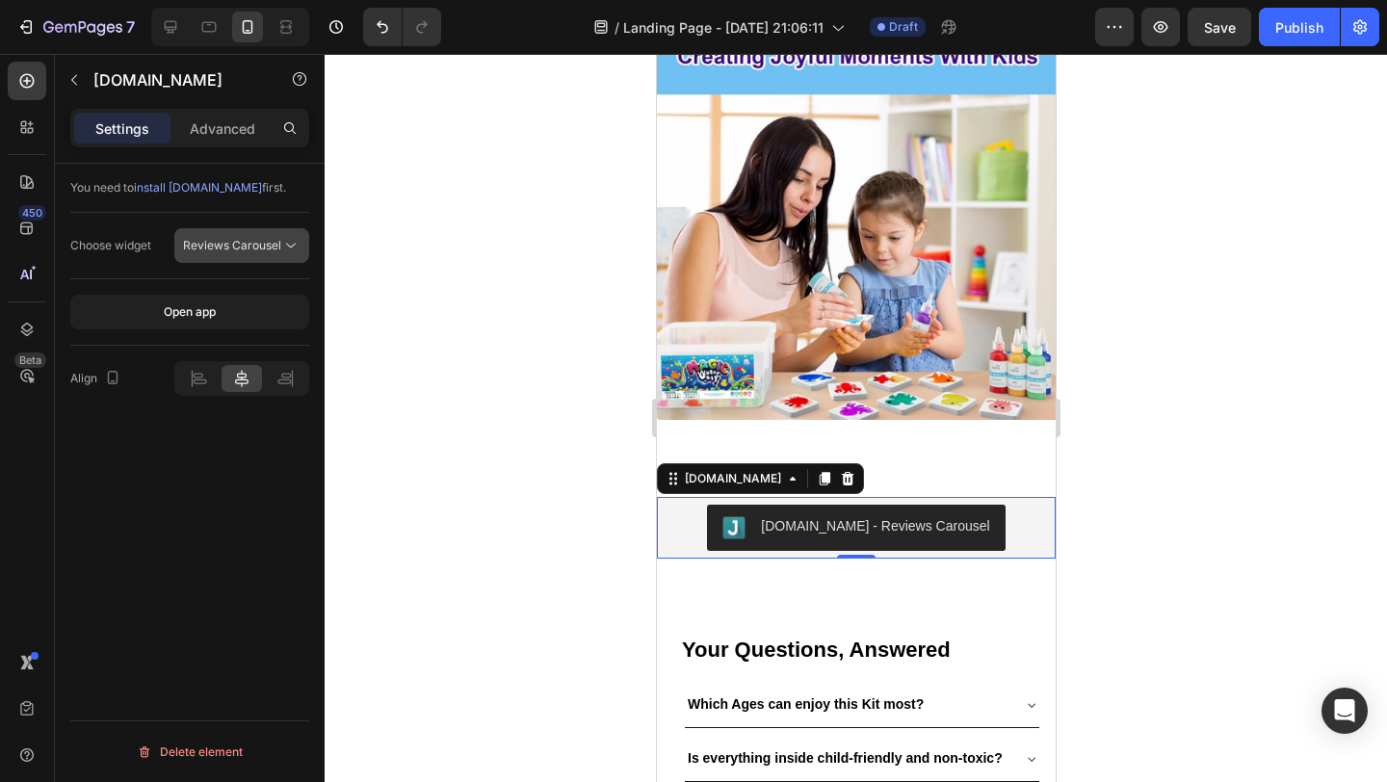
click at [279, 248] on div "Reviews Carousel" at bounding box center [232, 245] width 98 height 17
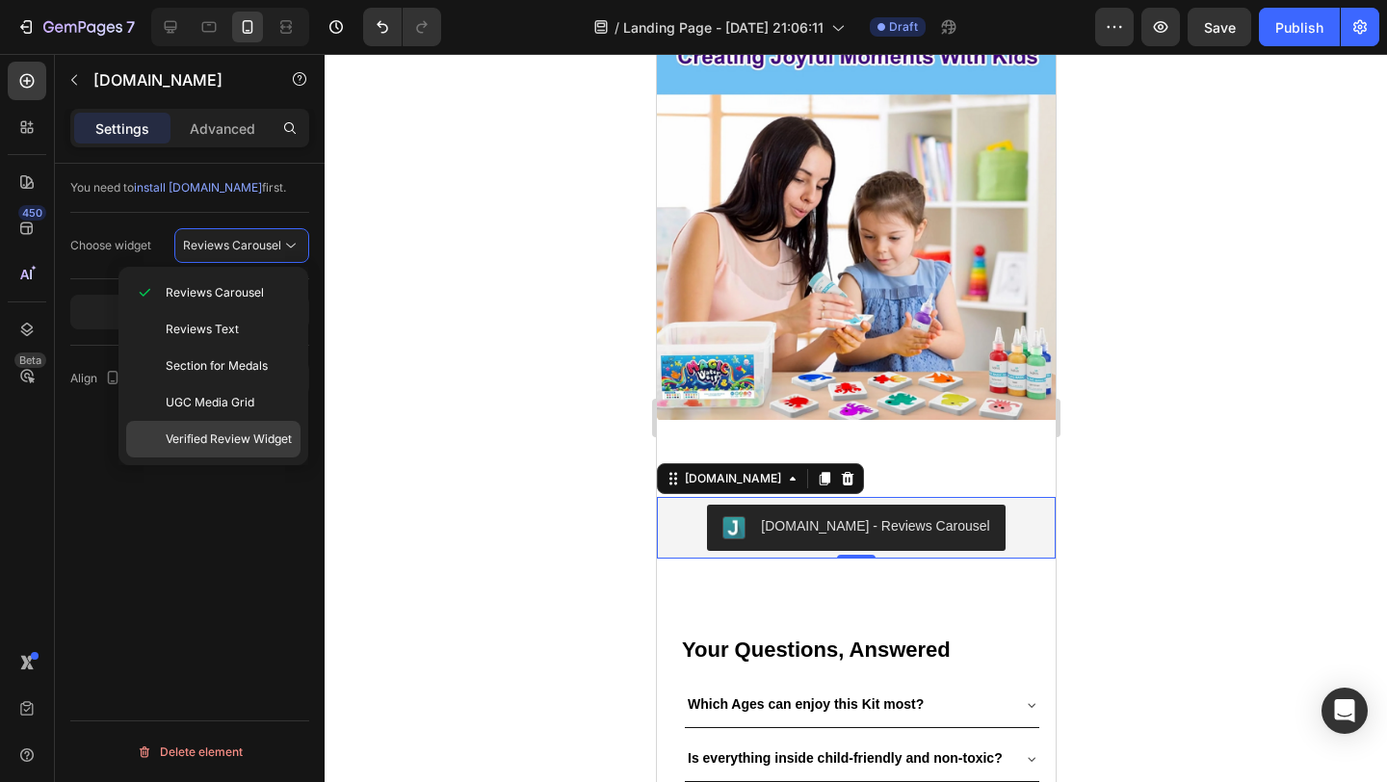
click at [255, 436] on span "Verified Review Widget" at bounding box center [229, 439] width 126 height 17
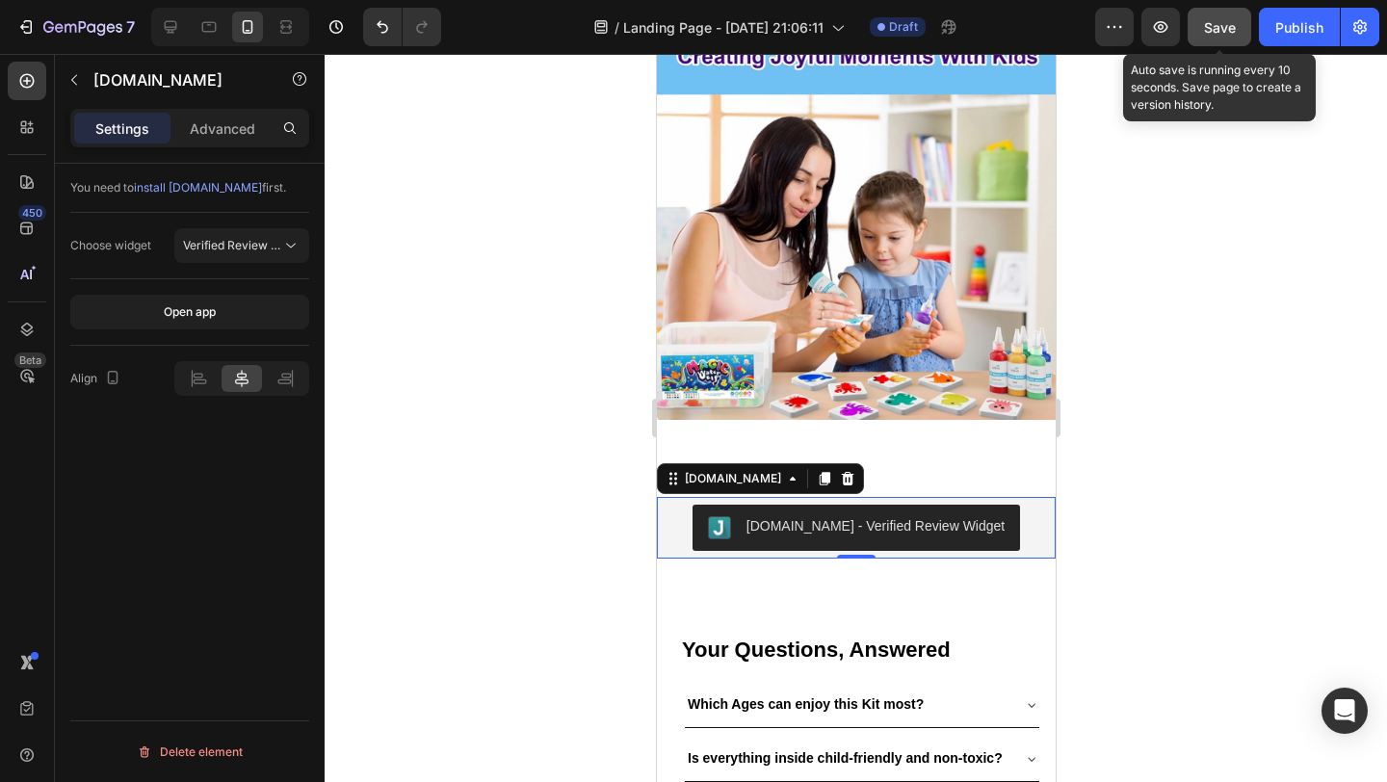
click at [1219, 38] on button "Save" at bounding box center [1220, 27] width 64 height 39
